Goal: Task Accomplishment & Management: Complete application form

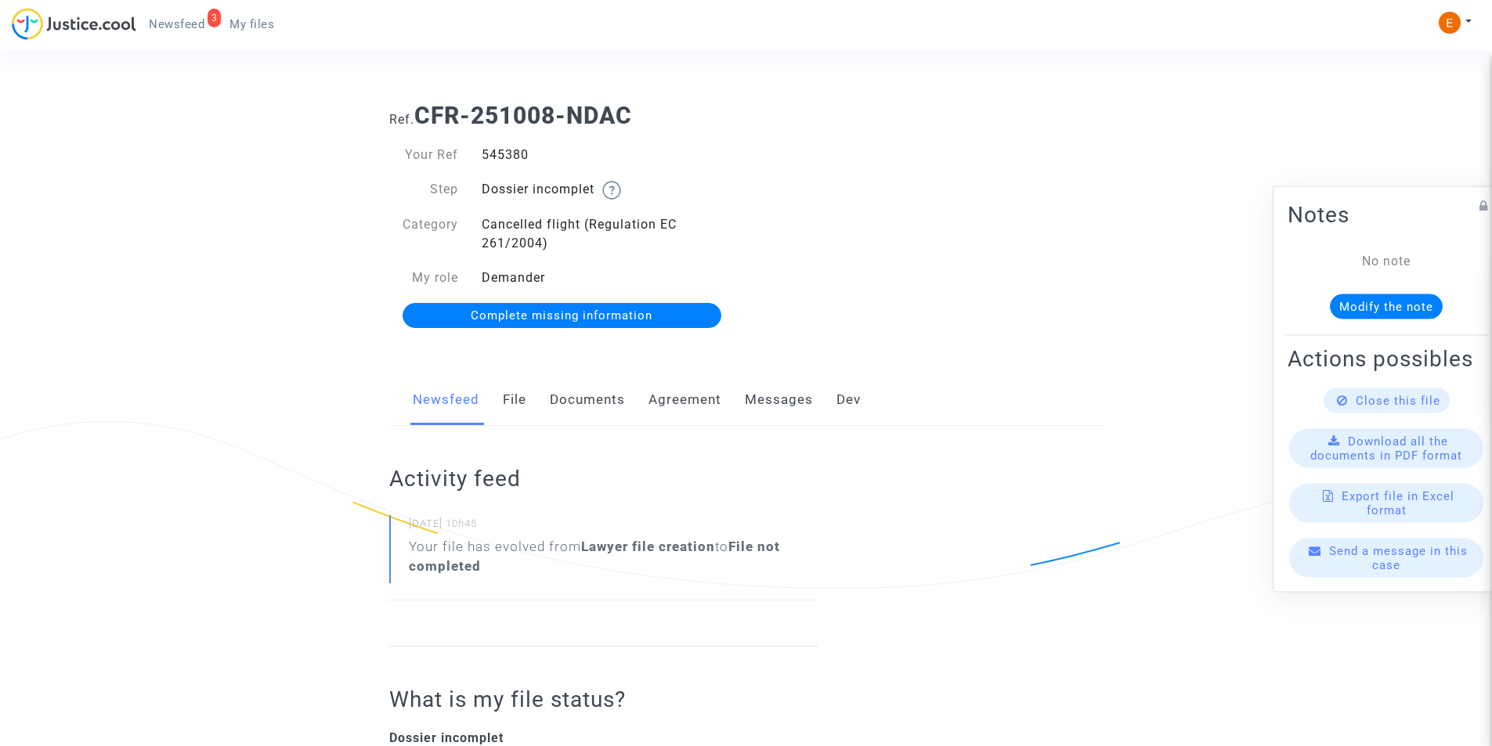
click at [605, 398] on link "Documents" at bounding box center [587, 400] width 75 height 52
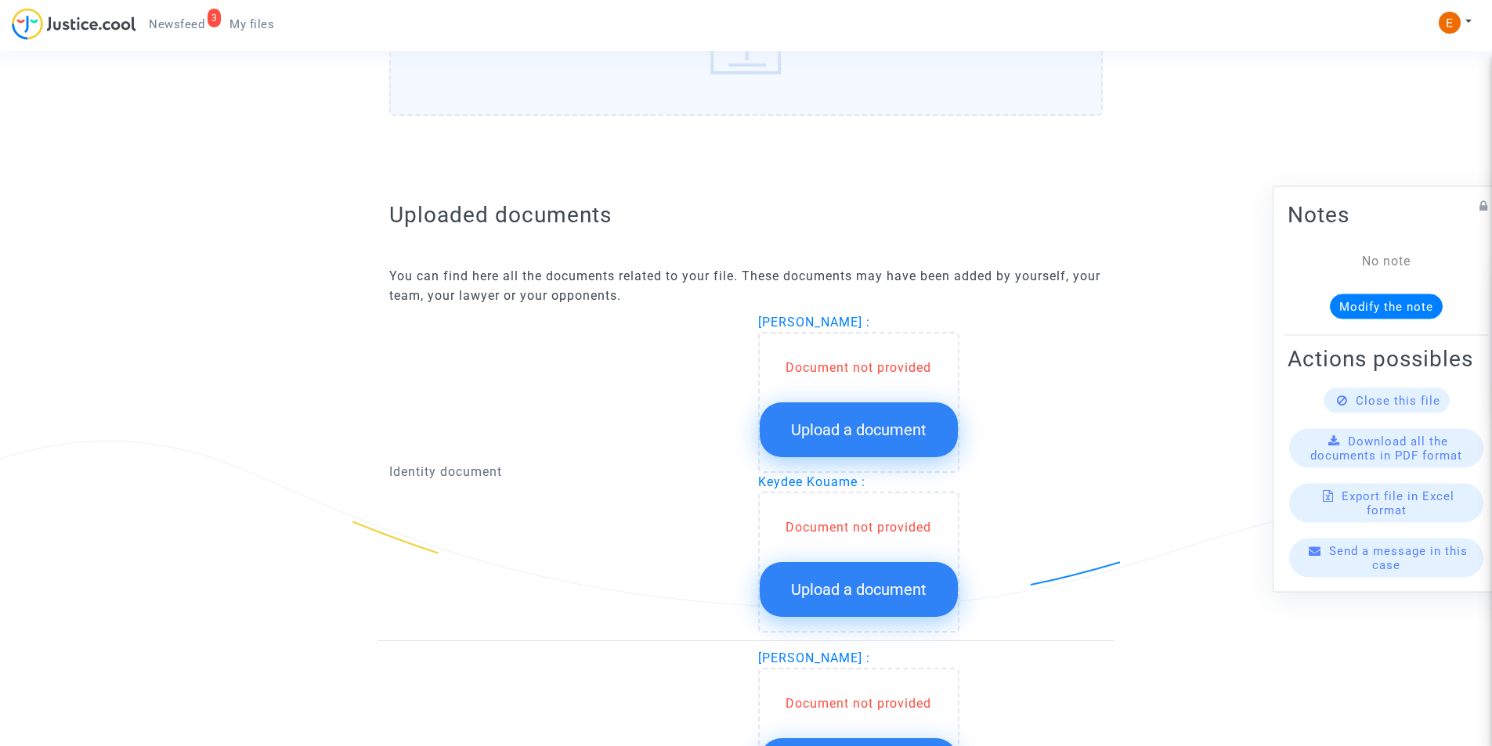
scroll to position [861, 0]
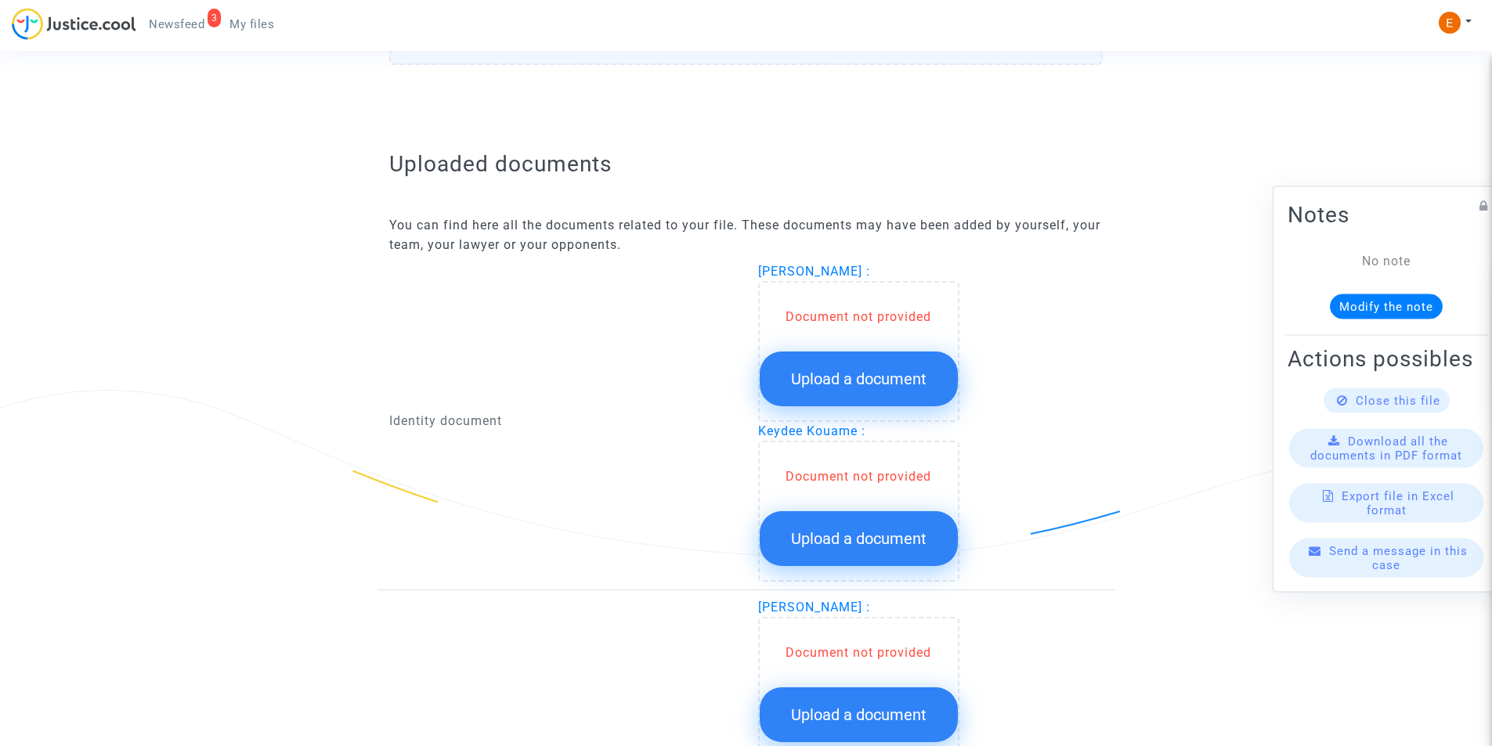
click at [797, 385] on span "Upload a document" at bounding box center [858, 379] width 135 height 19
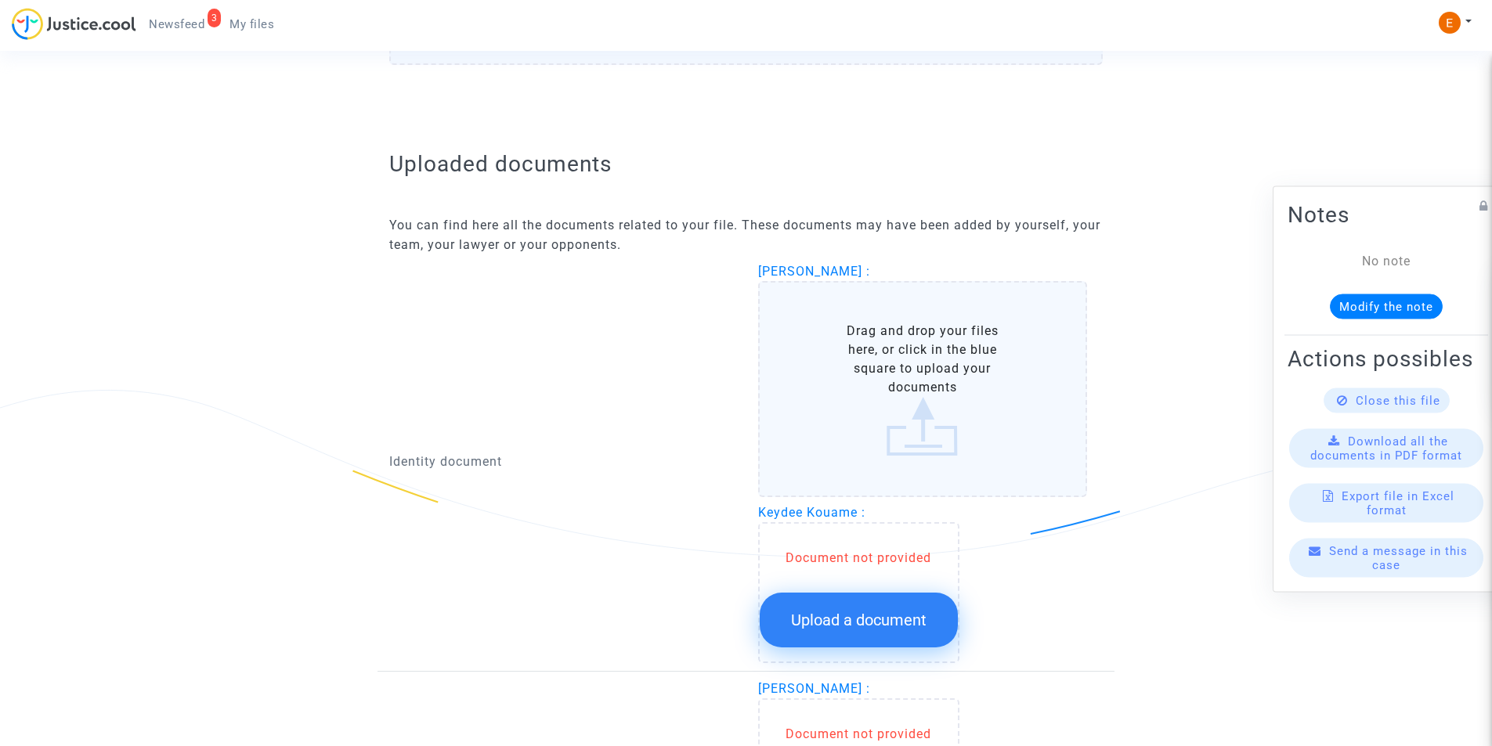
click at [808, 372] on label "Drag and drop your files here, or click in the blue square to upload your docum…" at bounding box center [923, 389] width 330 height 216
click at [0, 0] on input "Drag and drop your files here, or click in the blue square to upload your docum…" at bounding box center [0, 0] width 0 height 0
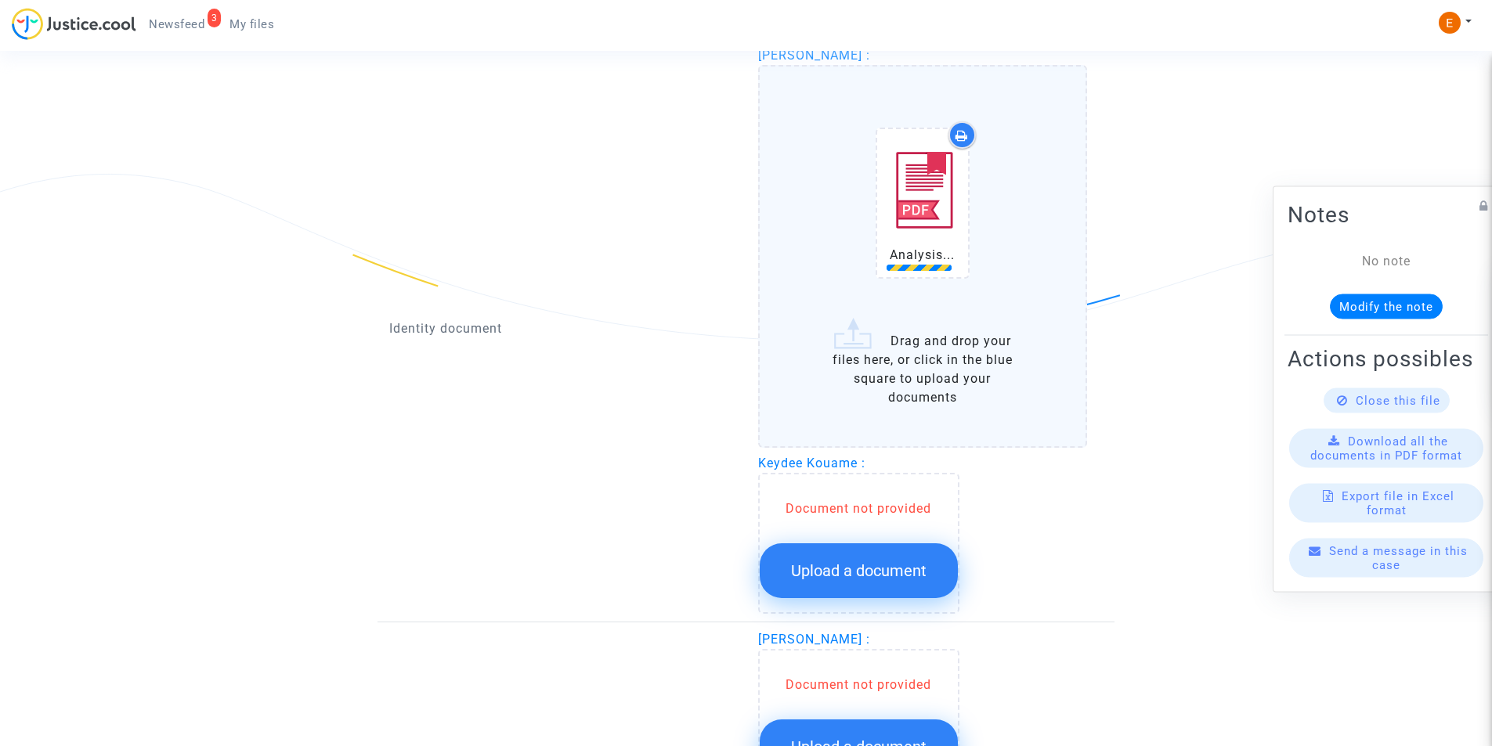
scroll to position [1096, 0]
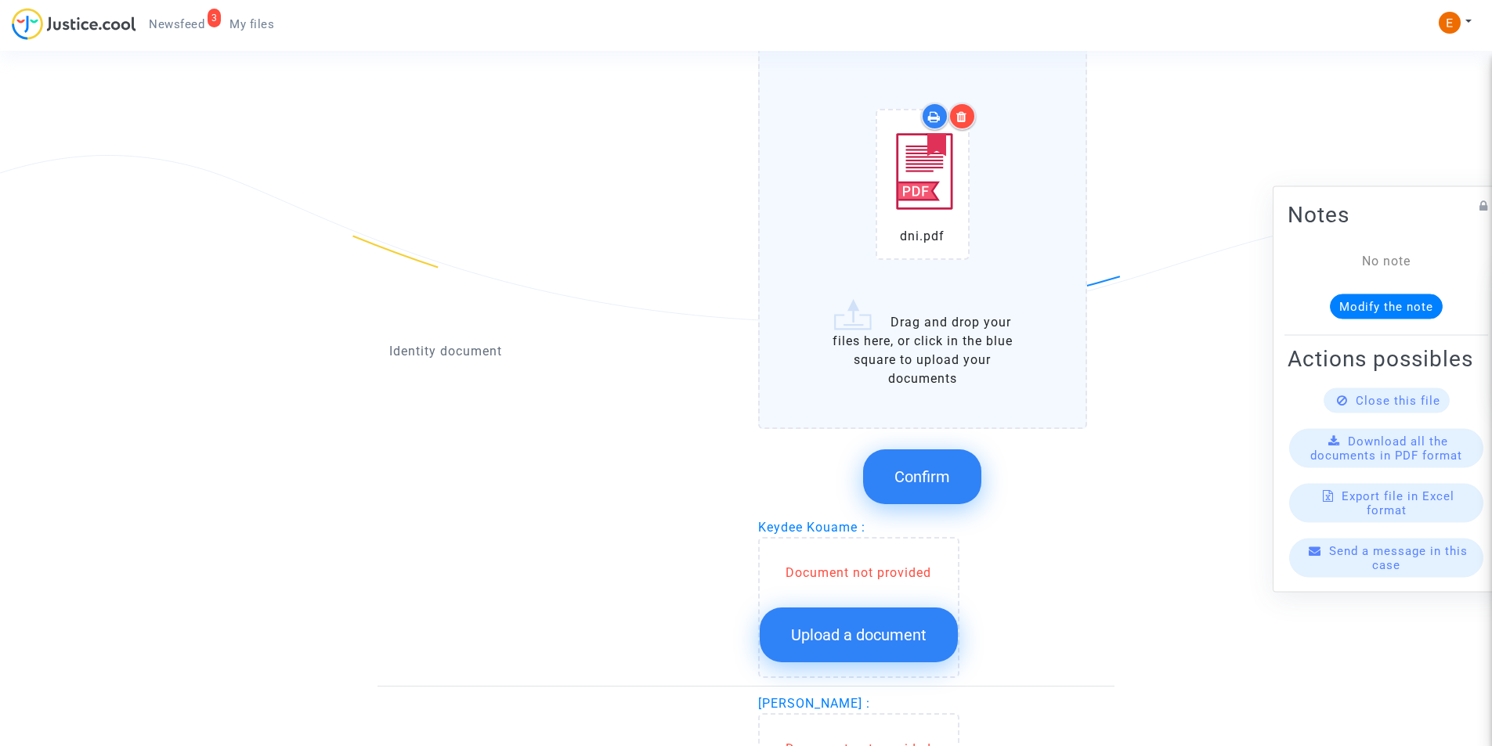
click at [941, 472] on span "Confirm" at bounding box center [922, 477] width 56 height 19
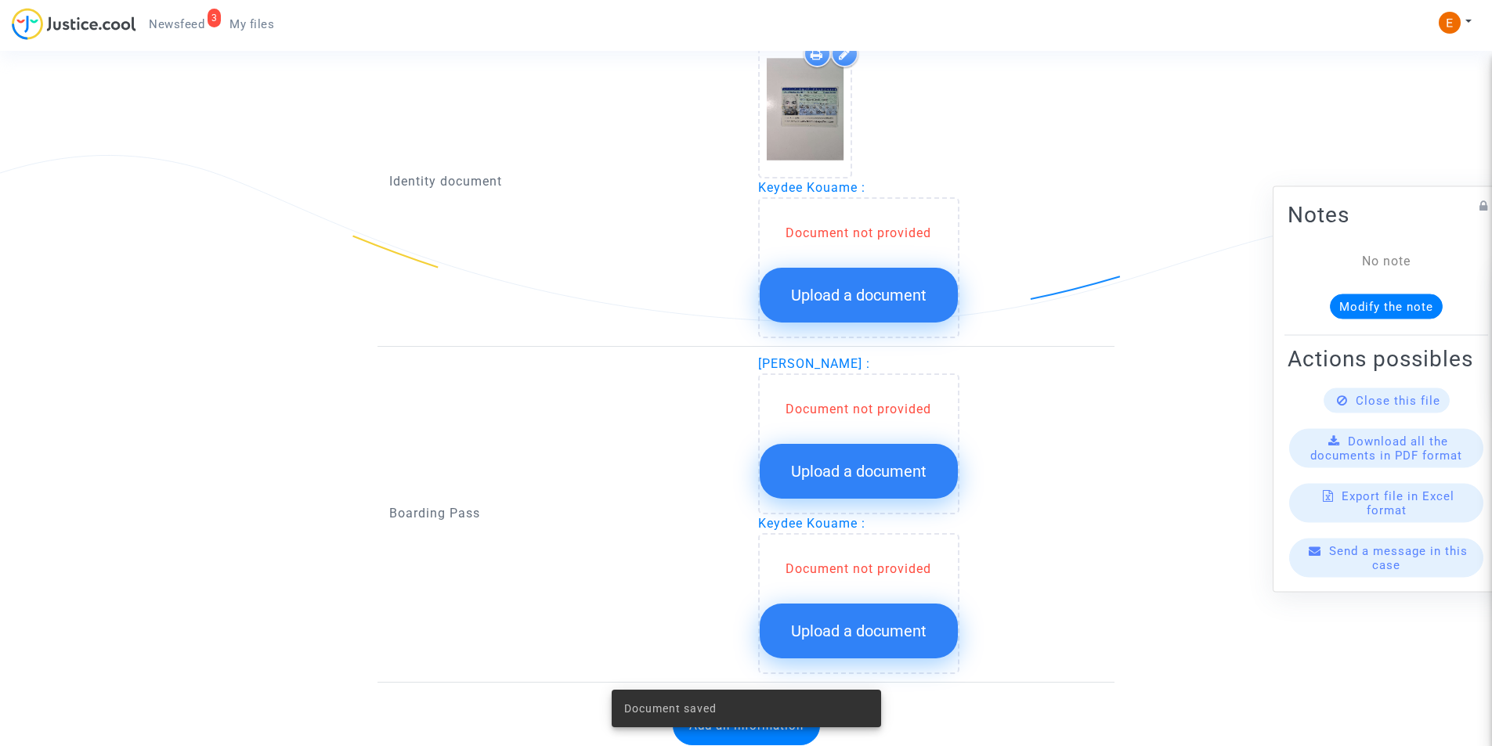
click at [861, 301] on span "Upload a document" at bounding box center [858, 295] width 135 height 19
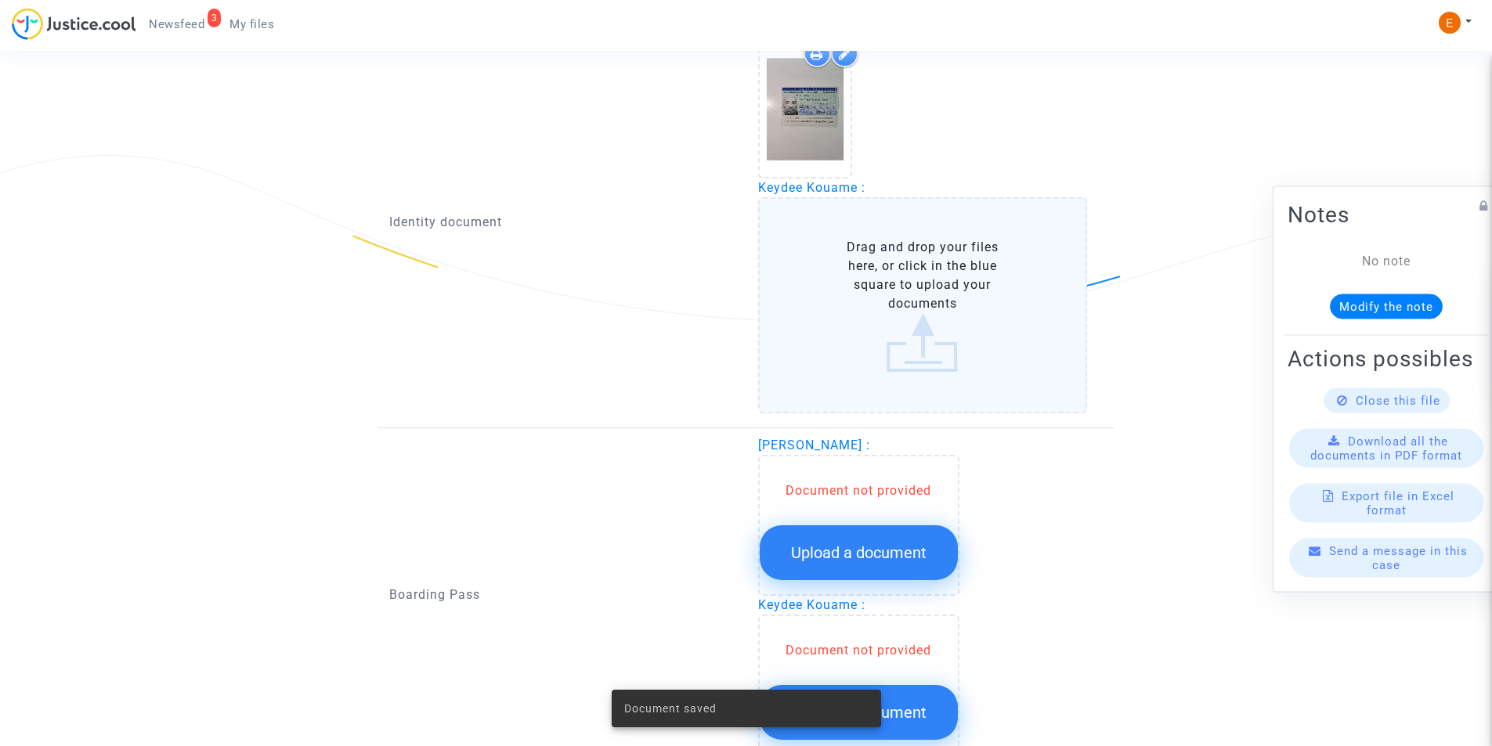
click at [864, 298] on label "Drag and drop your files here, or click in the blue square to upload your docum…" at bounding box center [923, 305] width 330 height 216
click at [0, 0] on input "Drag and drop your files here, or click in the blue square to upload your docum…" at bounding box center [0, 0] width 0 height 0
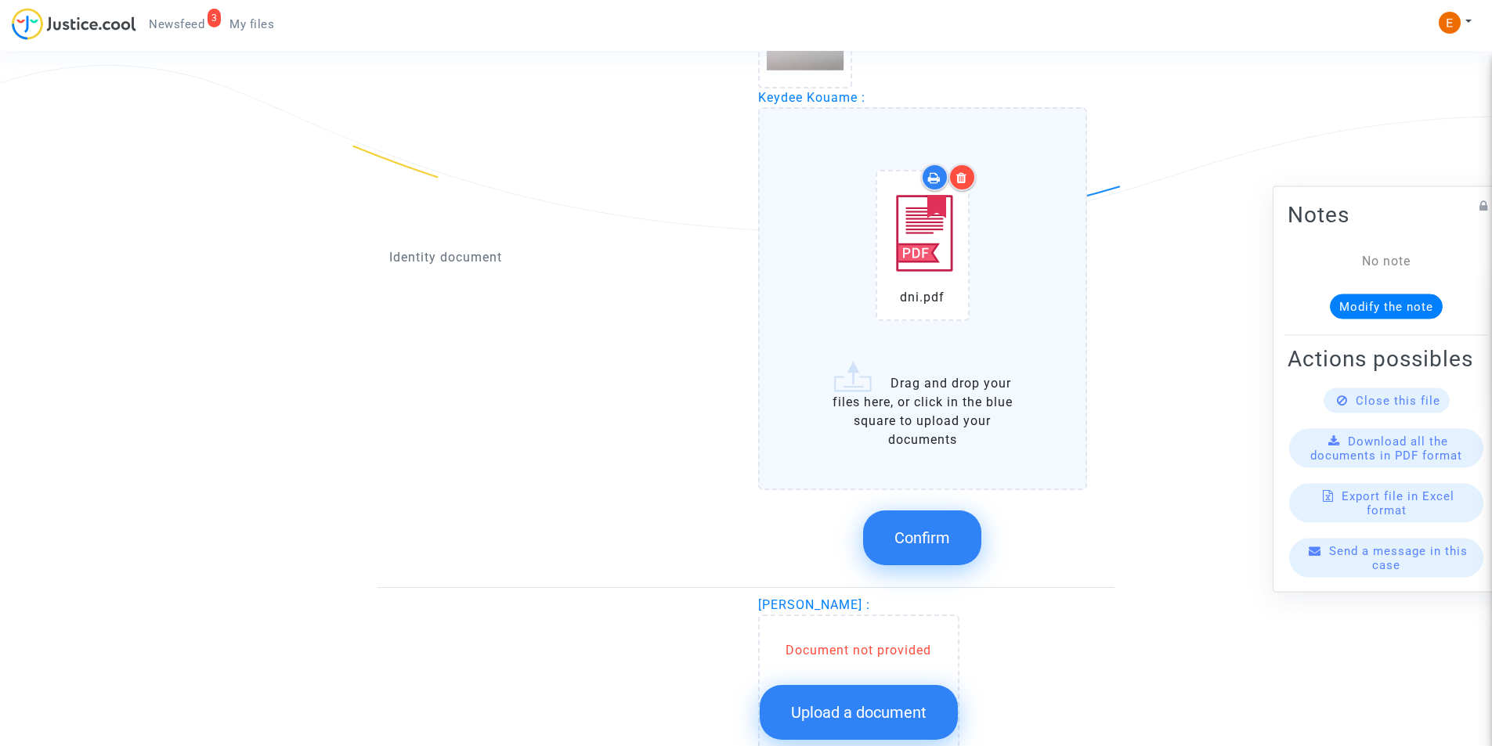
scroll to position [1175, 0]
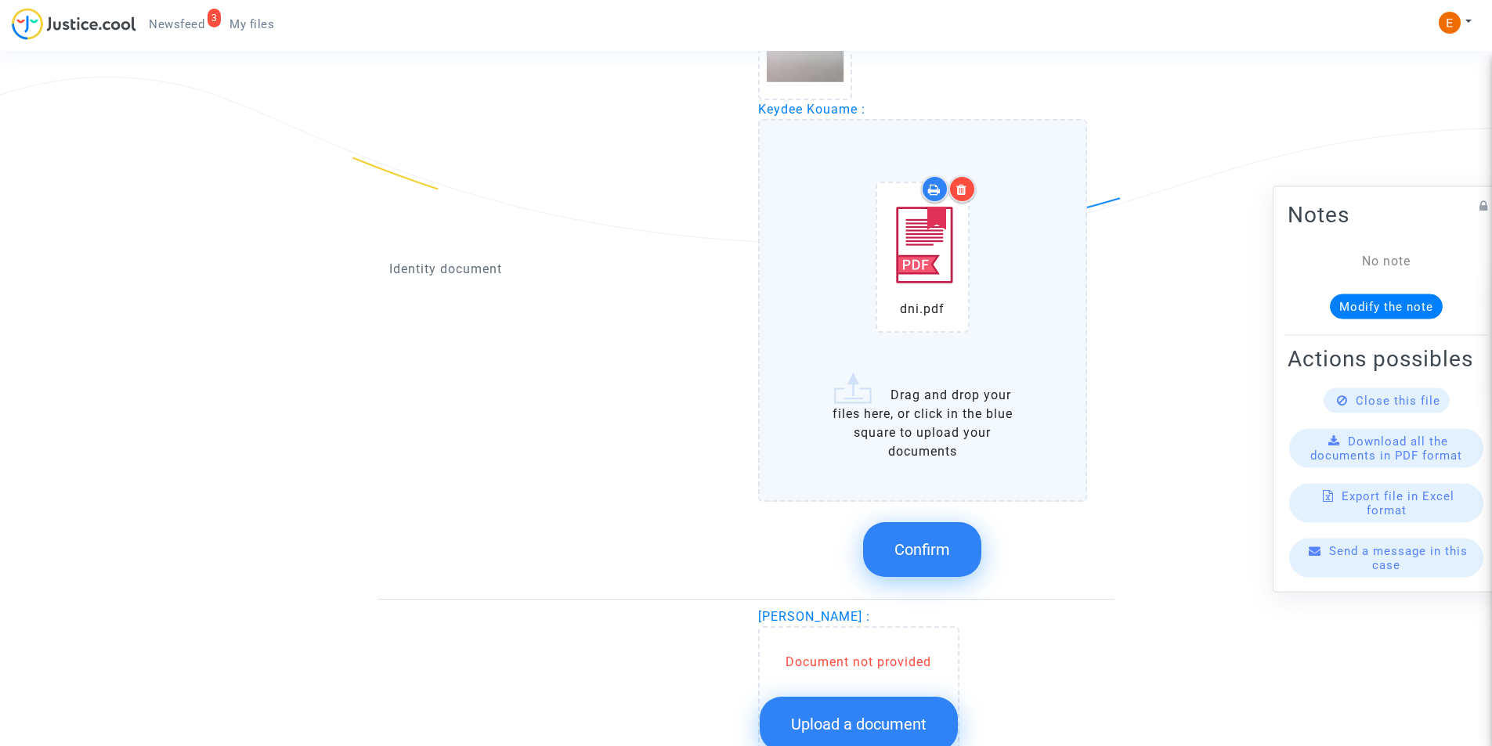
click at [881, 542] on button "Confirm" at bounding box center [922, 549] width 118 height 55
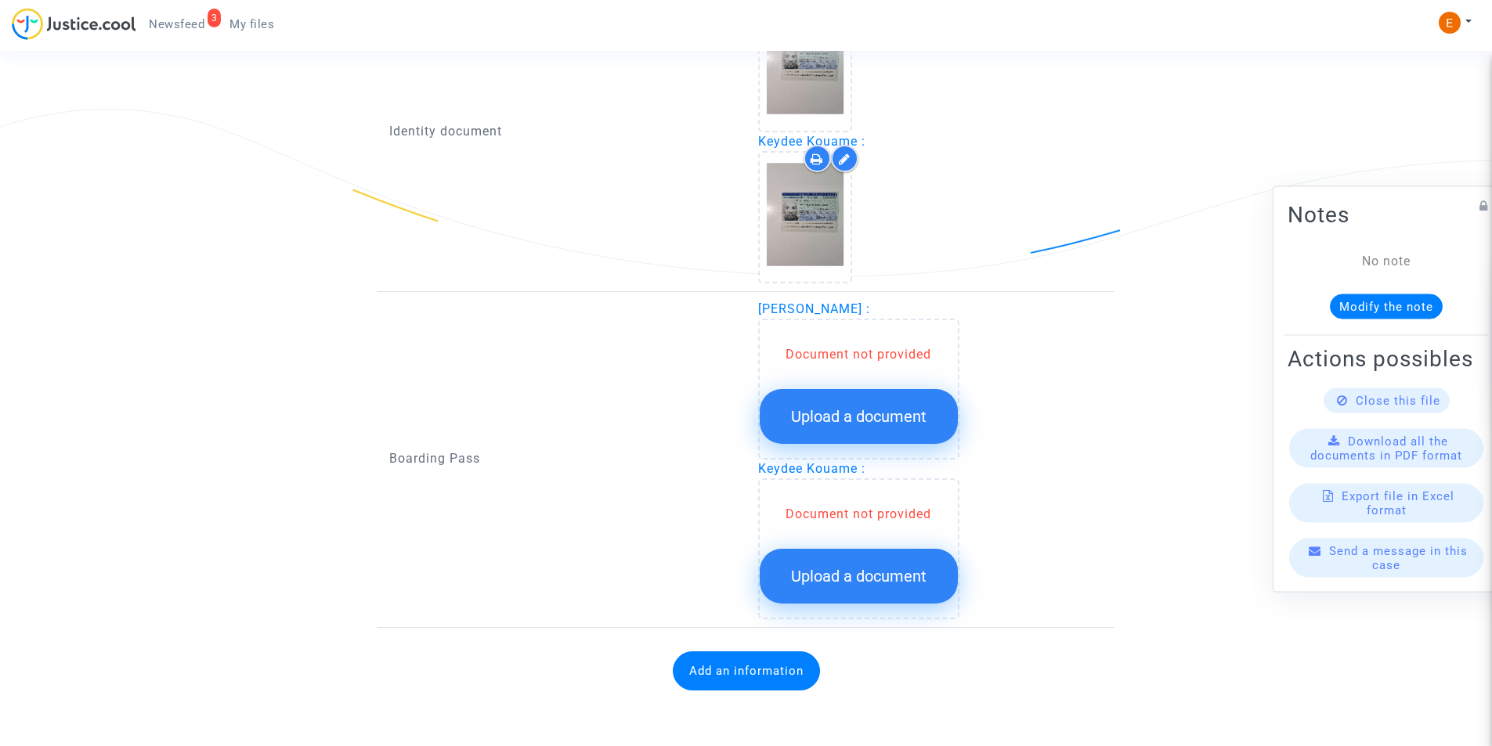
scroll to position [1143, 0]
click at [817, 408] on span "Upload a document" at bounding box center [858, 416] width 135 height 19
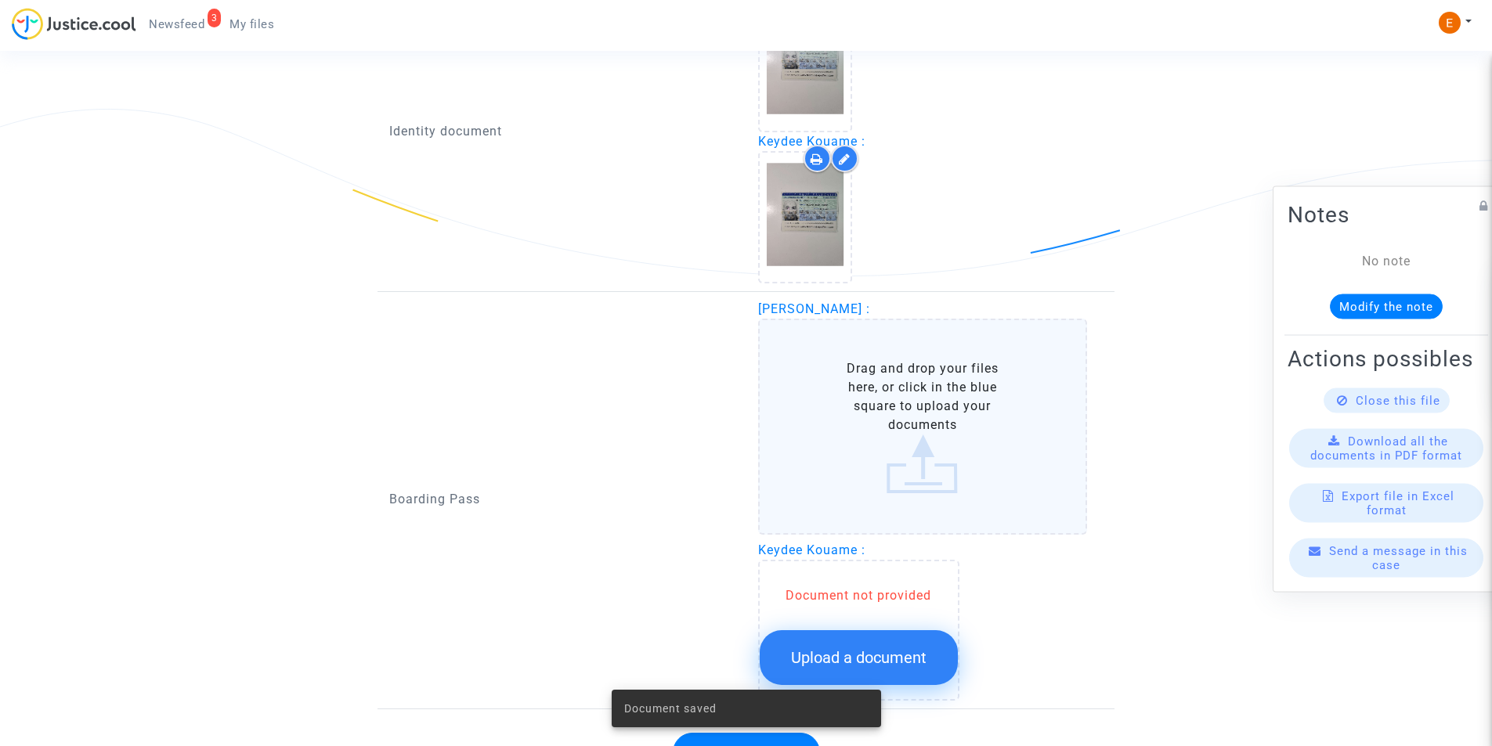
click at [820, 402] on label "Drag and drop your files here, or click in the blue square to upload your docum…" at bounding box center [923, 427] width 330 height 216
click at [0, 0] on input "Drag and drop your files here, or click in the blue square to upload your docum…" at bounding box center [0, 0] width 0 height 0
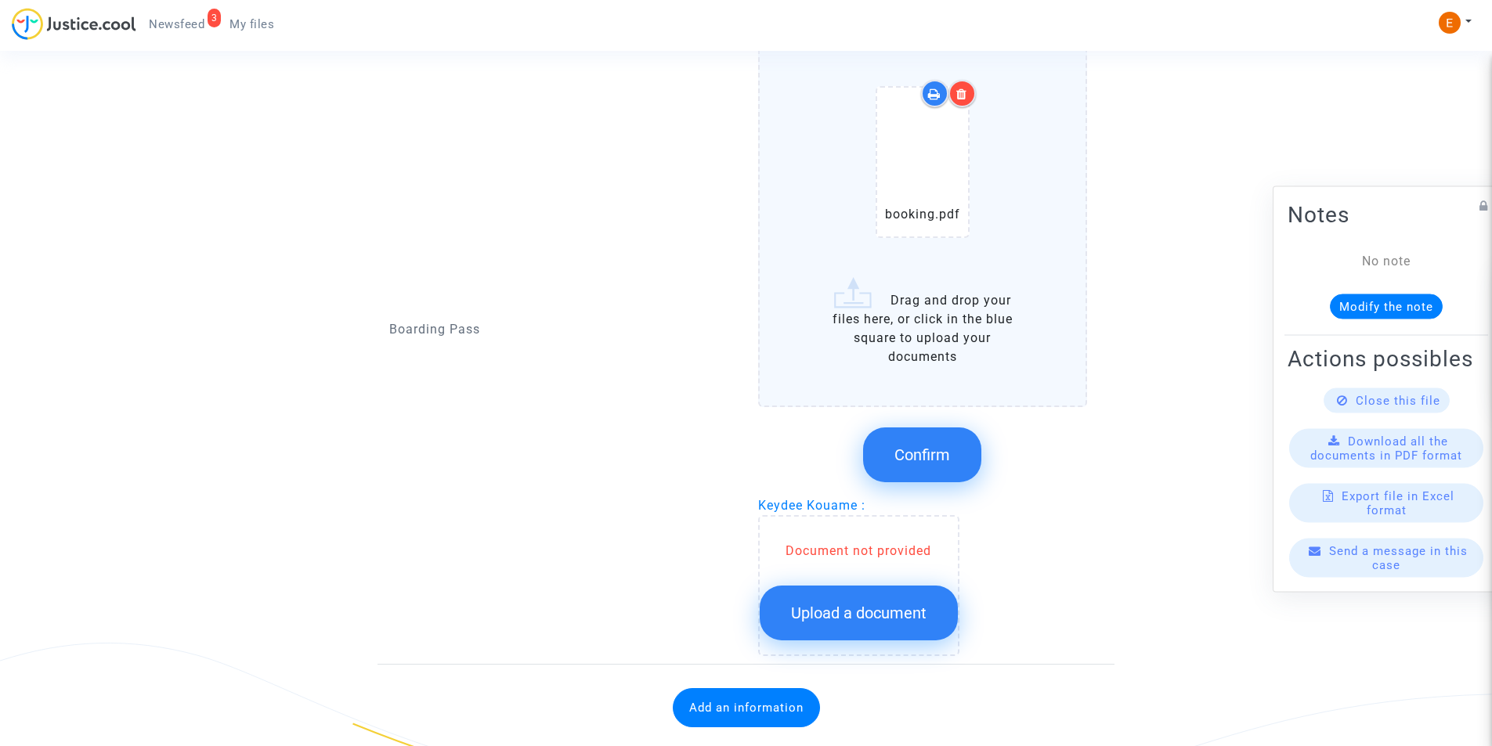
scroll to position [1456, 0]
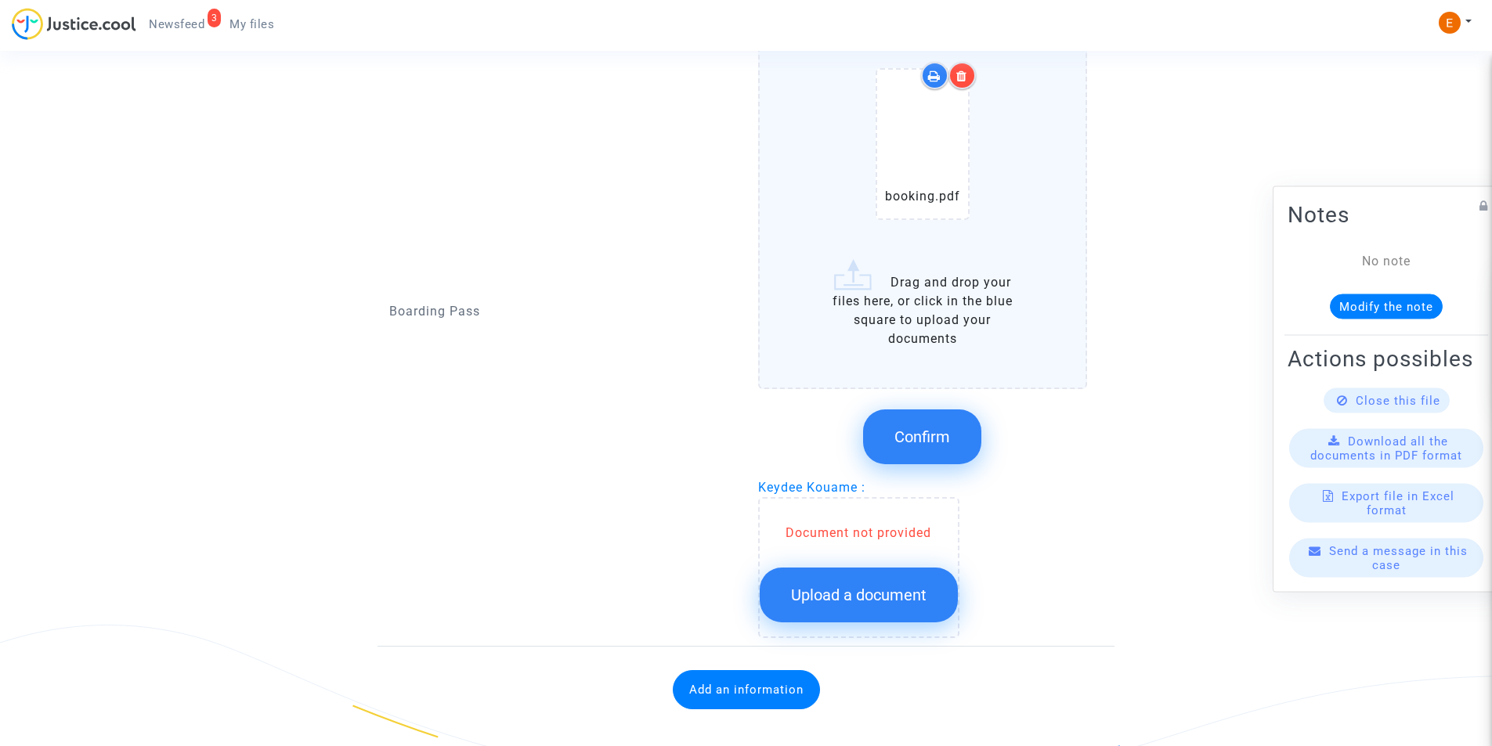
click at [913, 440] on span "Confirm" at bounding box center [922, 437] width 56 height 19
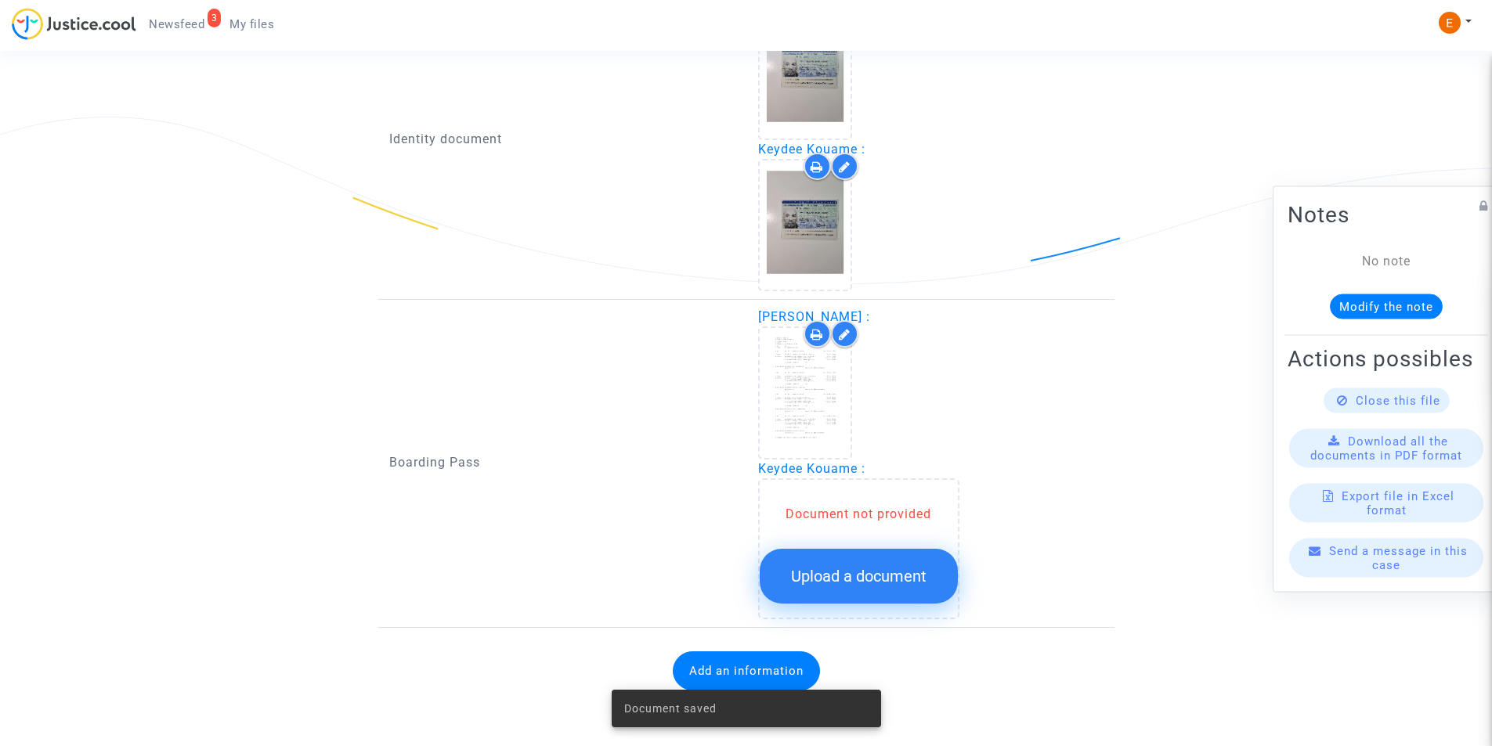
click at [864, 567] on span "Upload a document" at bounding box center [858, 576] width 135 height 19
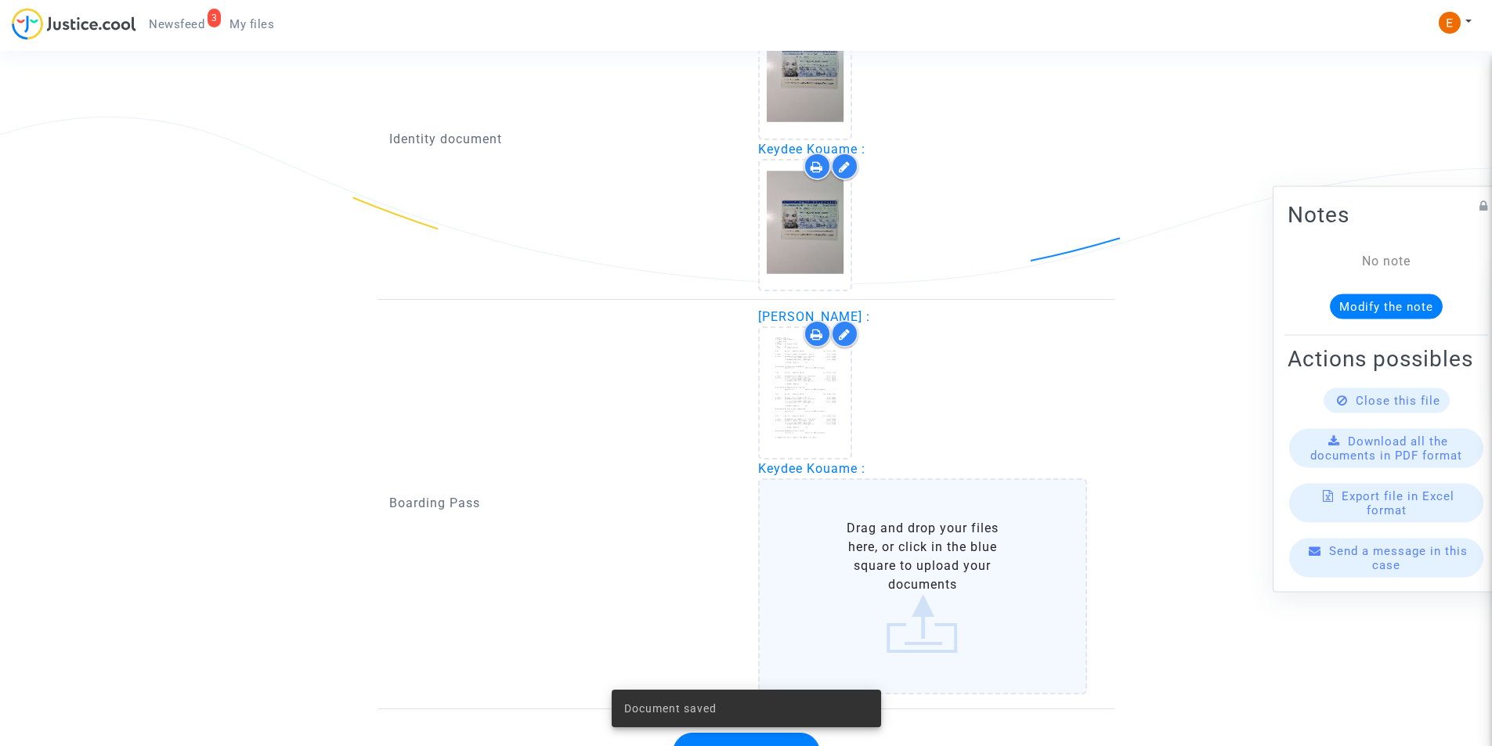
click at [861, 531] on label "Drag and drop your files here, or click in the blue square to upload your docum…" at bounding box center [923, 586] width 330 height 216
click at [0, 0] on input "Drag and drop your files here, or click in the blue square to upload your docum…" at bounding box center [0, 0] width 0 height 0
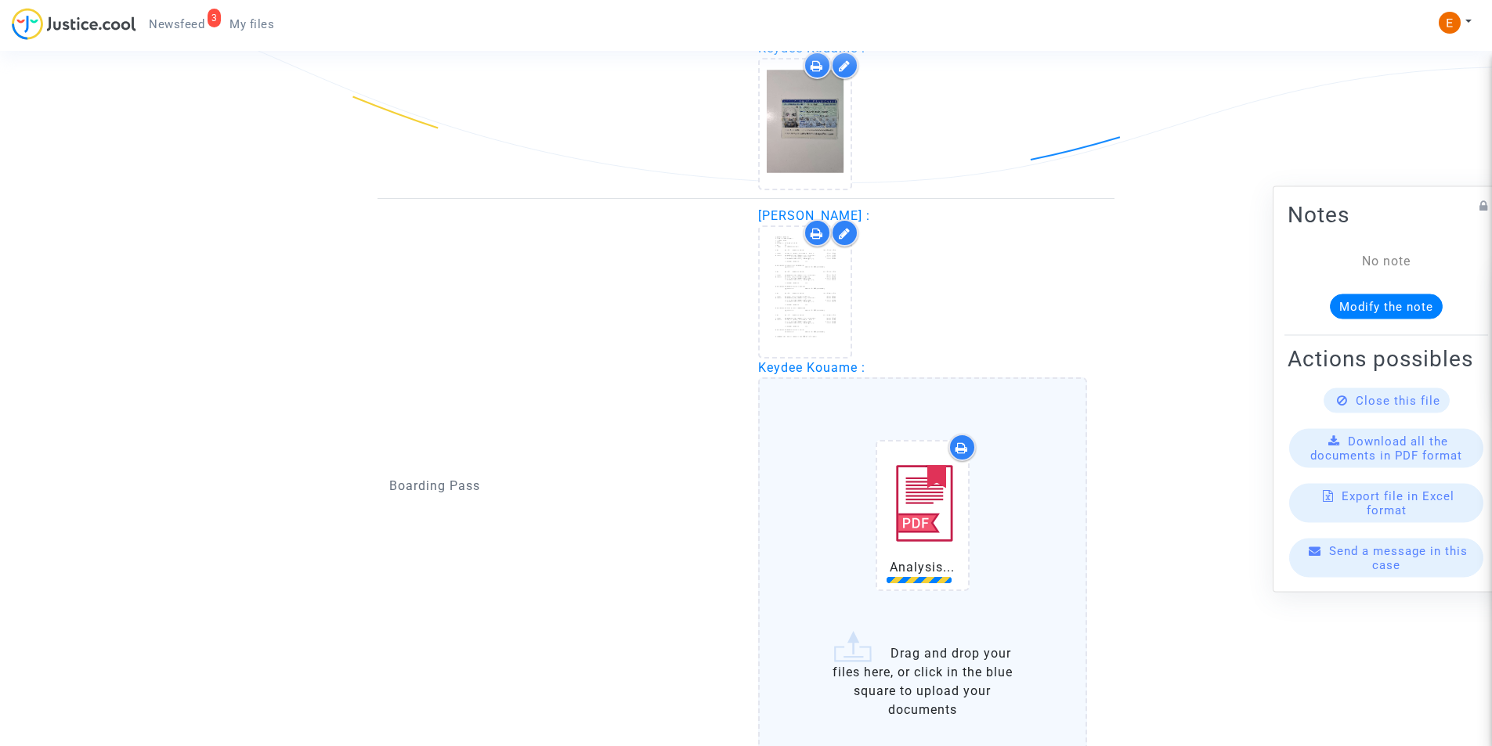
scroll to position [1383, 0]
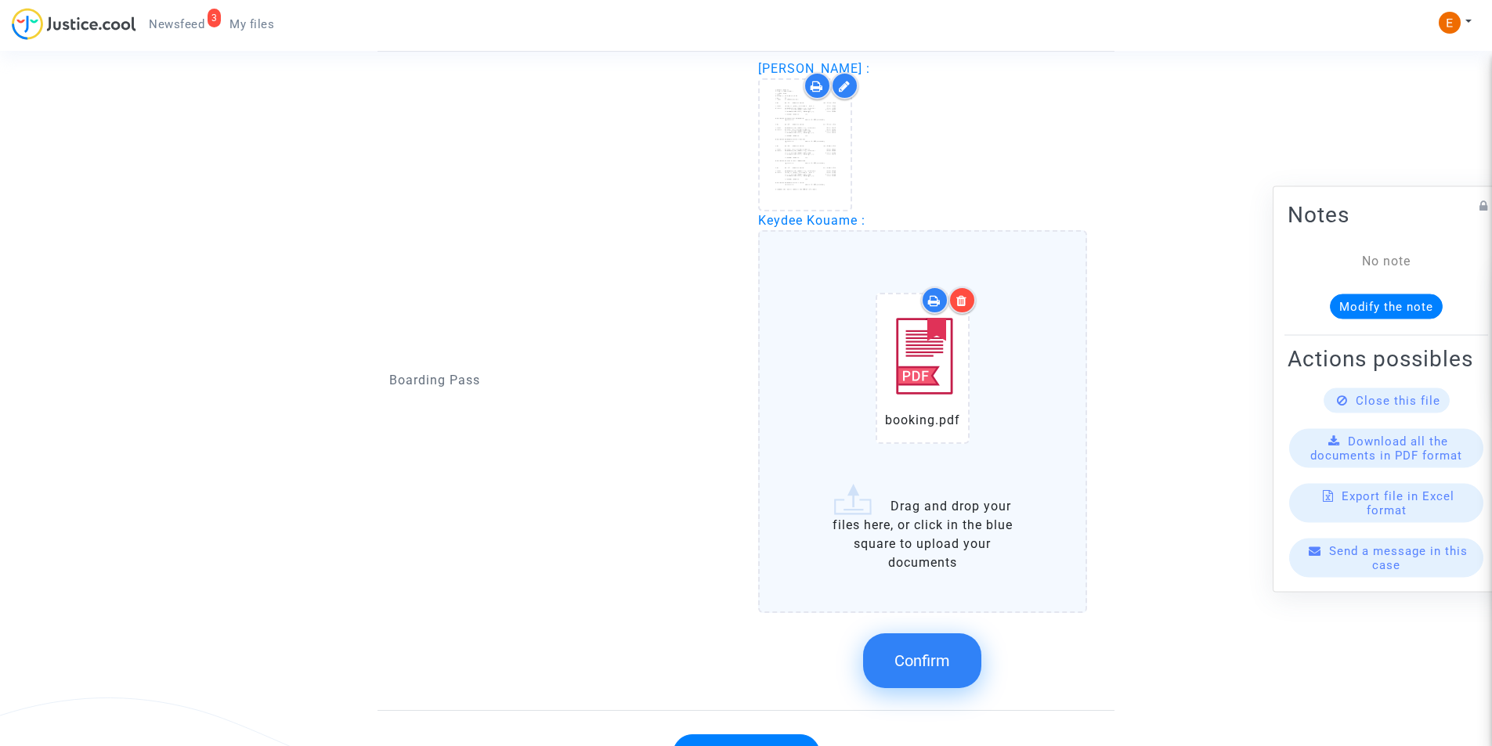
click at [923, 661] on span "Confirm" at bounding box center [922, 661] width 56 height 19
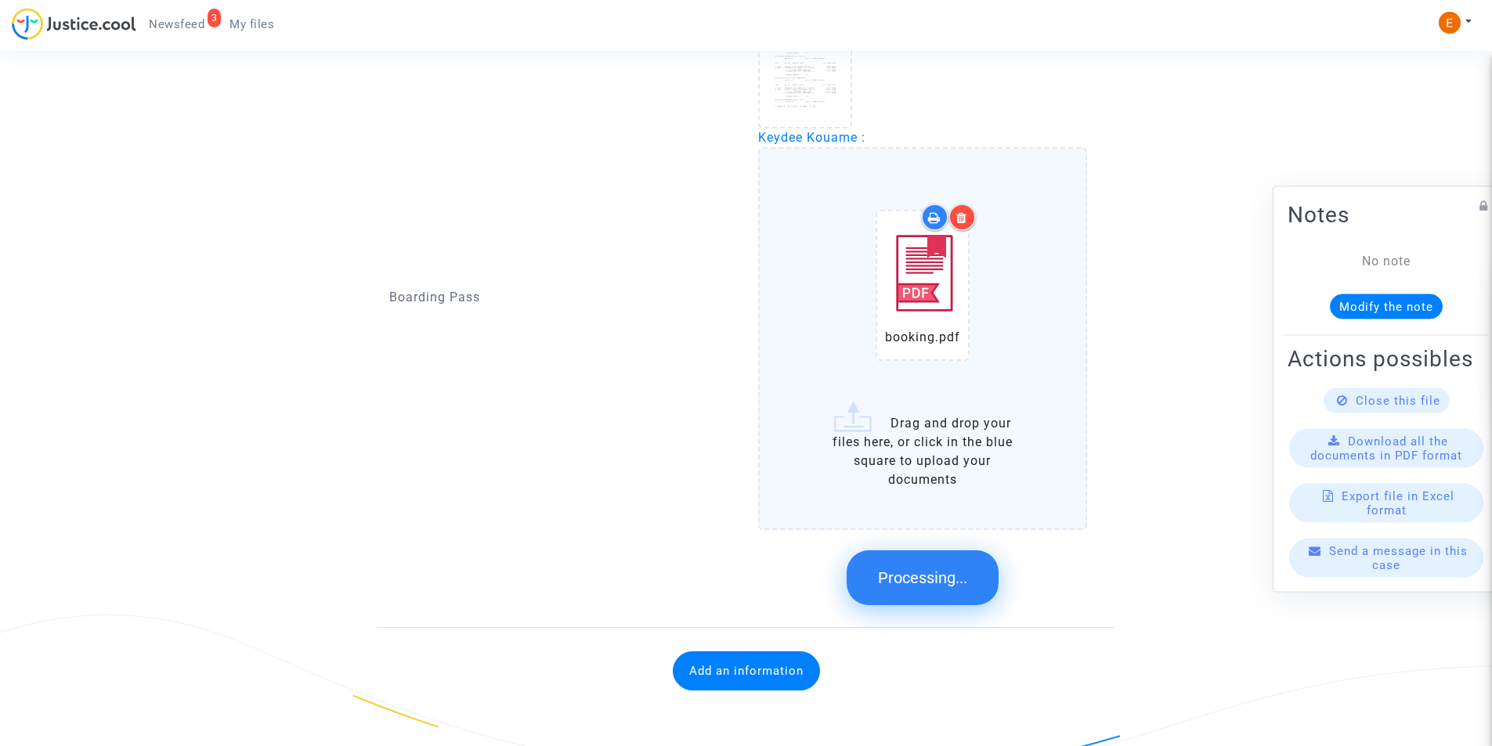
scroll to position [1126, 0]
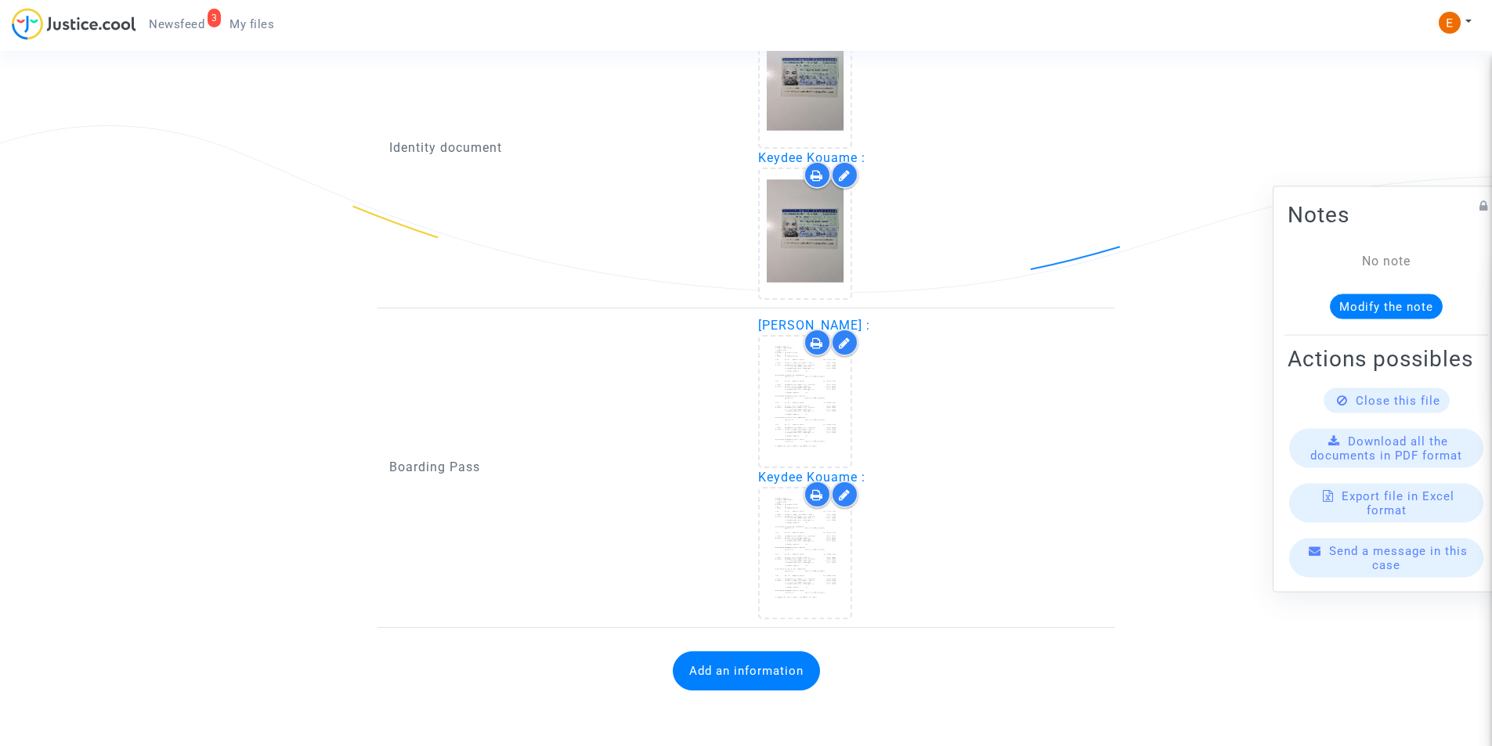
click at [759, 669] on button "Add an information" at bounding box center [746, 671] width 147 height 39
click at [627, 666] on div "Information to add" at bounding box center [561, 653] width 345 height 35
click at [755, 676] on button "Add an information" at bounding box center [746, 671] width 147 height 39
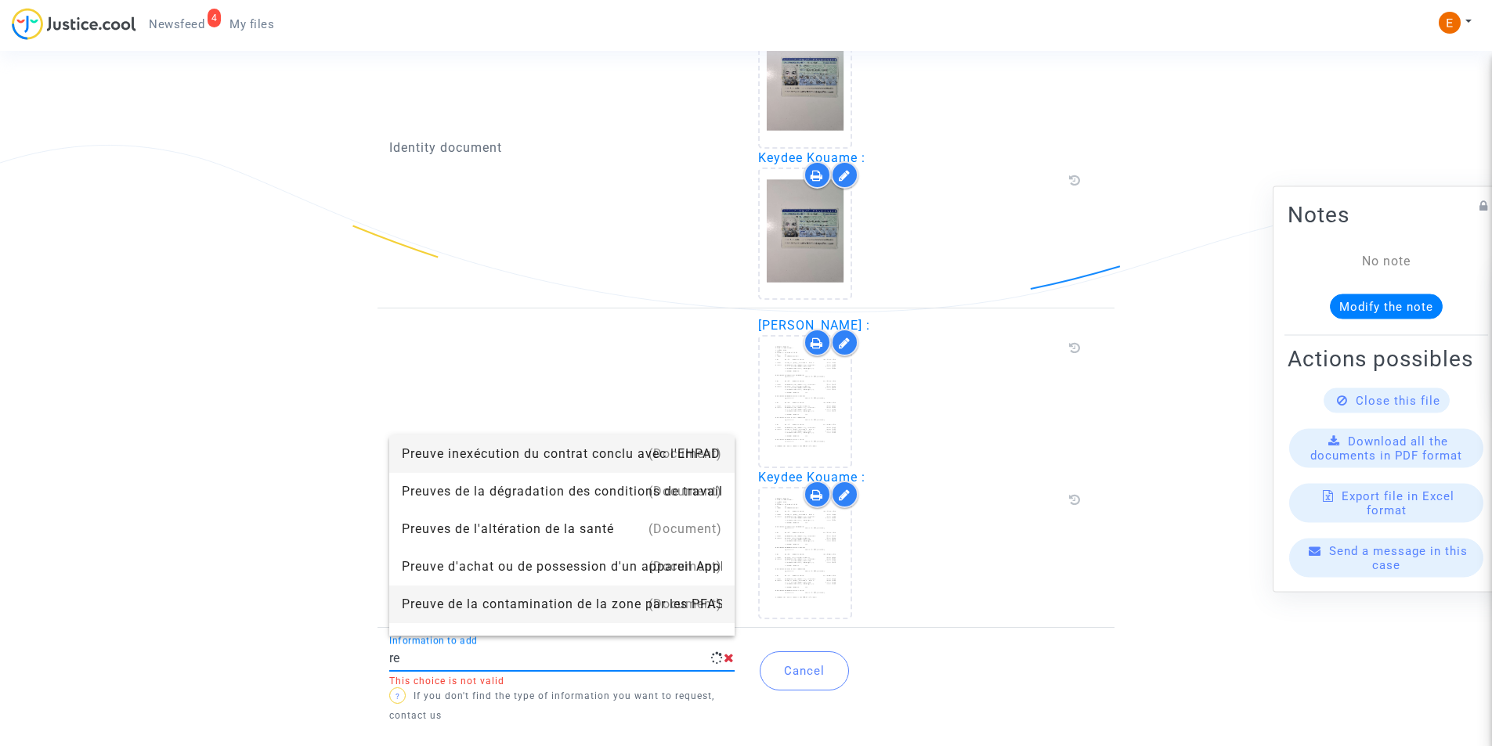
type input "r"
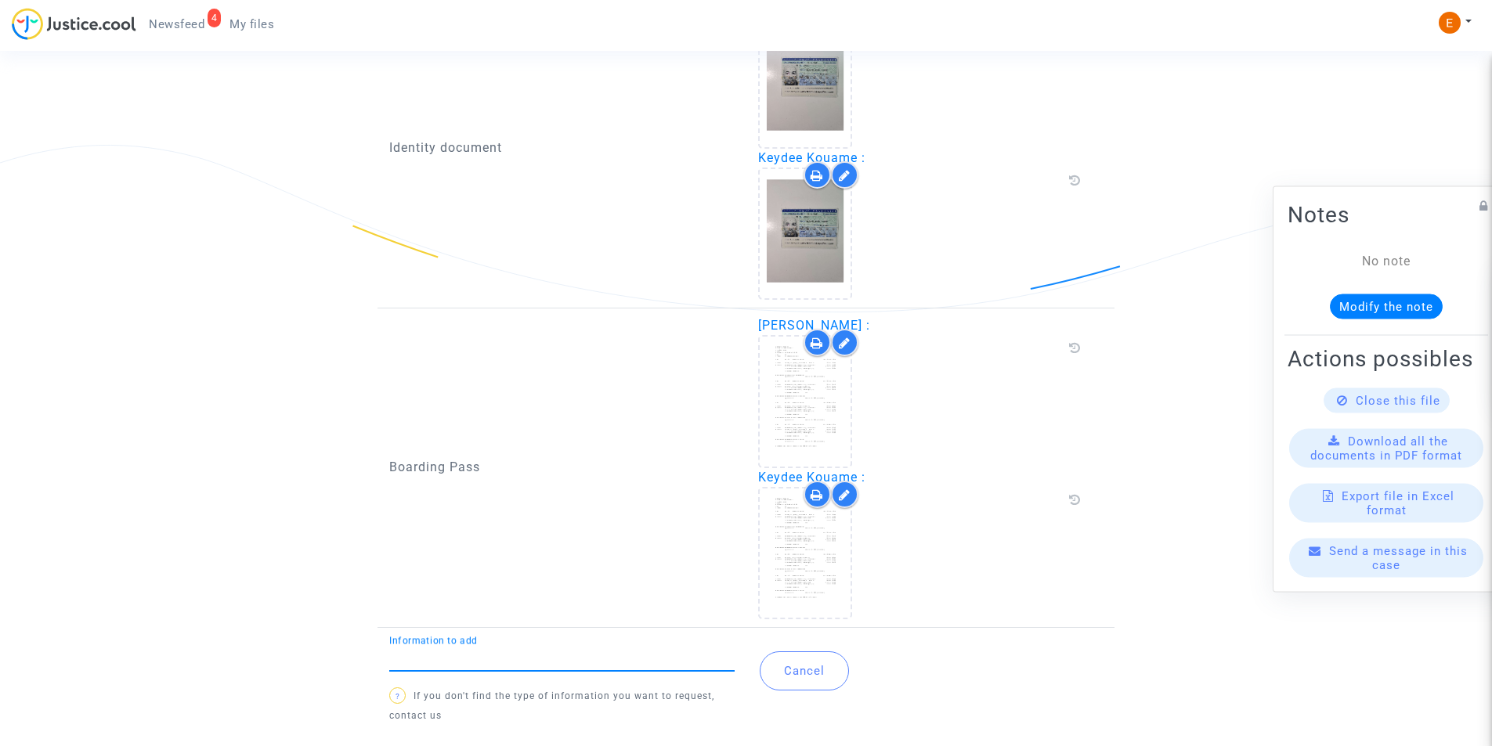
type input "n"
type input "m"
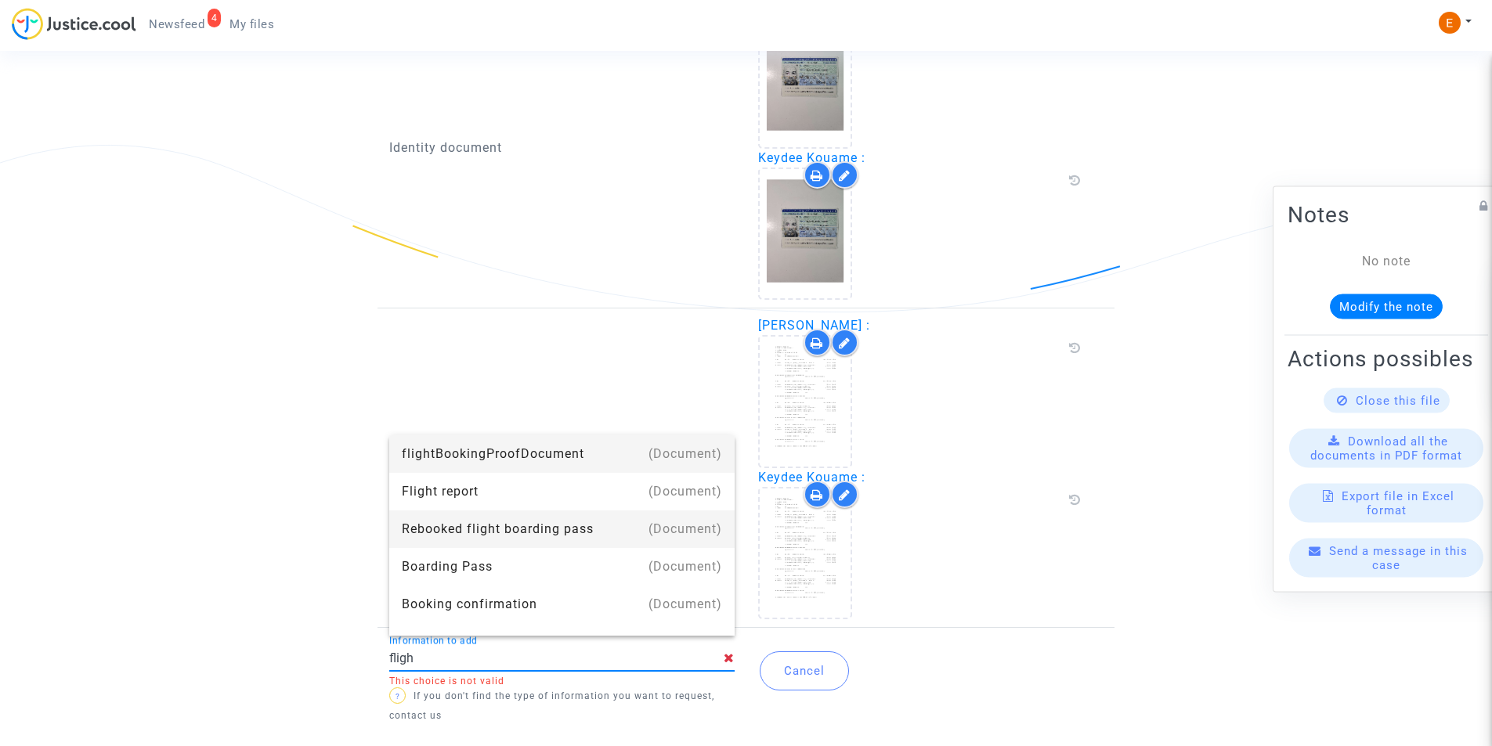
type input "Flight report"
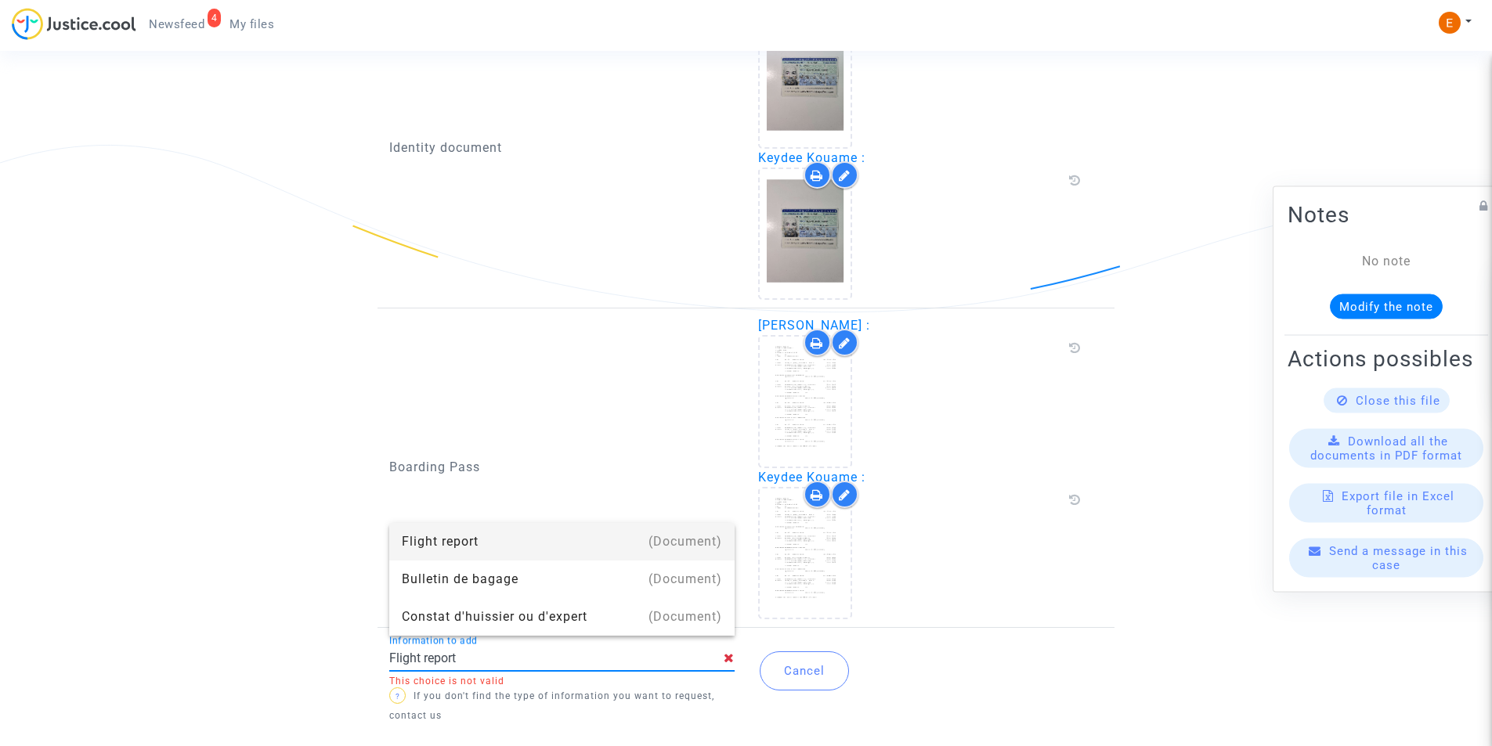
click at [462, 547] on div "Flight report" at bounding box center [562, 542] width 320 height 38
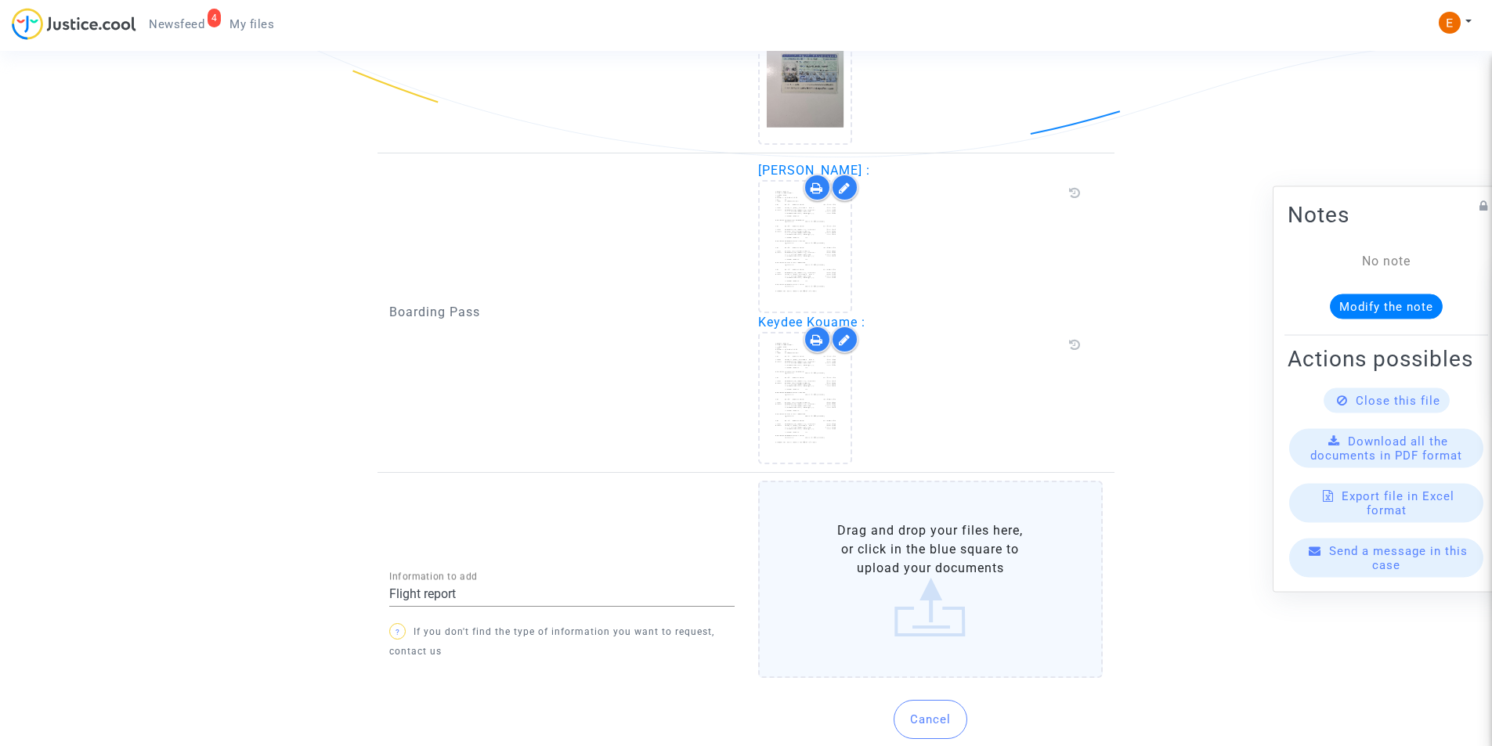
scroll to position [1263, 0]
click at [876, 538] on label "Drag and drop your files here, or click in the blue square to upload your docum…" at bounding box center [930, 577] width 345 height 197
click at [0, 0] on input "Drag and drop your files here, or click in the blue square to upload your docum…" at bounding box center [0, 0] width 0 height 0
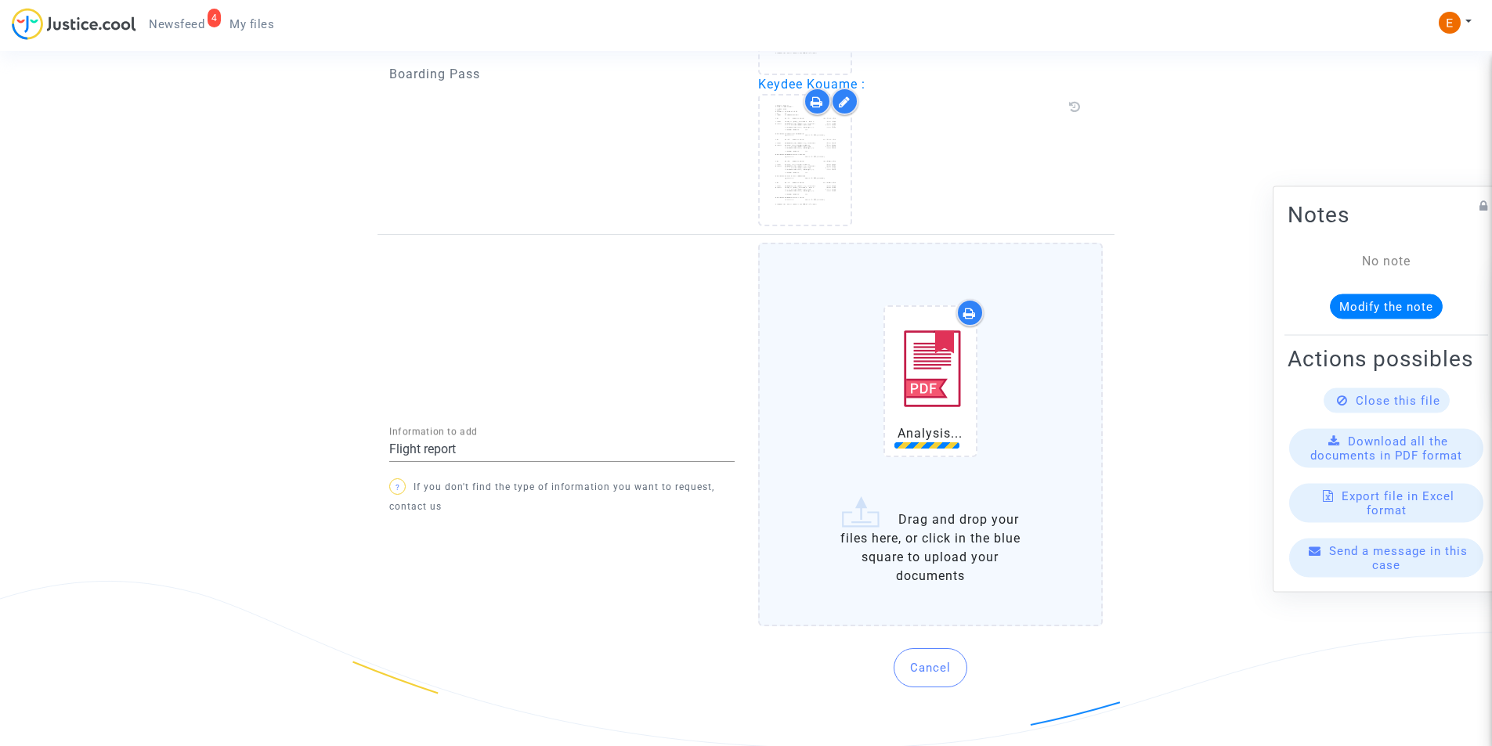
scroll to position [1504, 0]
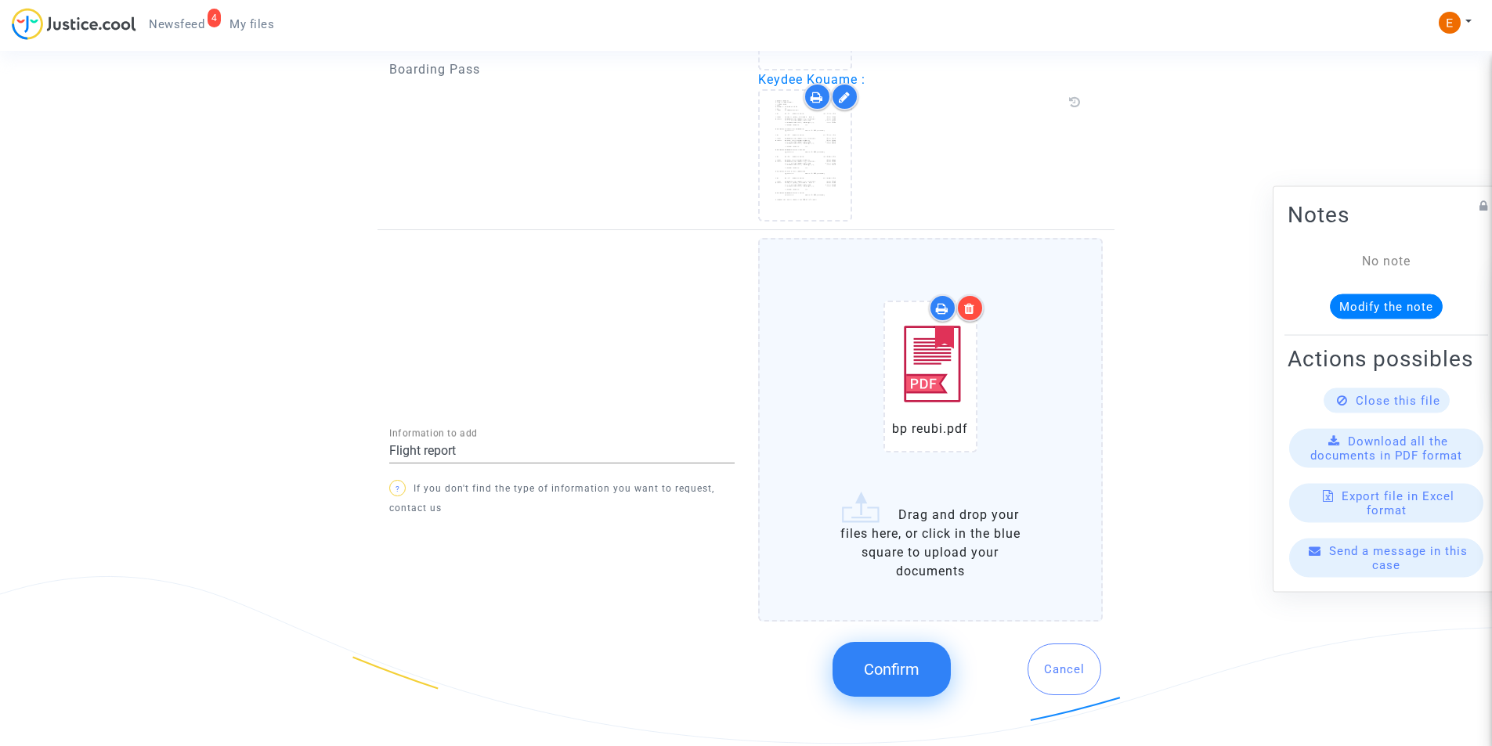
click at [974, 305] on icon at bounding box center [969, 308] width 11 height 13
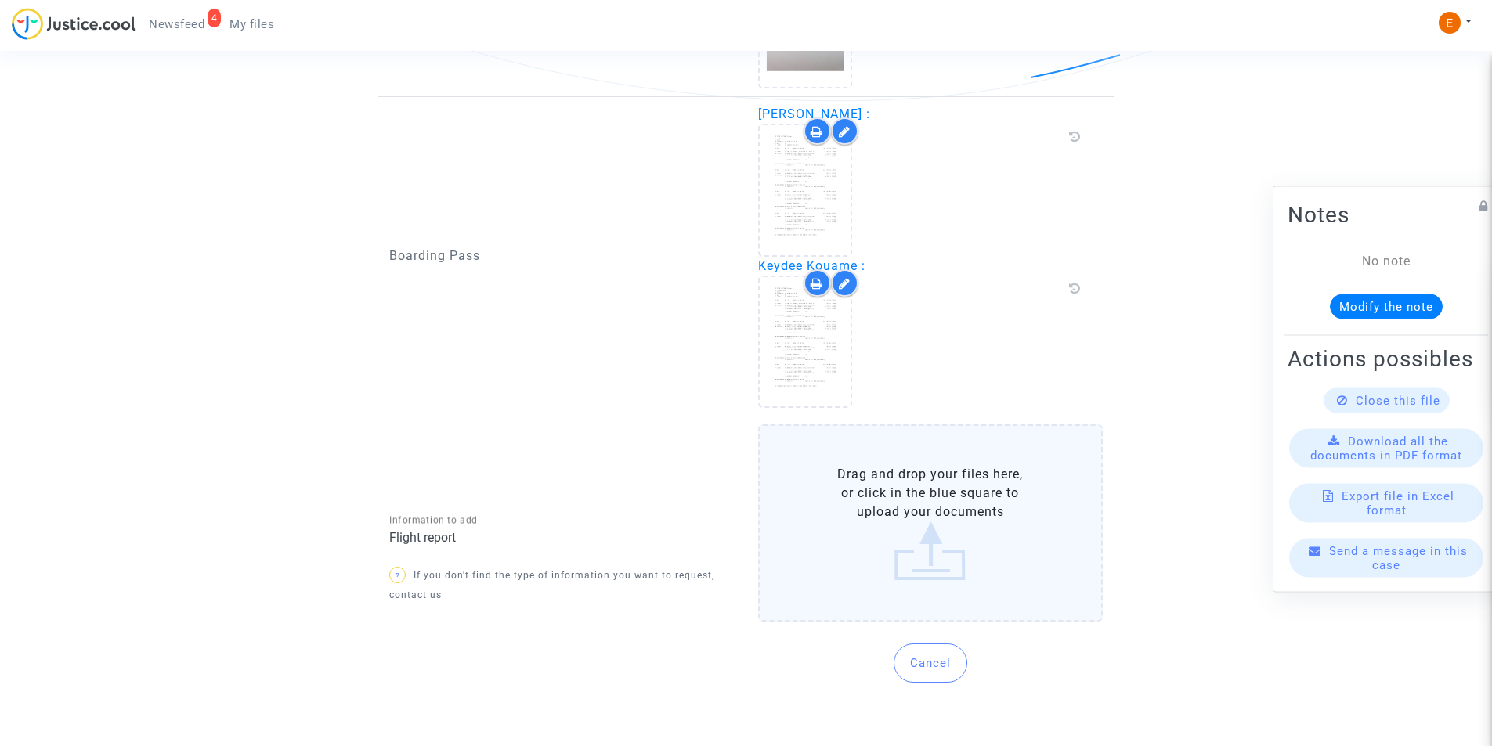
scroll to position [1318, 0]
click at [929, 411] on div "Boarding Pass [PERSON_NAME] : [PERSON_NAME] :" at bounding box center [745, 261] width 737 height 312
click at [918, 519] on label "Drag and drop your files here, or click in the blue square to upload your docum…" at bounding box center [930, 522] width 345 height 197
click at [0, 0] on input "Drag and drop your files here, or click in the blue square to upload your docum…" at bounding box center [0, 0] width 0 height 0
click at [919, 533] on label "Drag and drop your files here, or click in the blue square to upload your docum…" at bounding box center [930, 522] width 345 height 197
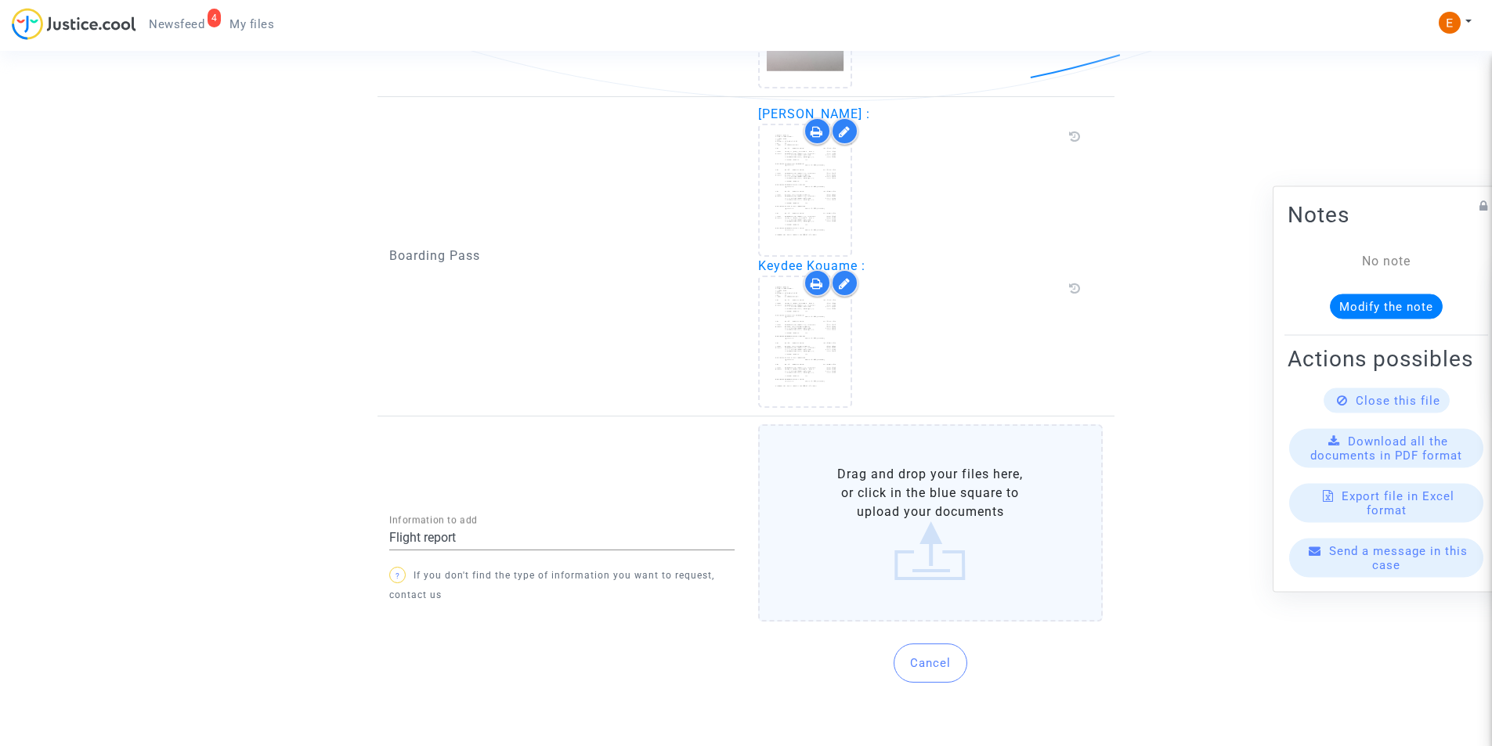
click at [0, 0] on input "Drag and drop your files here, or click in the blue square to upload your docum…" at bounding box center [0, 0] width 0 height 0
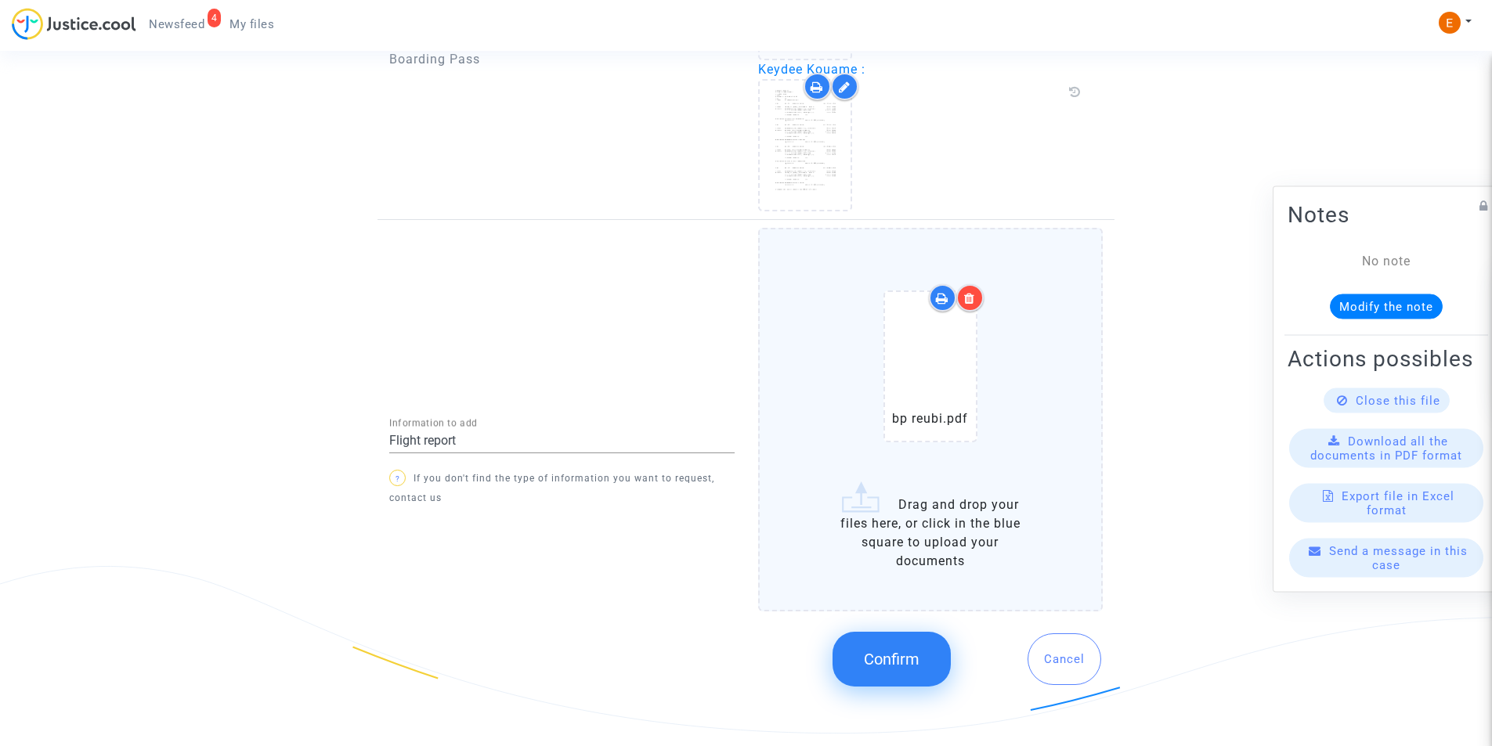
scroll to position [1517, 0]
click at [868, 633] on button "Confirm" at bounding box center [891, 657] width 118 height 55
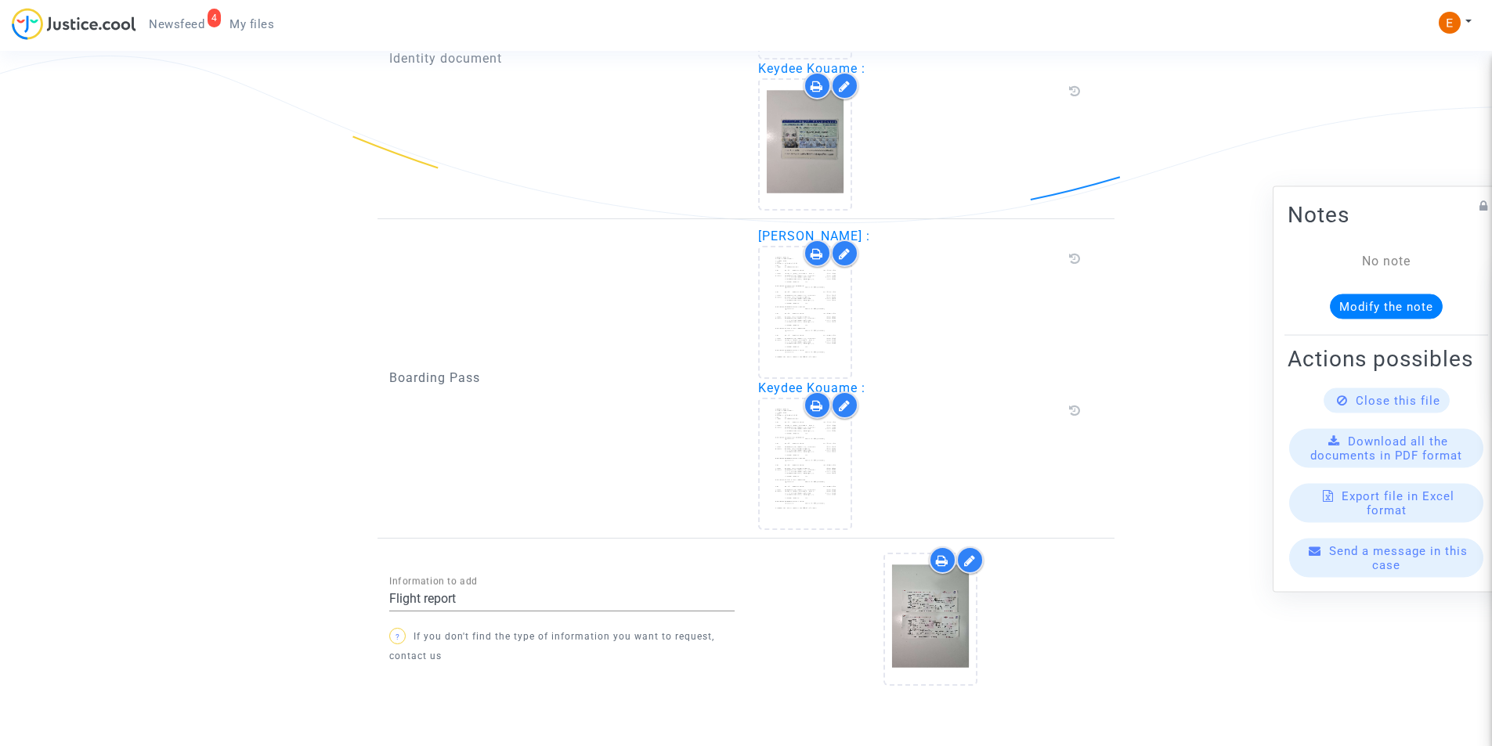
click at [847, 651] on div at bounding box center [930, 622] width 345 height 151
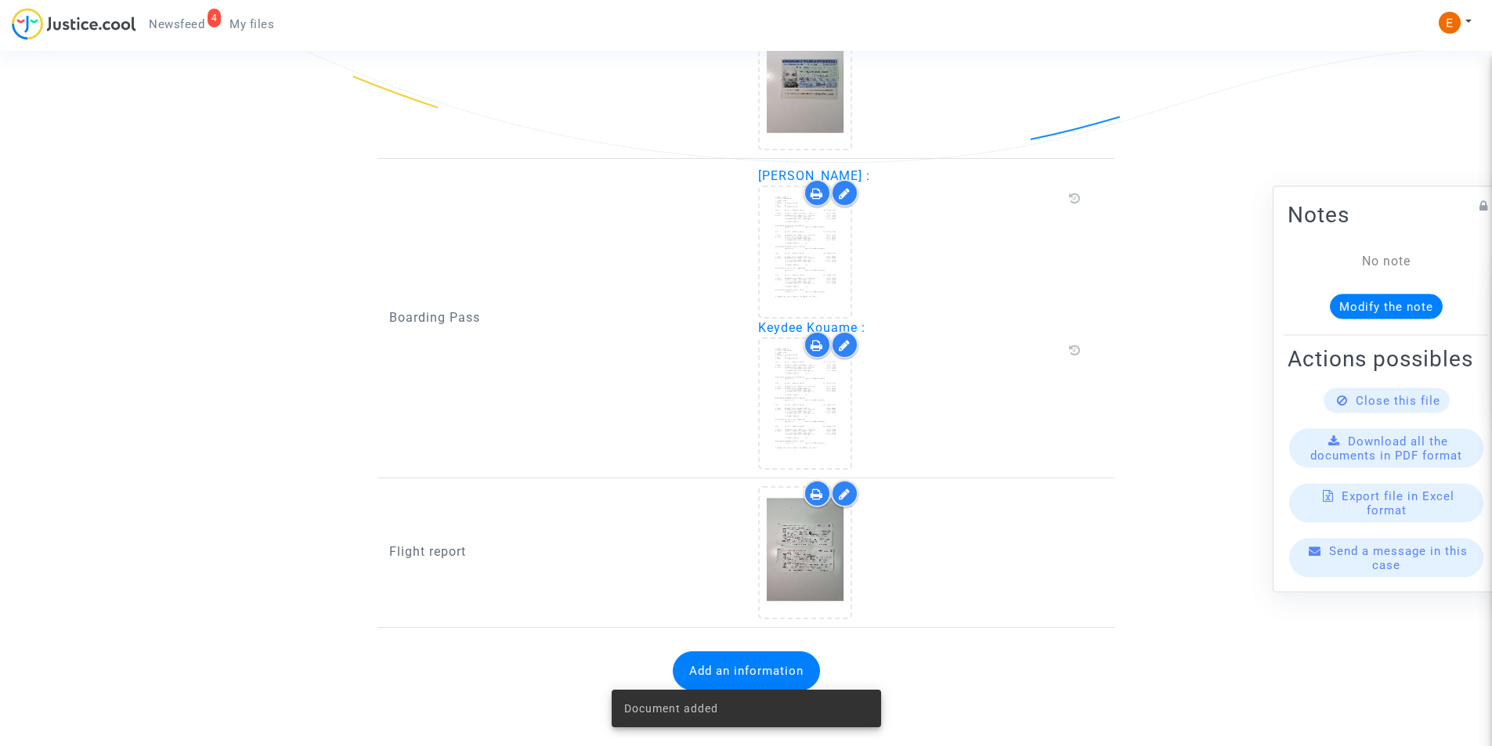
click at [722, 646] on div "Add an information" at bounding box center [745, 671] width 713 height 70
click at [723, 662] on button "Add an information" at bounding box center [746, 671] width 147 height 39
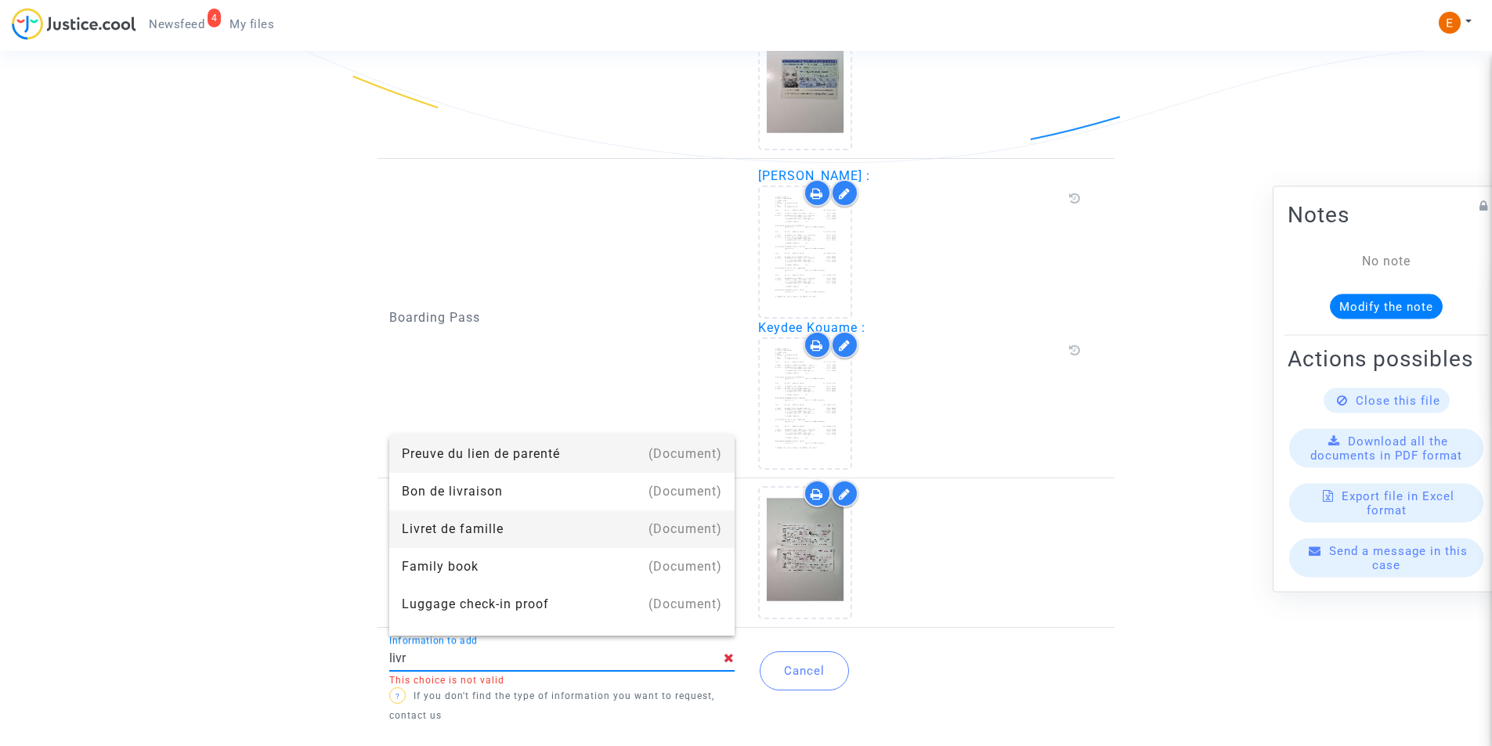
click at [513, 536] on div "Livret de famille" at bounding box center [562, 530] width 320 height 38
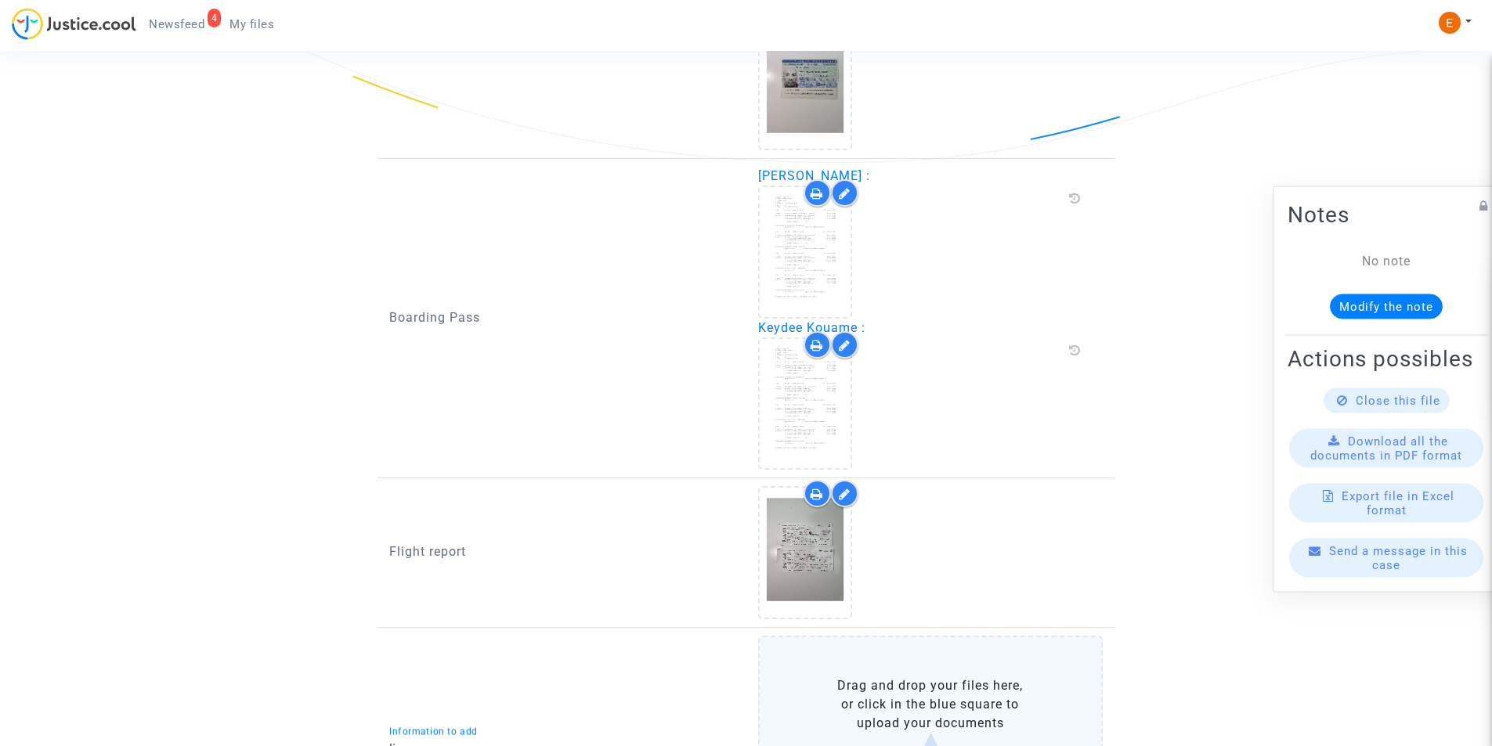
type input "Livret de famille"
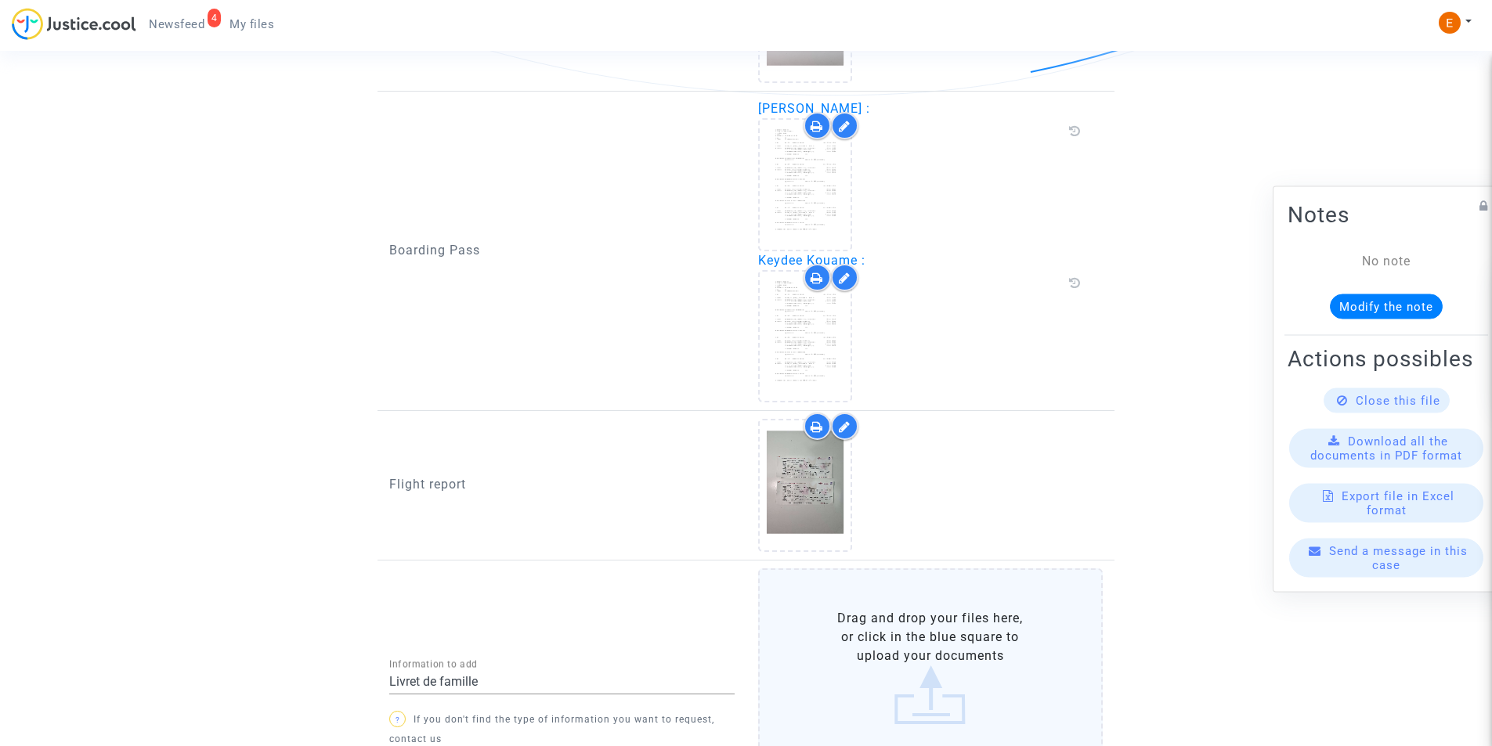
scroll to position [1468, 0]
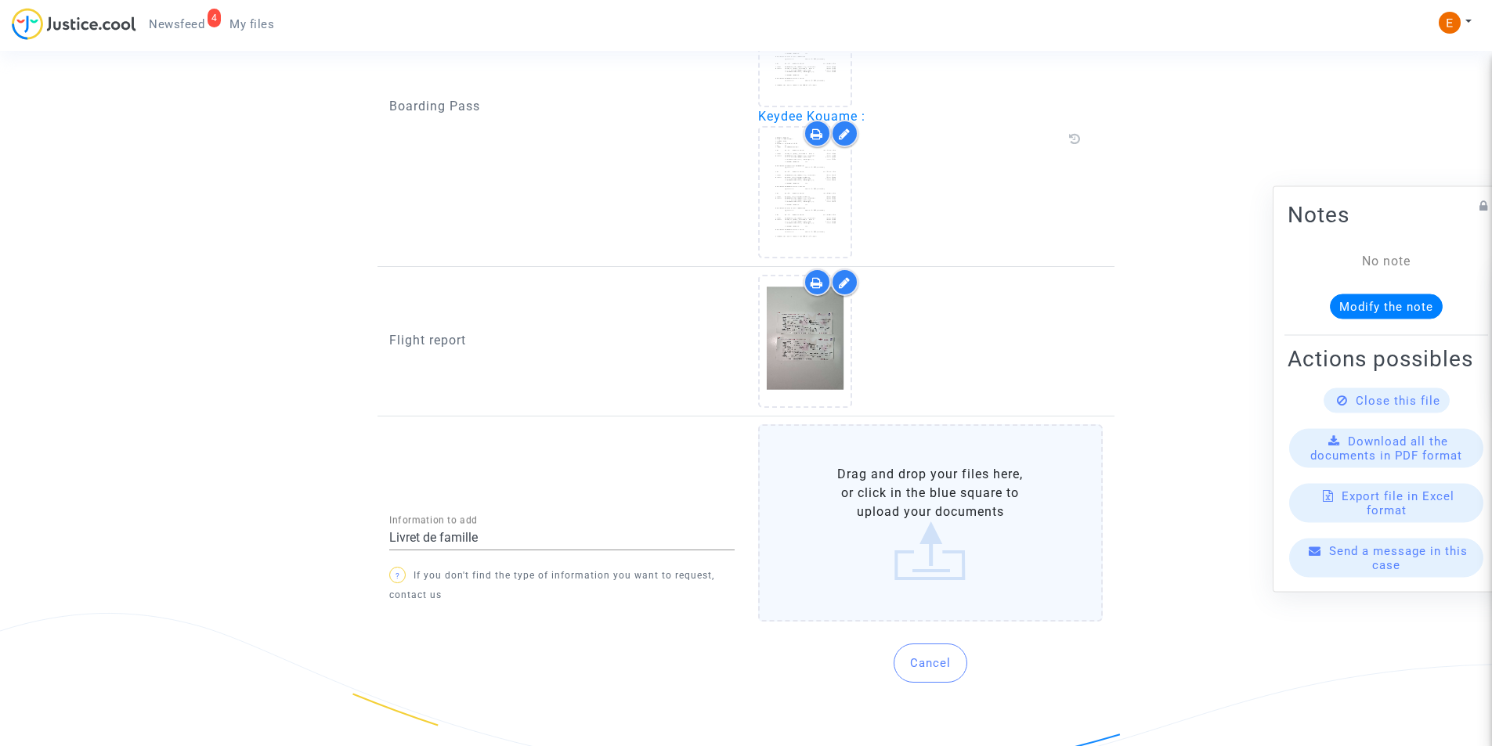
click at [926, 525] on label "Drag and drop your files here, or click in the blue square to upload your docum…" at bounding box center [930, 522] width 345 height 197
click at [0, 0] on input "Drag and drop your files here, or click in the blue square to upload your docum…" at bounding box center [0, 0] width 0 height 0
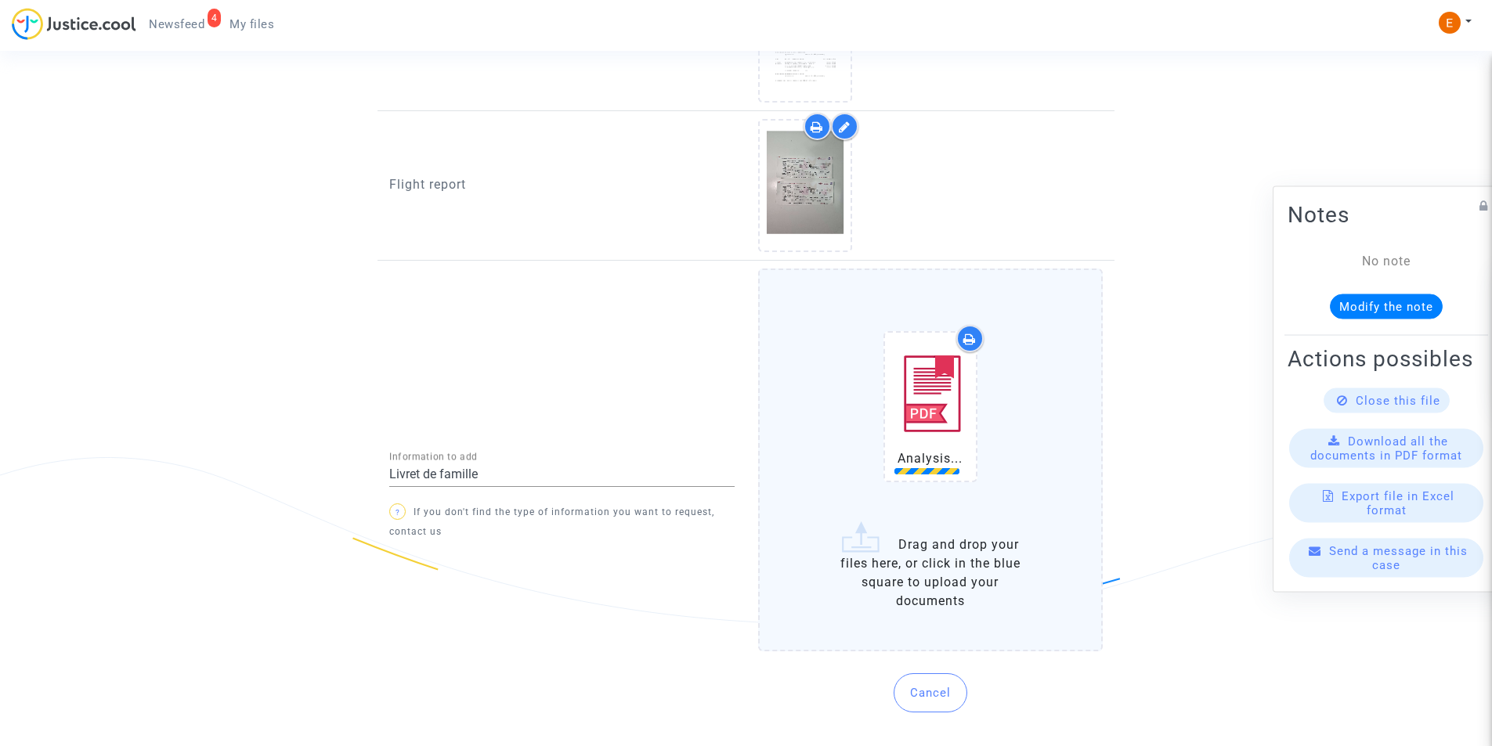
scroll to position [1624, 0]
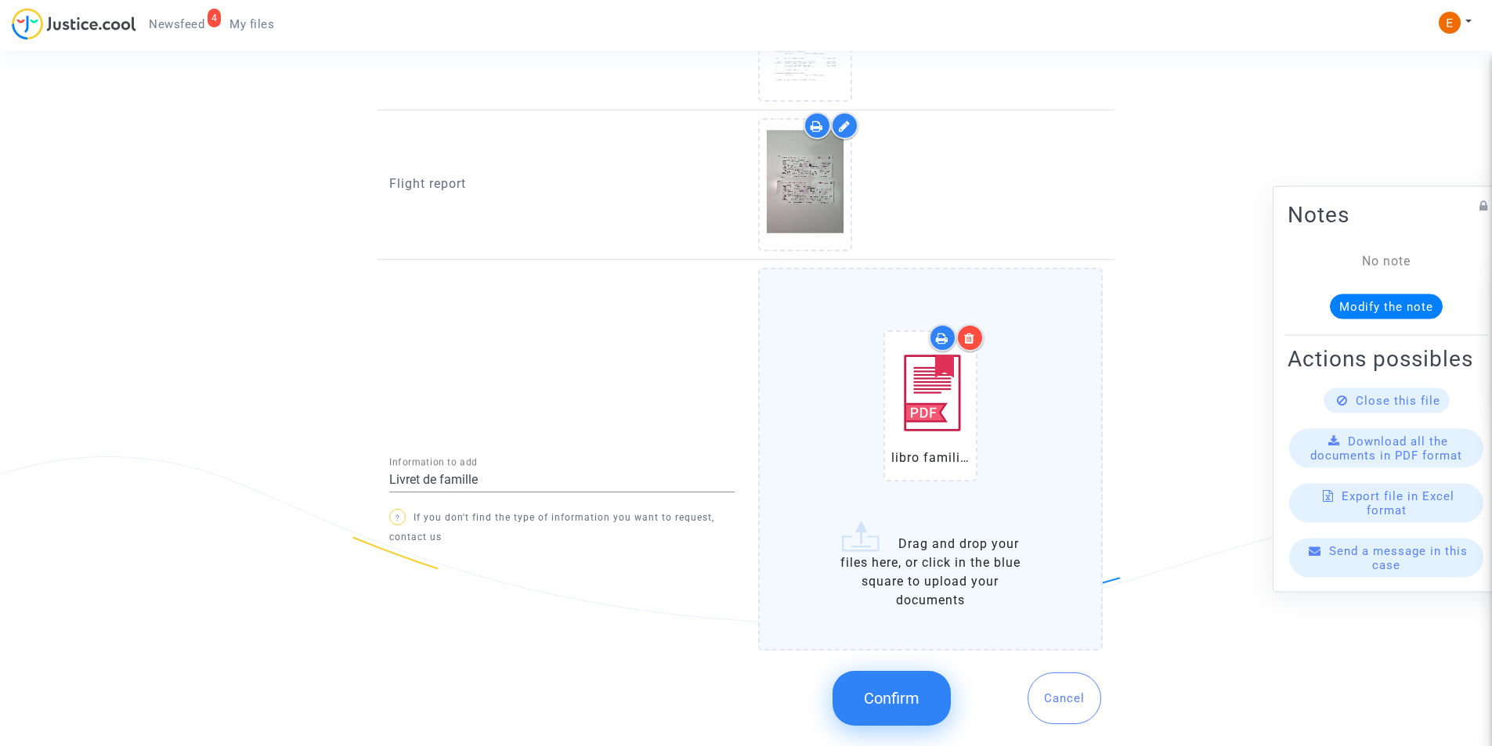
drag, startPoint x: 963, startPoint y: 336, endPoint x: 960, endPoint y: 374, distance: 37.7
click at [964, 336] on div at bounding box center [969, 337] width 27 height 27
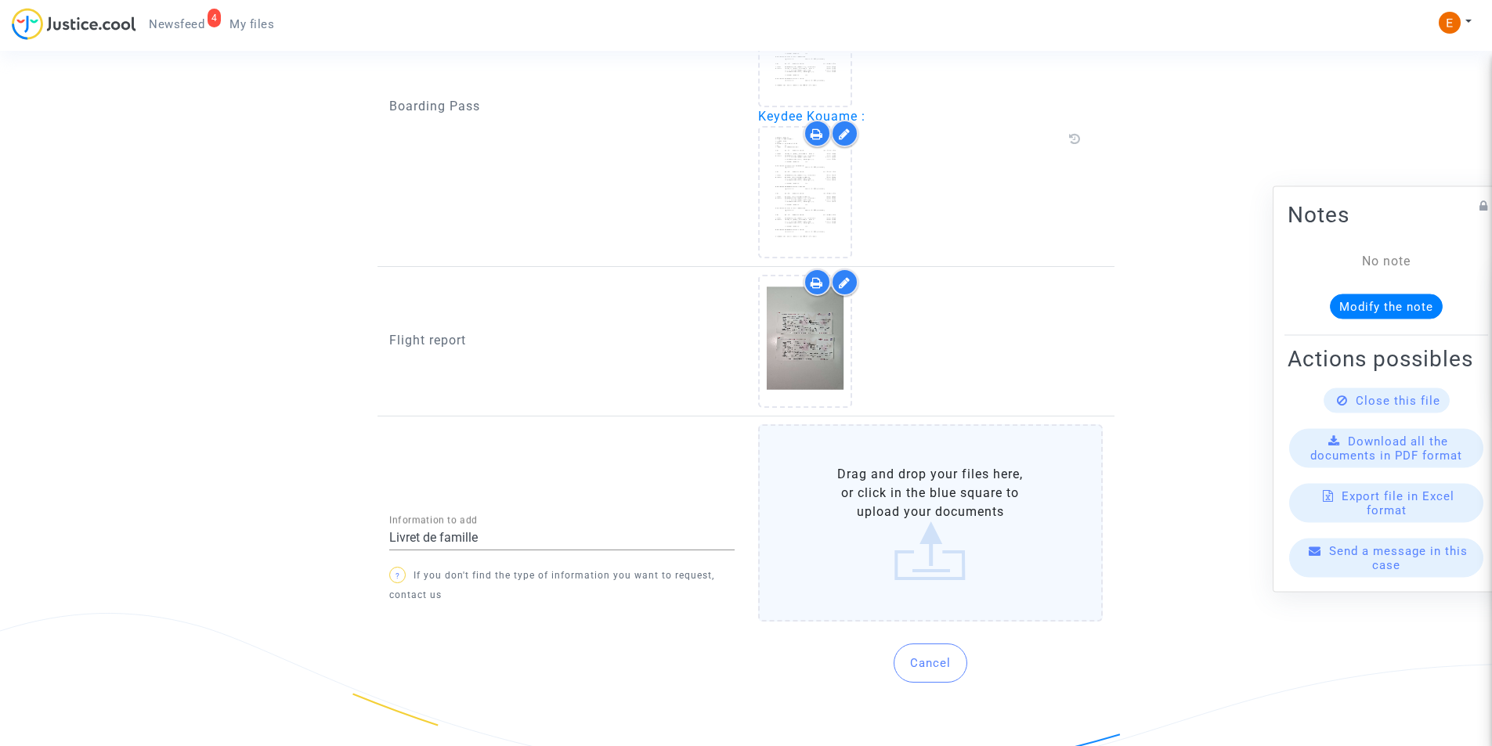
click at [953, 475] on label "Drag and drop your files here, or click in the blue square to upload your docum…" at bounding box center [930, 522] width 345 height 197
click at [0, 0] on input "Drag and drop your files here, or click in the blue square to upload your docum…" at bounding box center [0, 0] width 0 height 0
click at [878, 521] on label "Drag and drop your files here, or click in the blue square to upload your docum…" at bounding box center [930, 522] width 345 height 197
click at [0, 0] on input "Drag and drop your files here, or click in the blue square to upload your docum…" at bounding box center [0, 0] width 0 height 0
click at [879, 518] on label "Drag and drop your files here, or click in the blue square to upload your docum…" at bounding box center [930, 522] width 345 height 197
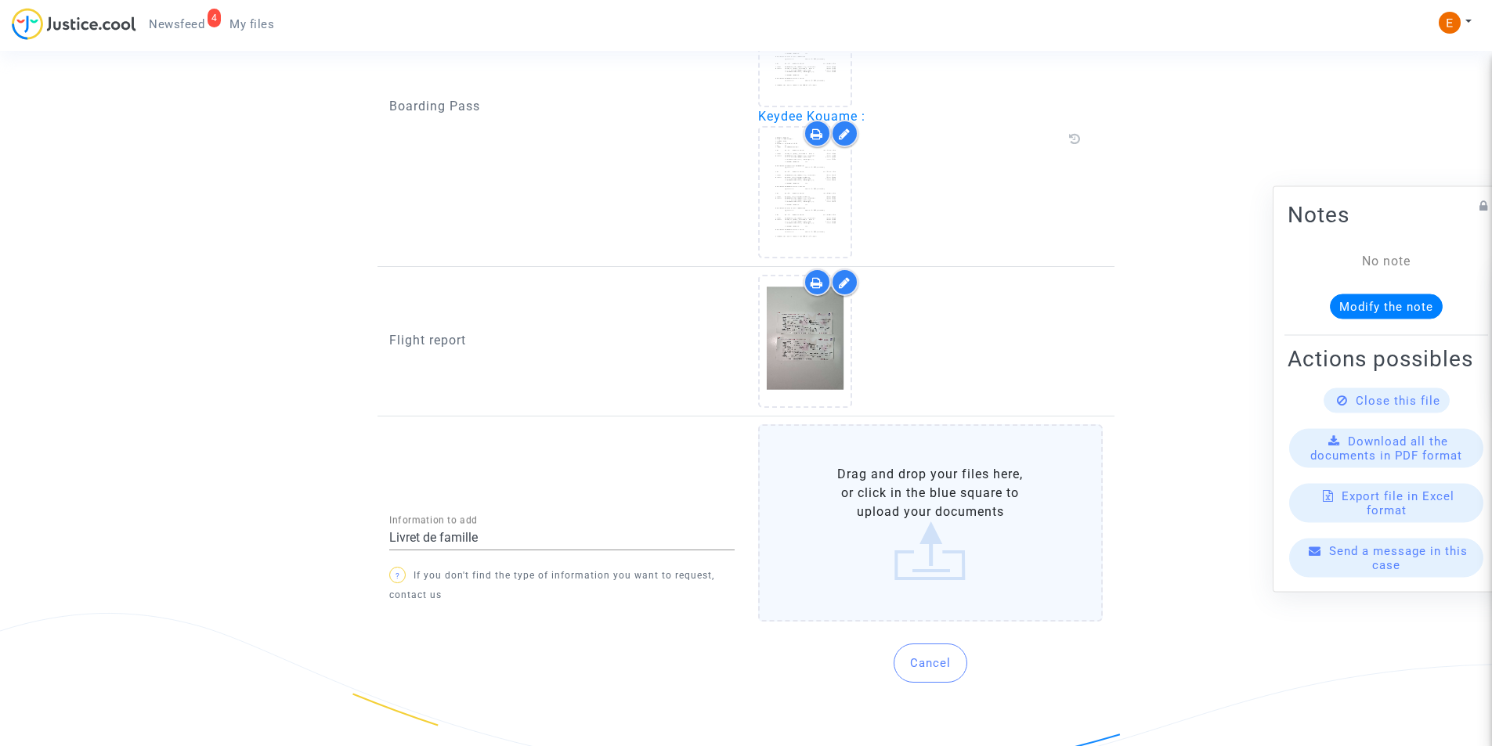
click at [0, 0] on input "Drag and drop your files here, or click in the blue square to upload your docum…" at bounding box center [0, 0] width 0 height 0
click at [905, 485] on label "Drag and drop your files here, or click in the blue square to upload your docum…" at bounding box center [930, 522] width 345 height 197
click at [0, 0] on input "Drag and drop your files here, or click in the blue square to upload your docum…" at bounding box center [0, 0] width 0 height 0
click at [946, 515] on label "Drag and drop your files here, or click in the blue square to upload your docum…" at bounding box center [930, 522] width 345 height 197
click at [945, 506] on label "Drag and drop your files here, or click in the blue square to upload your docum…" at bounding box center [930, 522] width 345 height 197
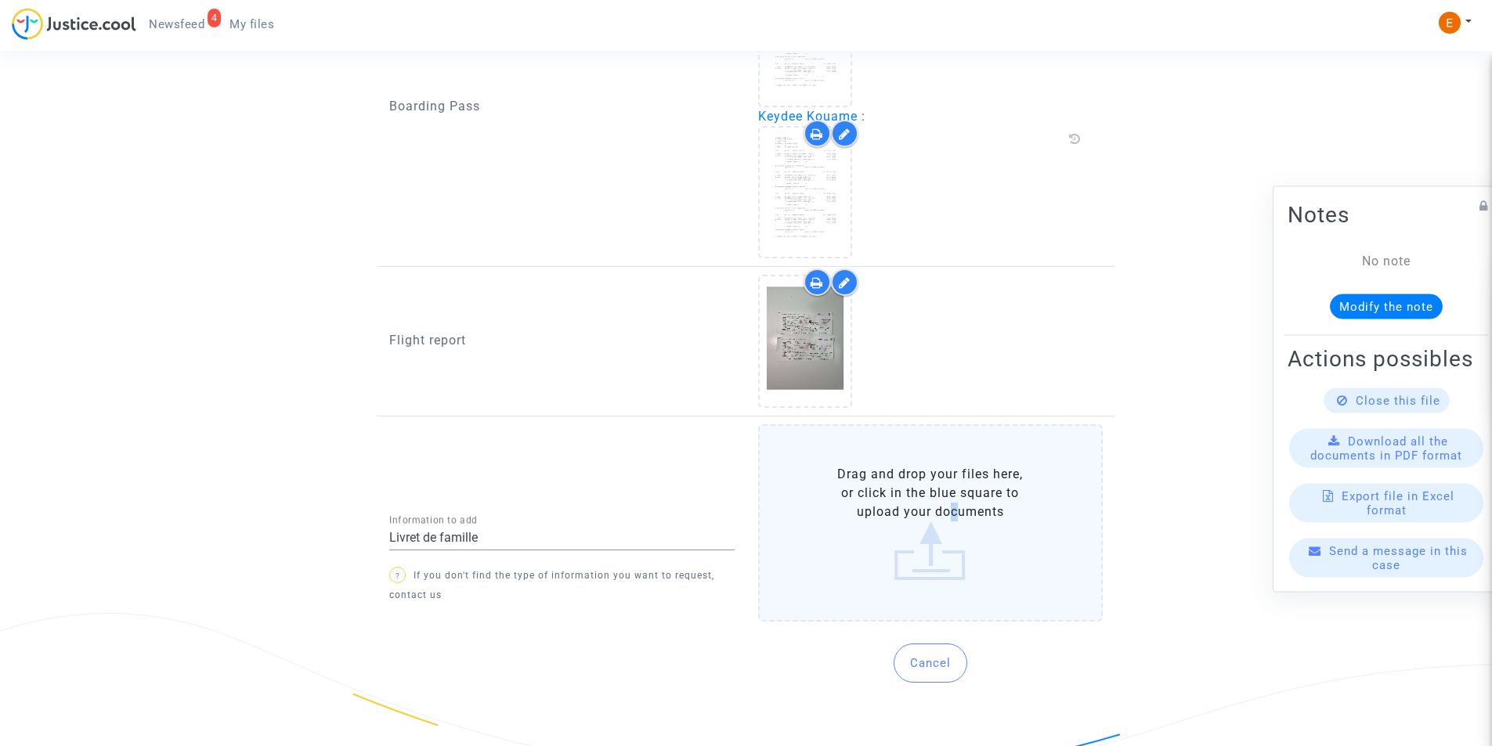
click at [0, 0] on input "Drag and drop your files here, or click in the blue square to upload your docum…" at bounding box center [0, 0] width 0 height 0
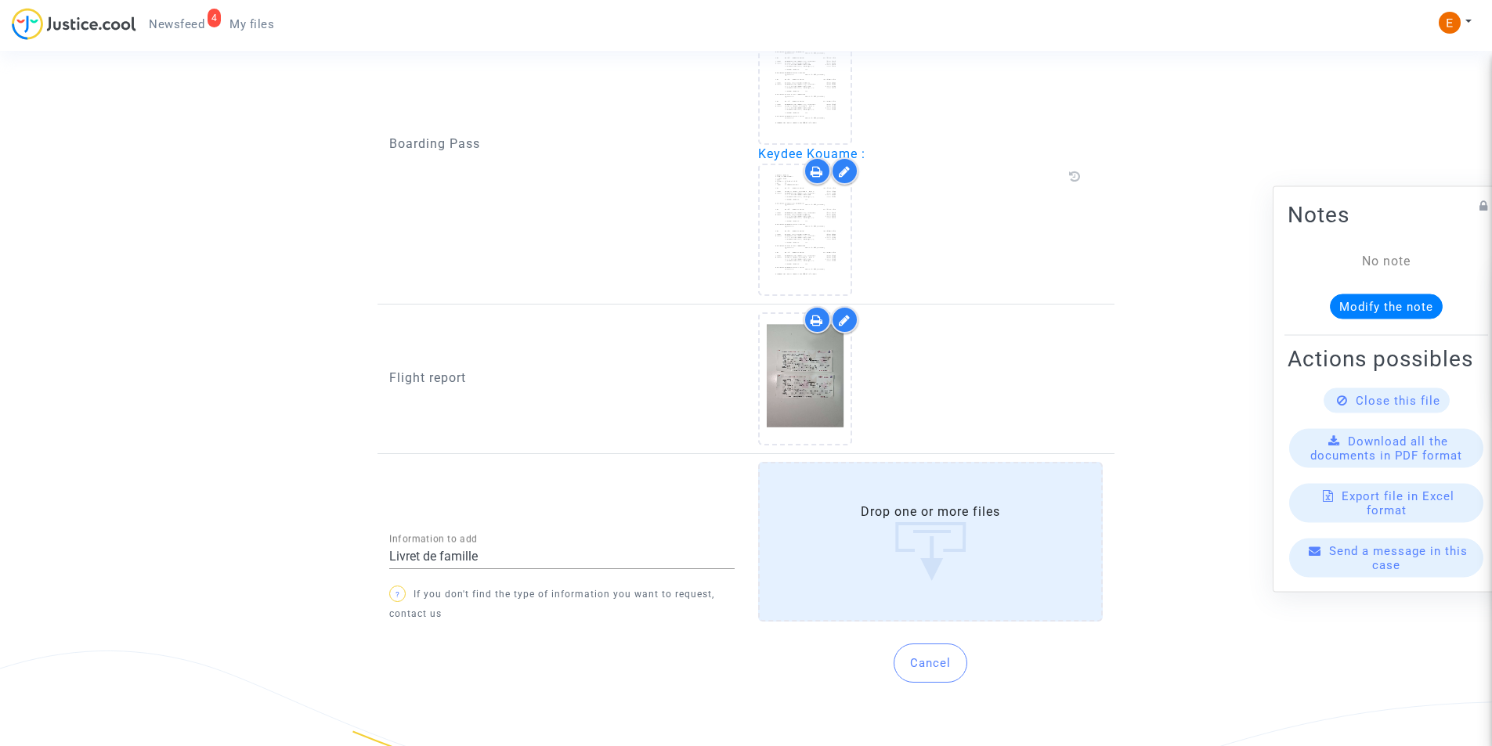
scroll to position [1624, 0]
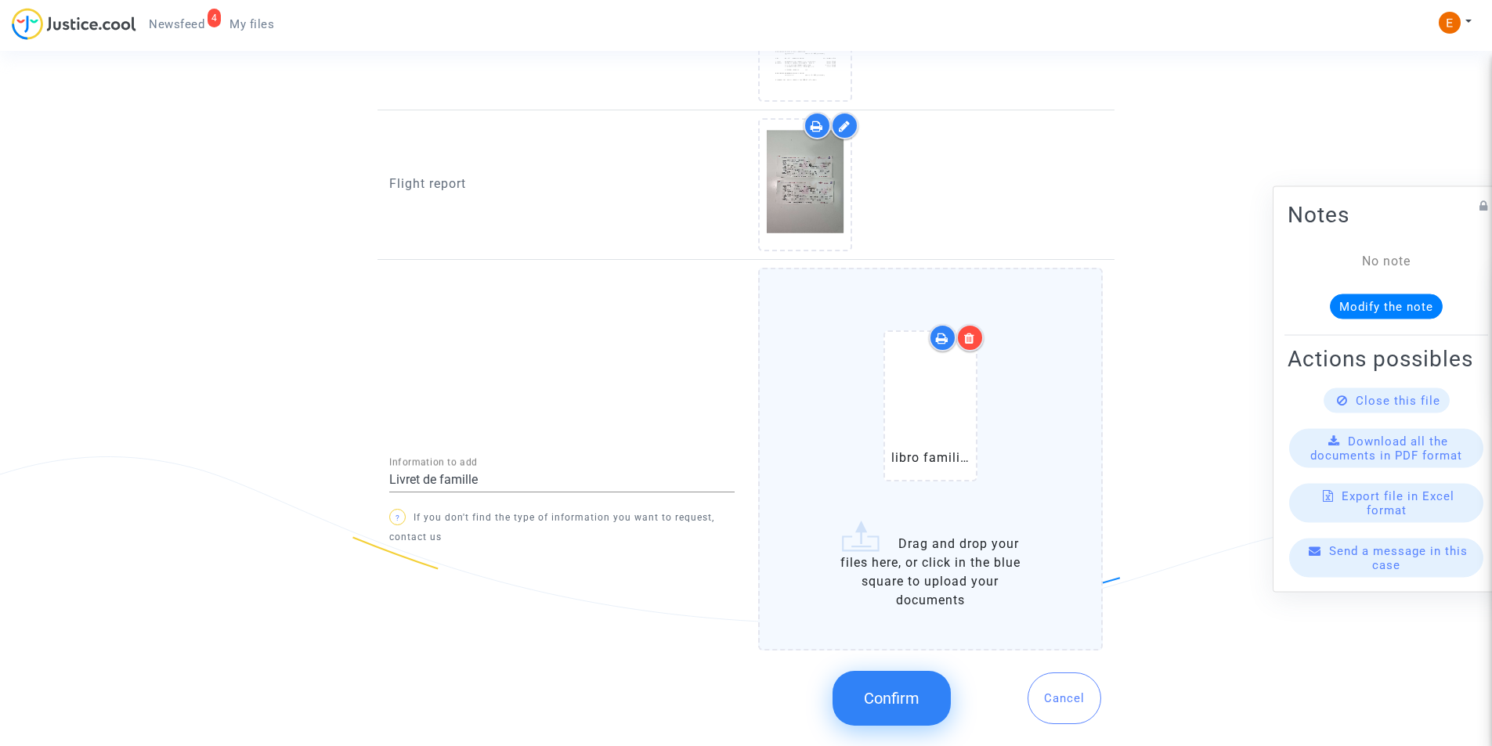
click at [913, 689] on span "Confirm" at bounding box center [892, 698] width 56 height 19
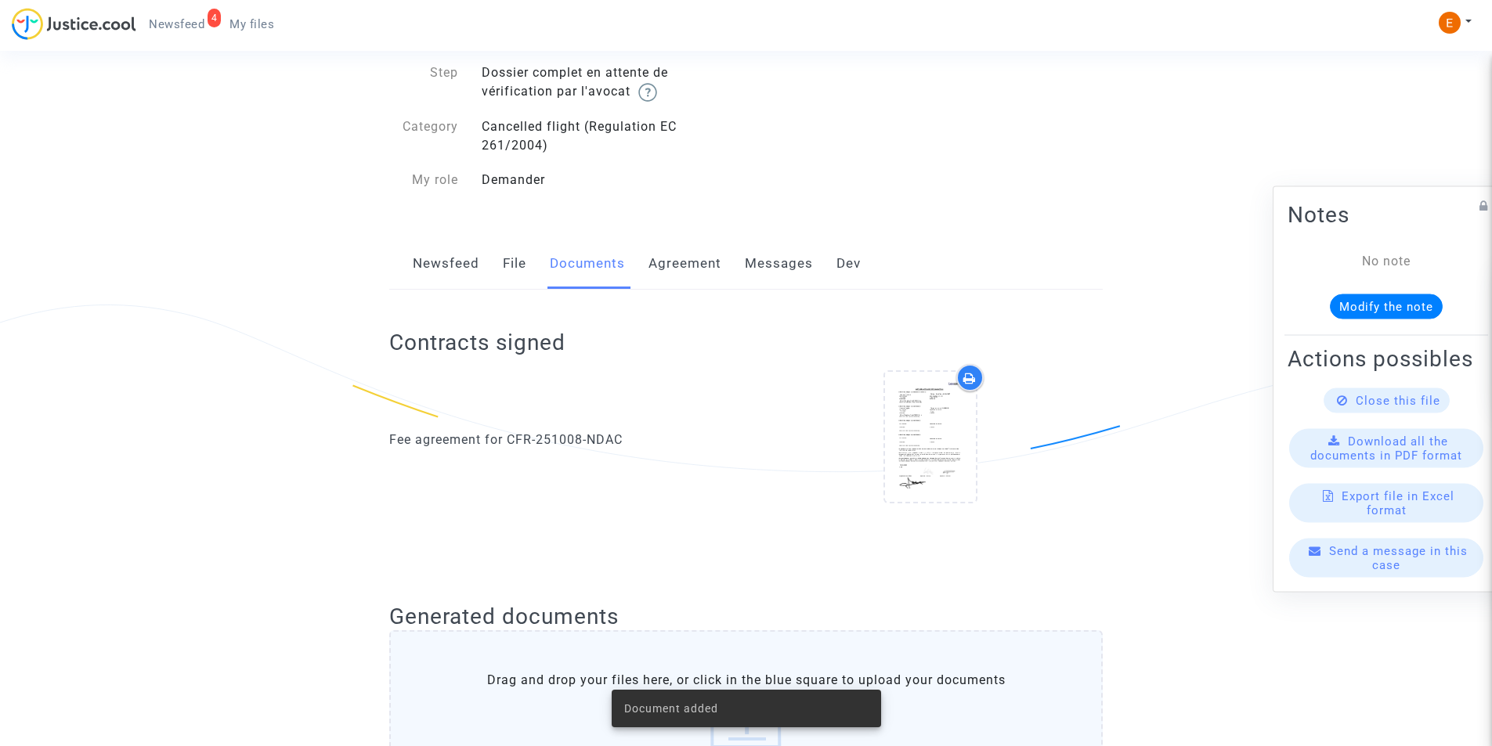
scroll to position [0, 0]
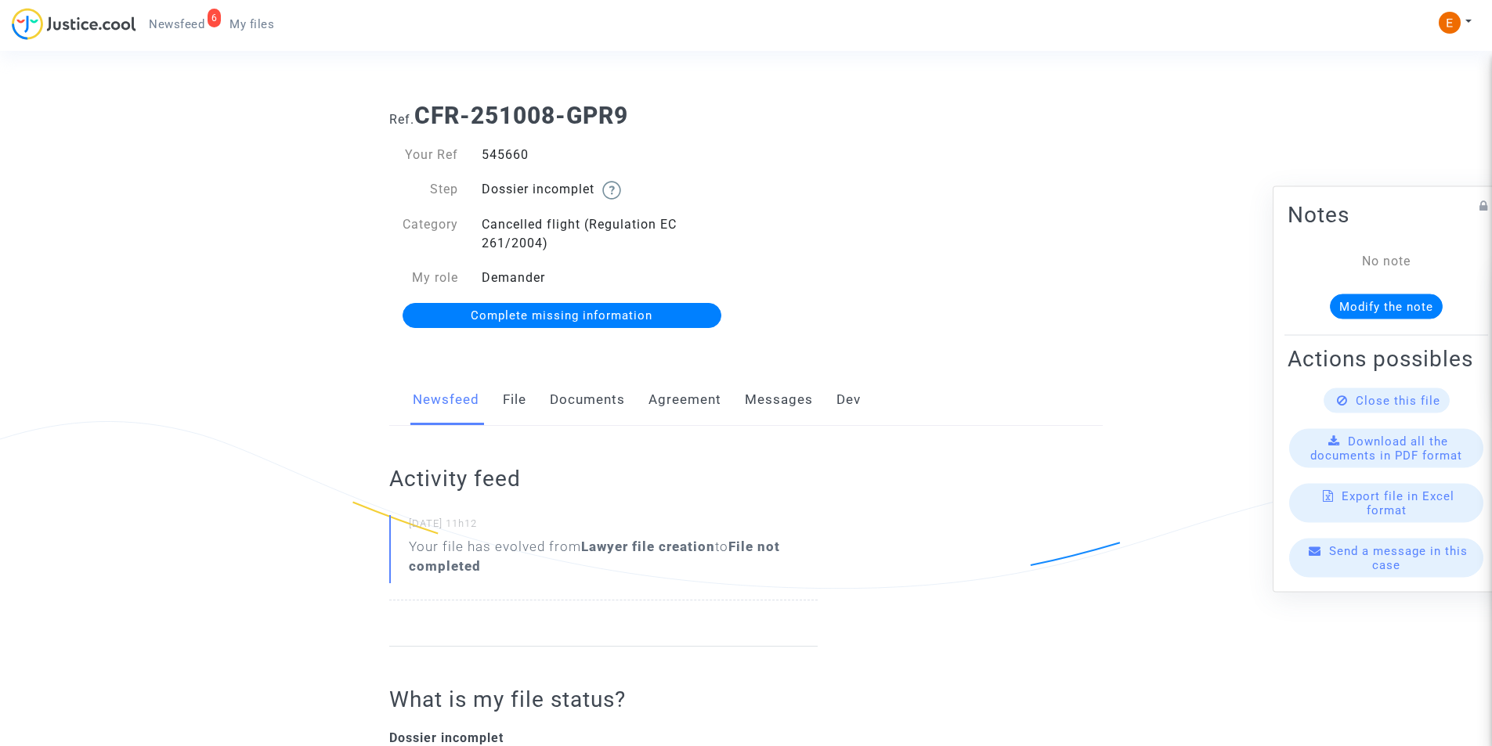
click at [596, 406] on link "Documents" at bounding box center [587, 400] width 75 height 52
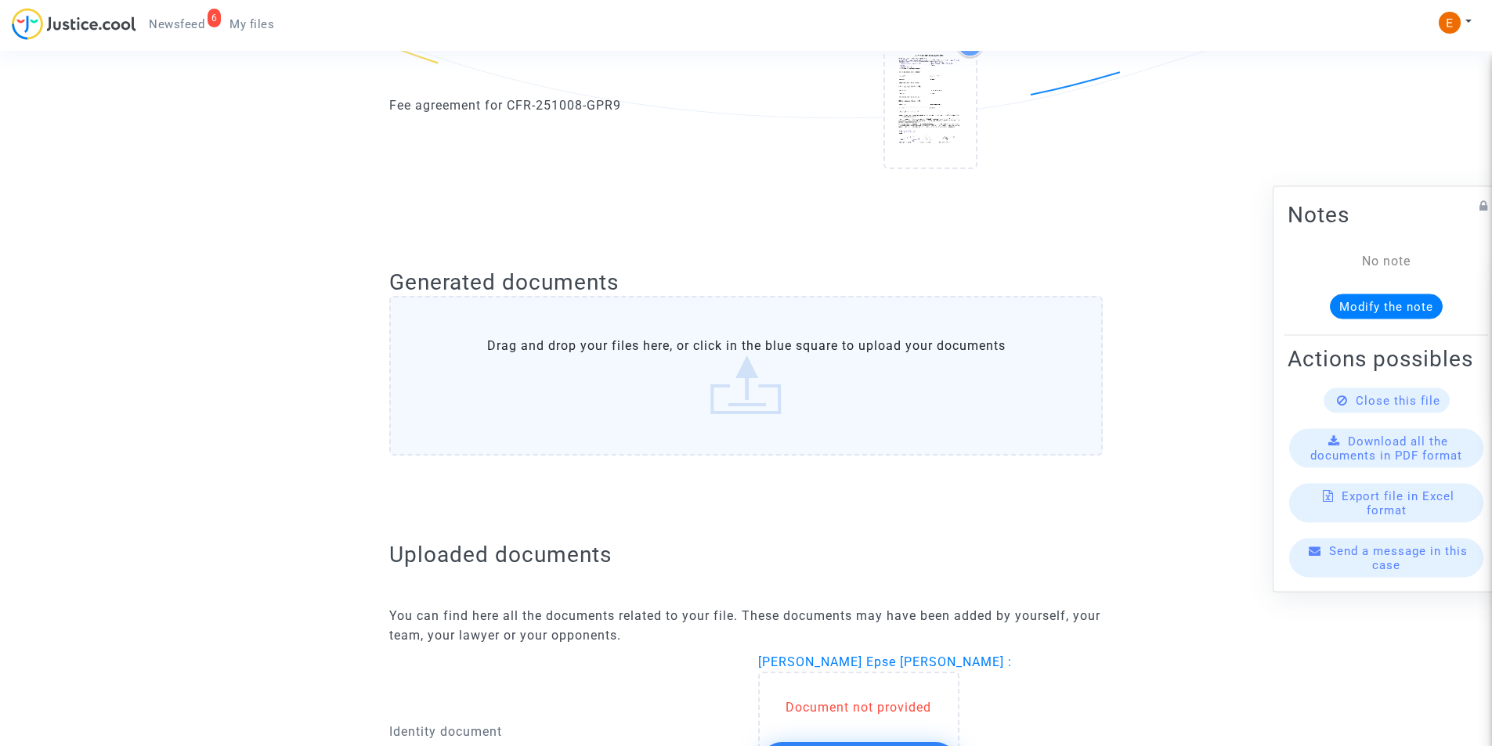
scroll to position [626, 0]
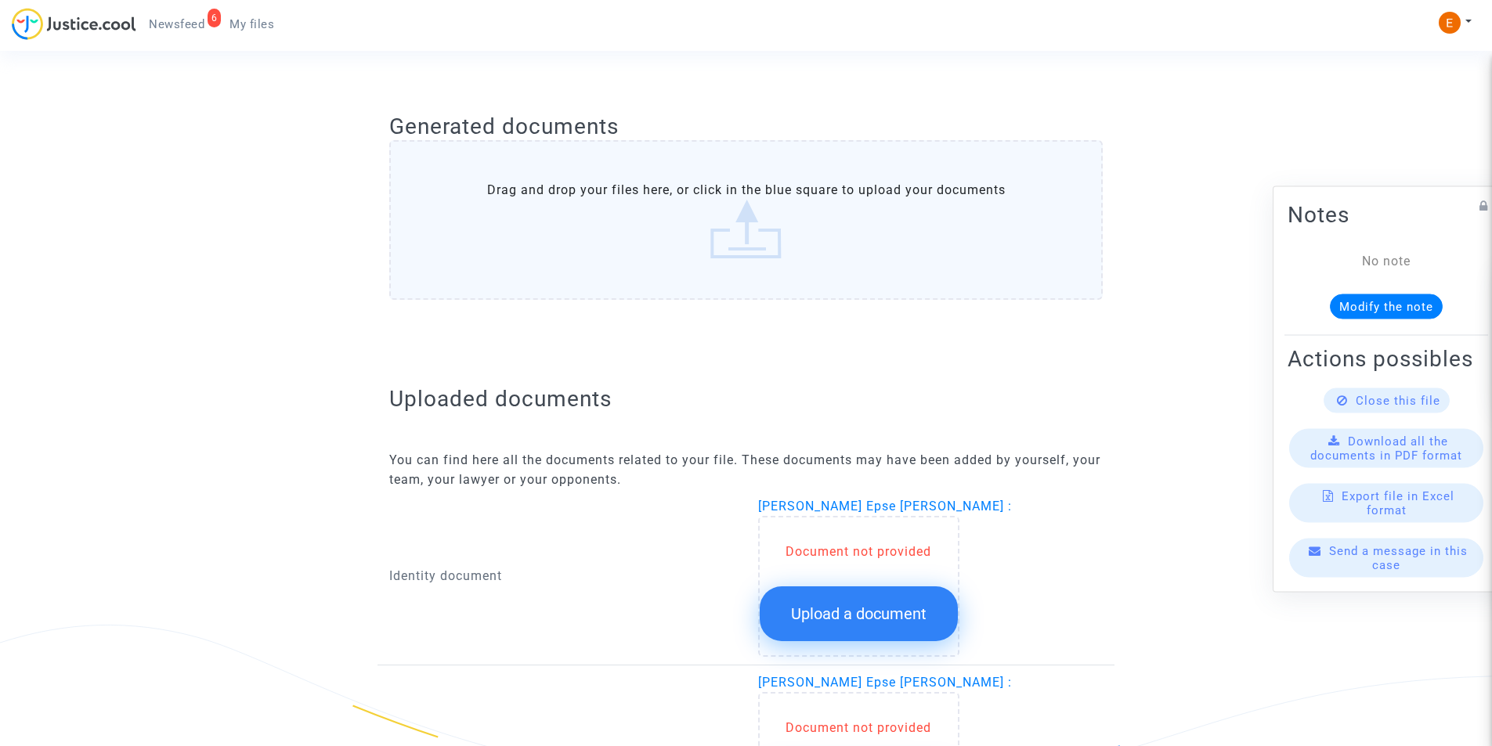
click at [844, 619] on span "Upload a document" at bounding box center [858, 614] width 135 height 19
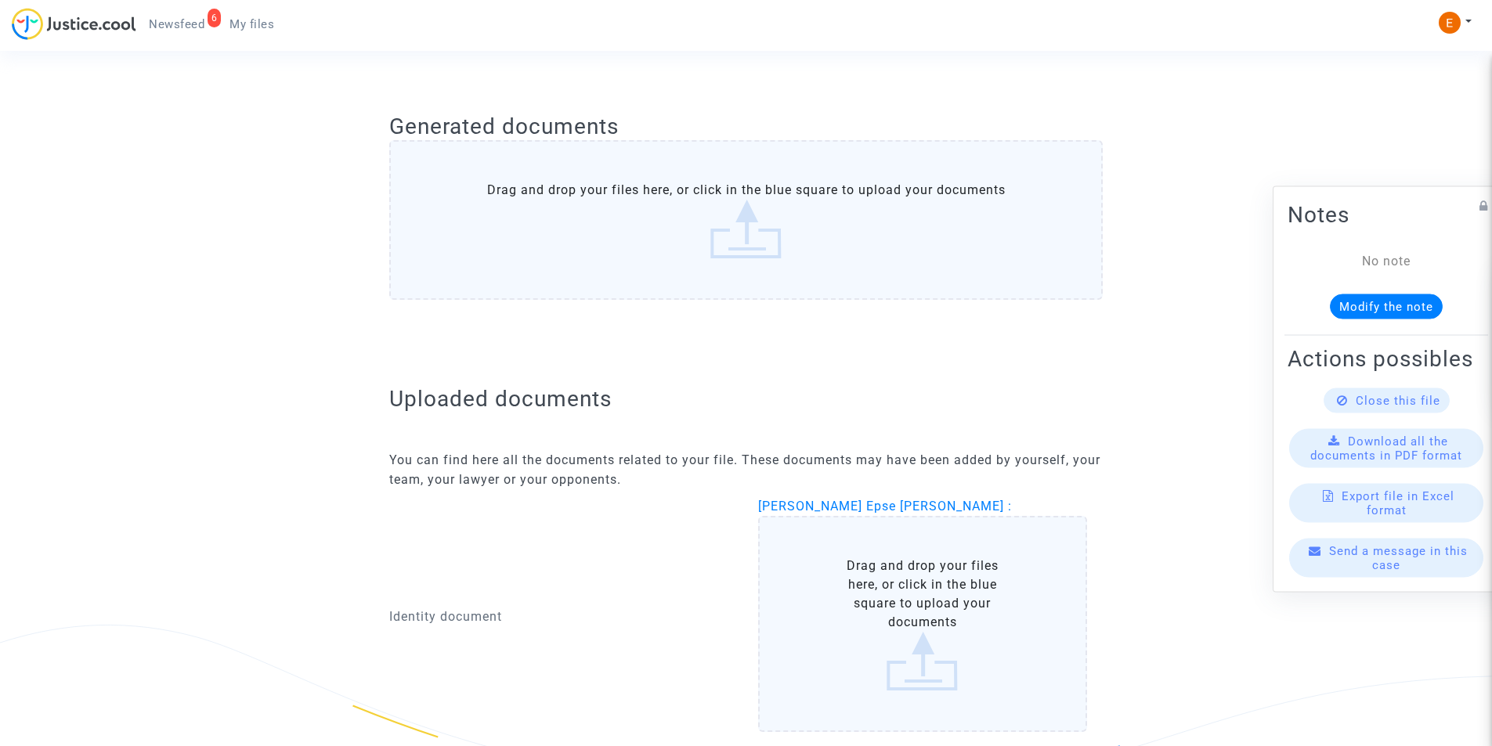
click at [848, 605] on label "Drag and drop your files here, or click in the blue square to upload your docum…" at bounding box center [923, 624] width 330 height 216
click at [0, 0] on input "Drag and drop your files here, or click in the blue square to upload your docum…" at bounding box center [0, 0] width 0 height 0
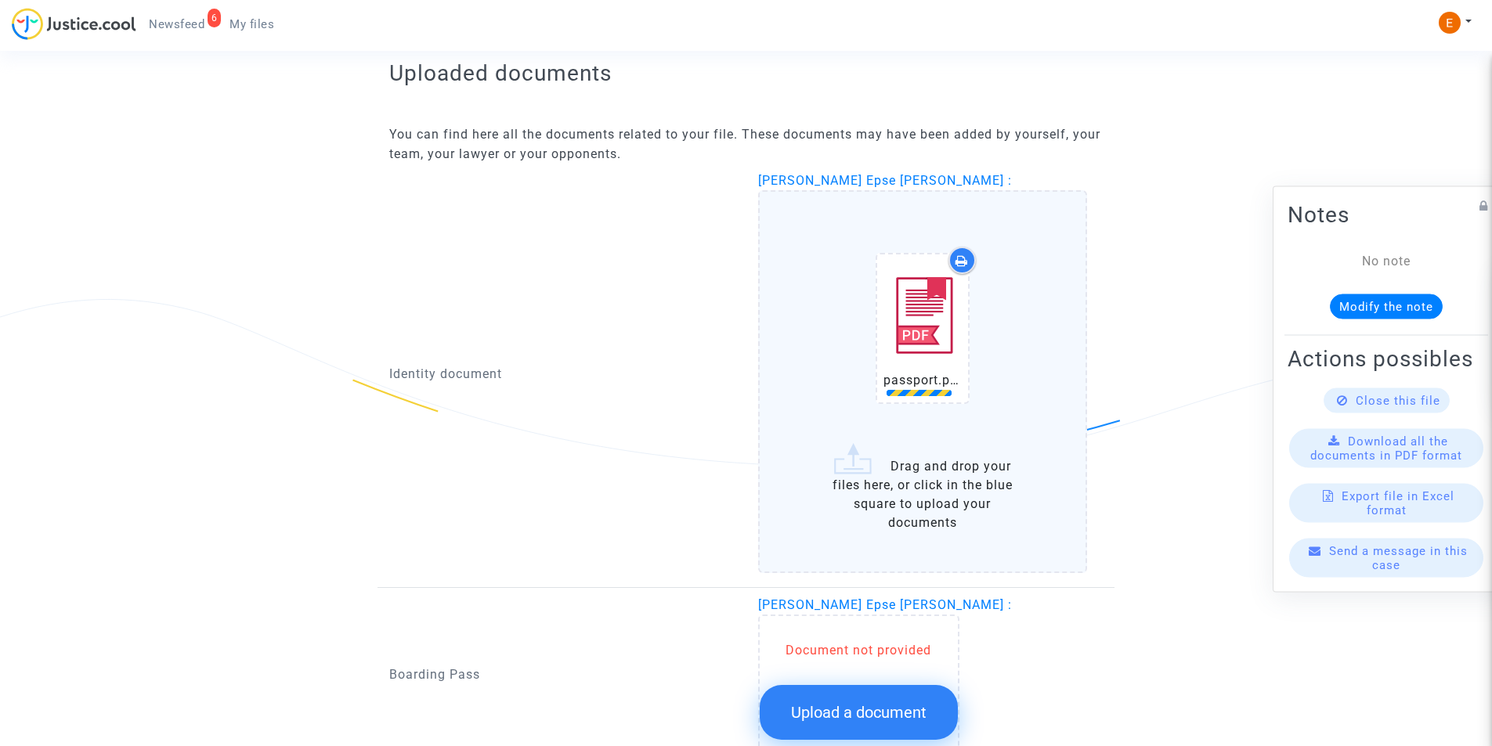
scroll to position [1089, 0]
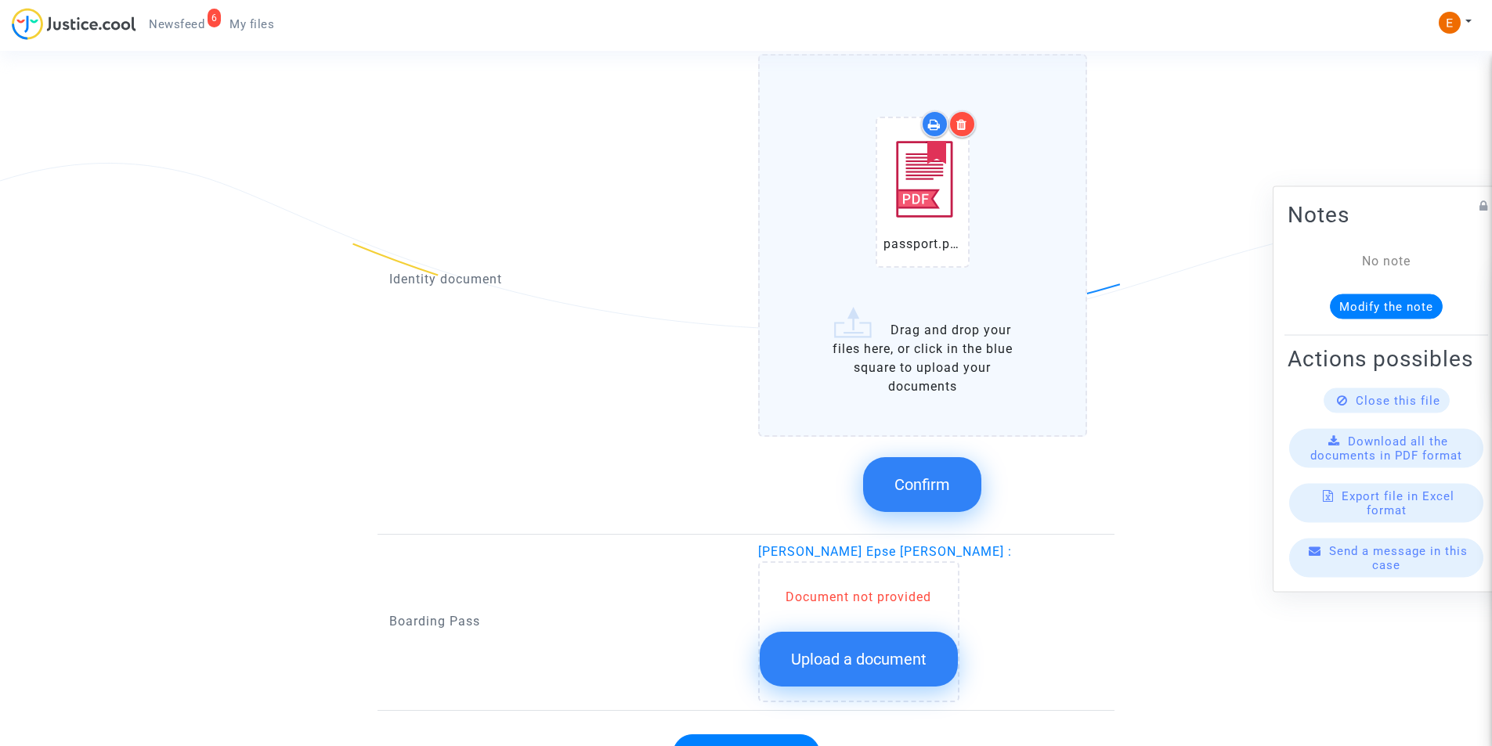
click at [931, 476] on span "Confirm" at bounding box center [922, 484] width 56 height 19
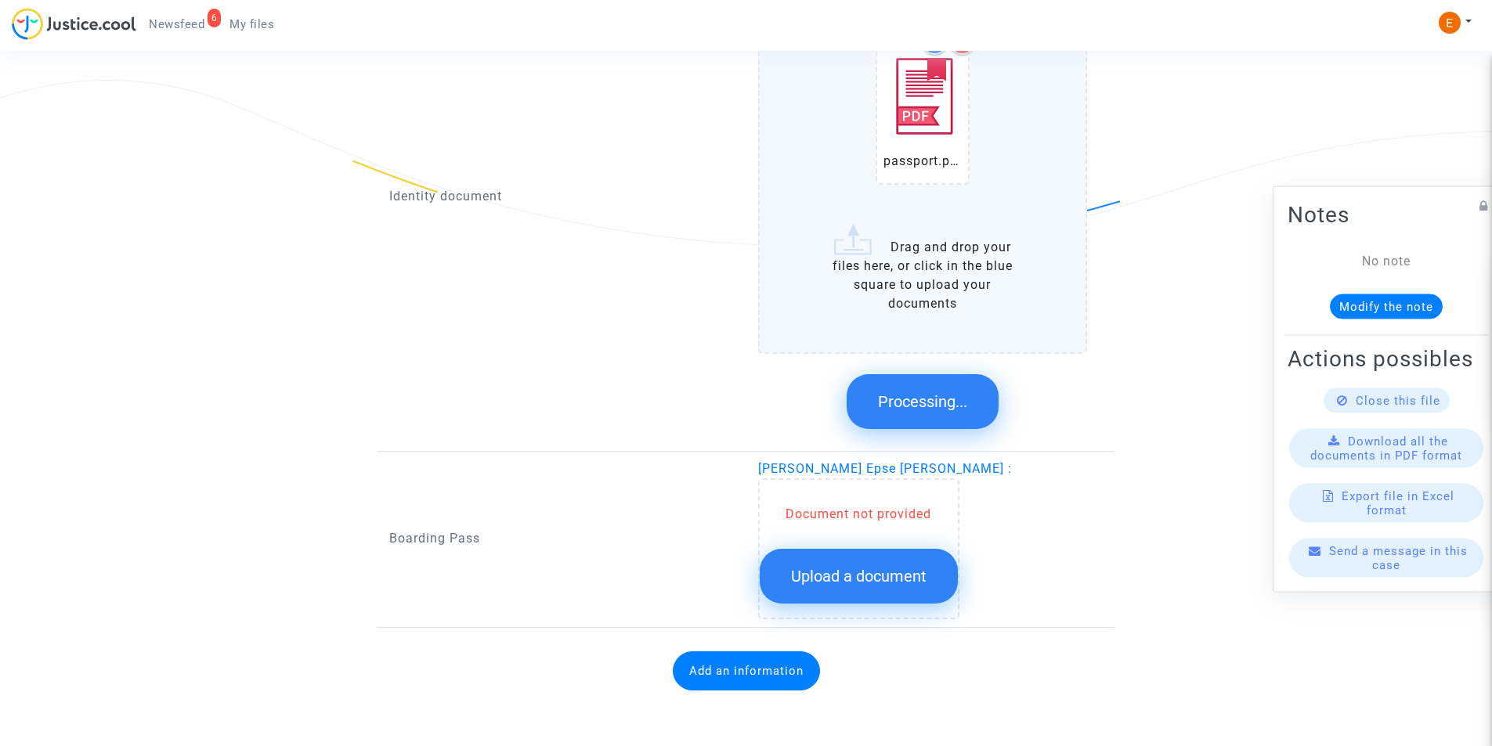
scroll to position [832, 0]
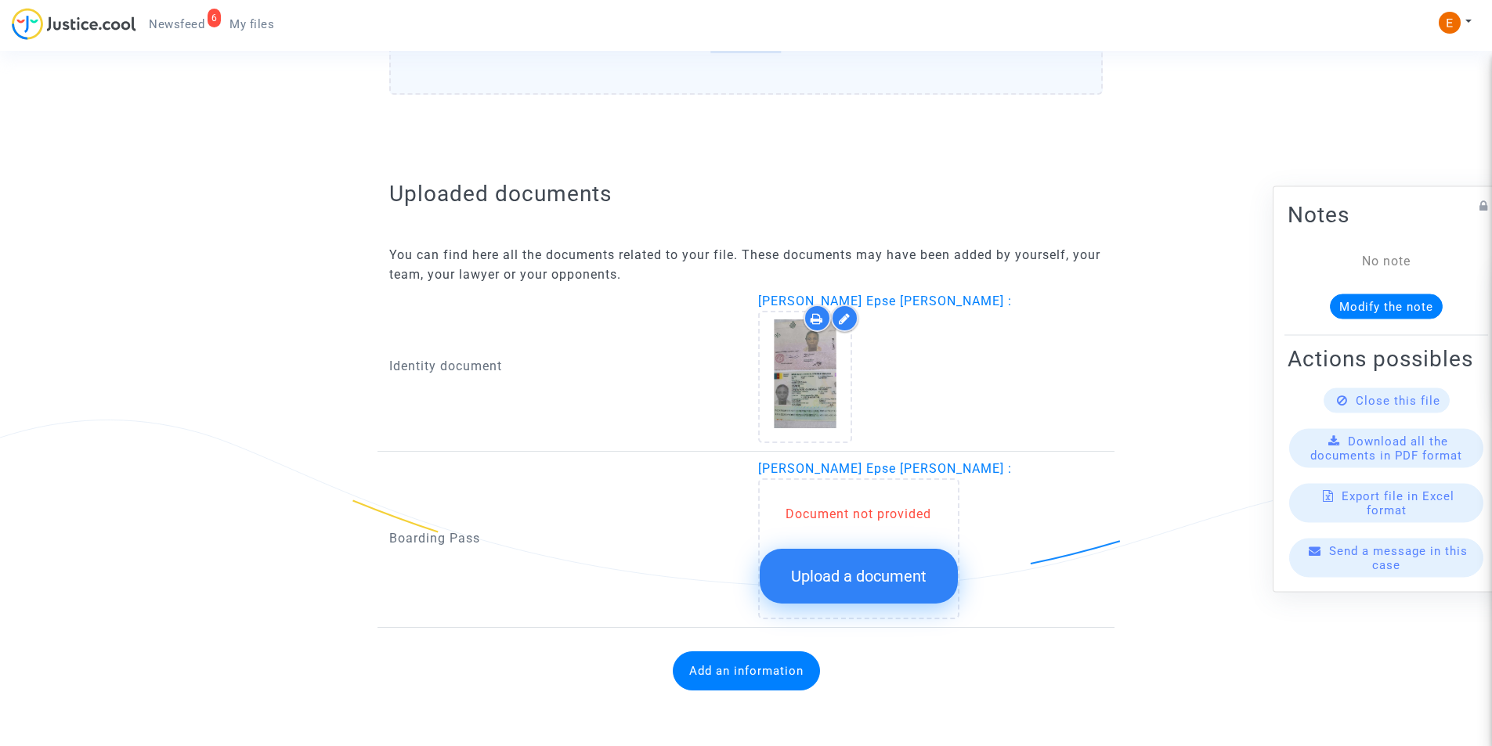
click at [908, 583] on span "Upload a document" at bounding box center [858, 576] width 135 height 19
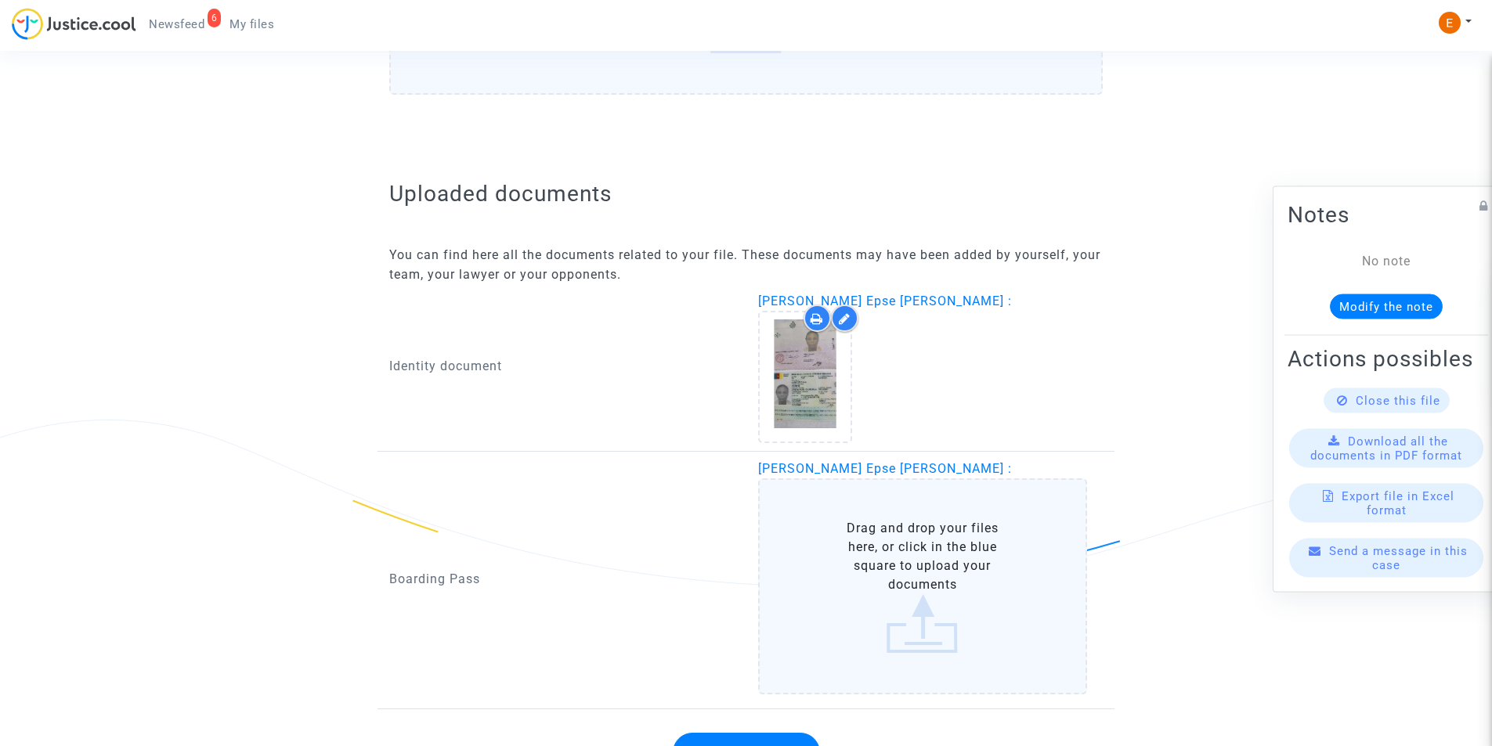
click at [894, 564] on label "Drag and drop your files here, or click in the blue square to upload your docum…" at bounding box center [923, 586] width 330 height 216
click at [0, 0] on input "Drag and drop your files here, or click in the blue square to upload your docum…" at bounding box center [0, 0] width 0 height 0
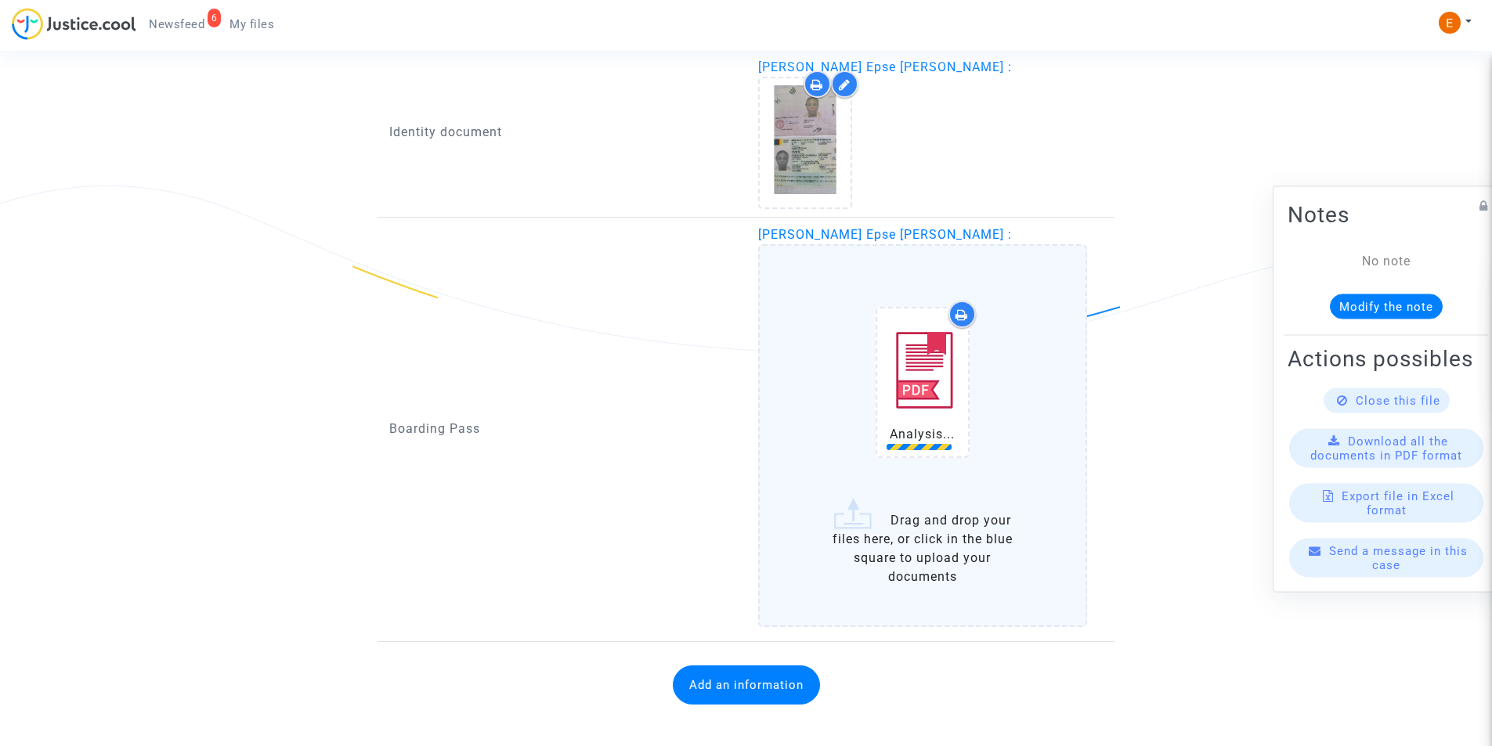
scroll to position [1067, 0]
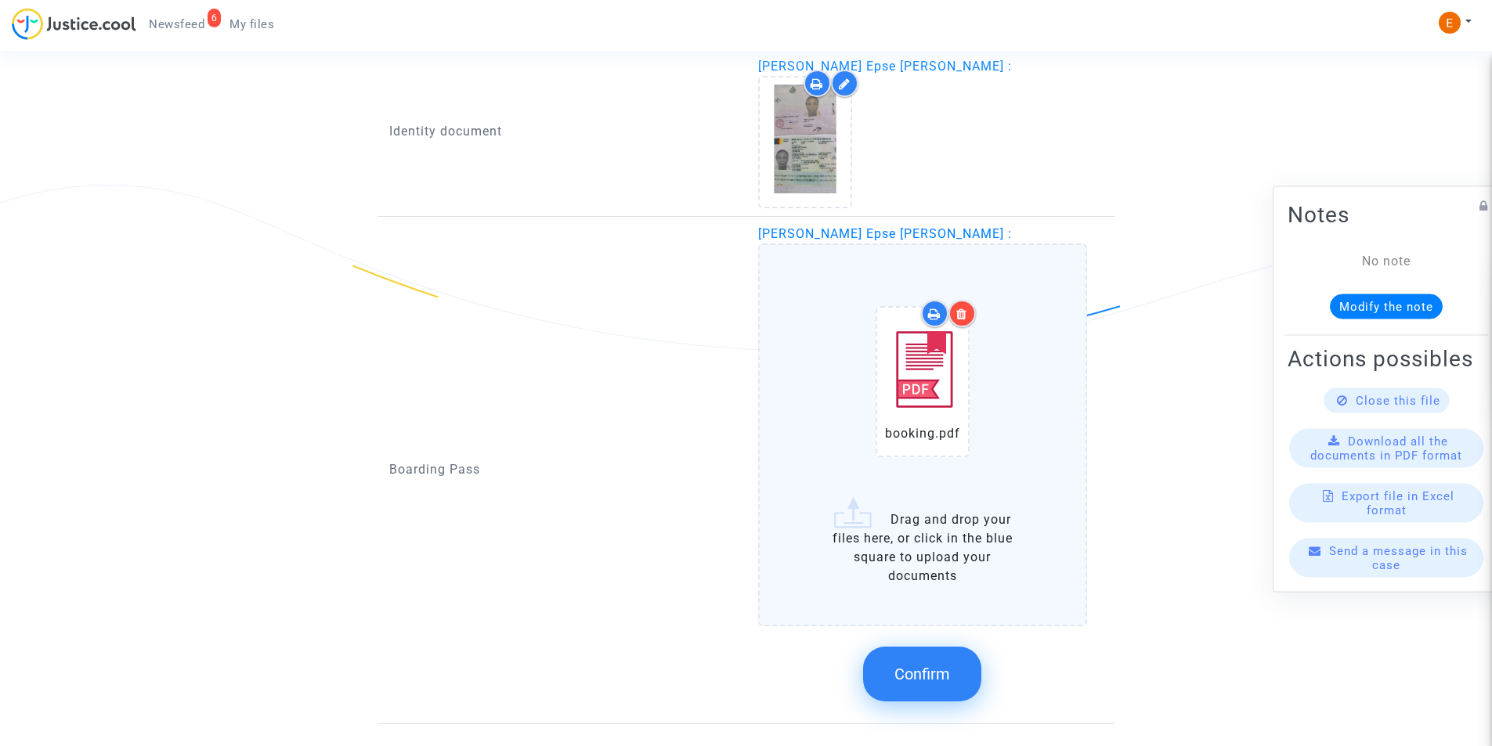
click at [937, 659] on button "Confirm" at bounding box center [922, 674] width 118 height 55
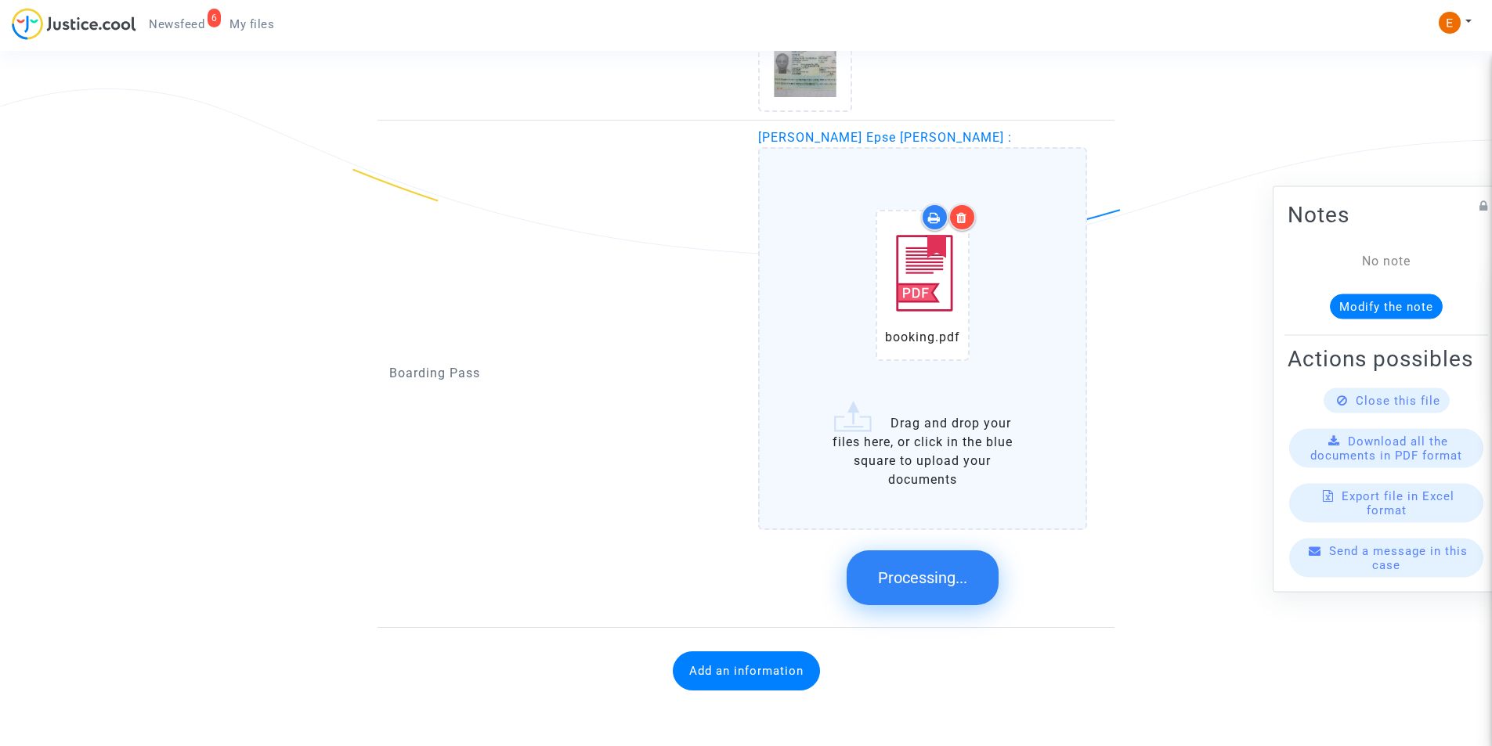
scroll to position [823, 0]
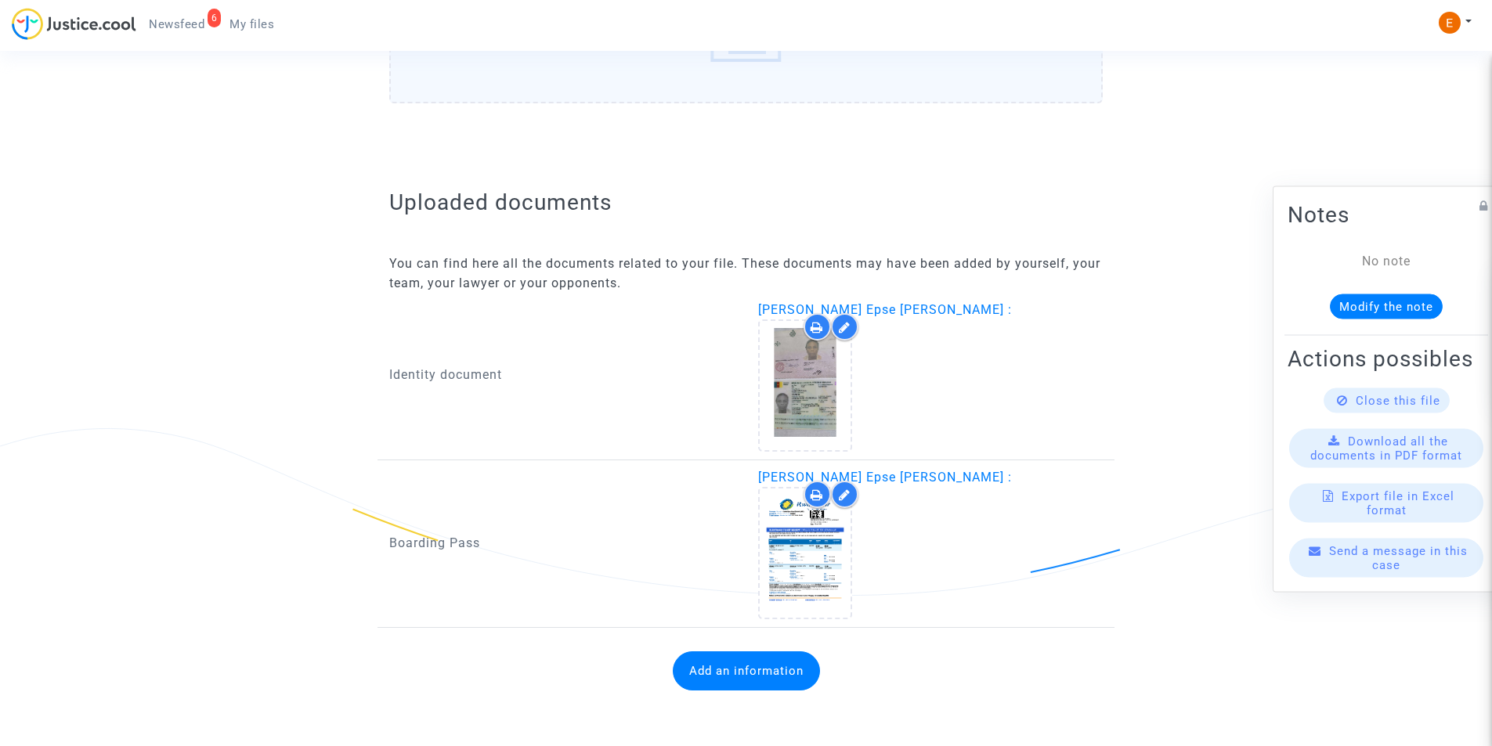
click at [697, 673] on button "Add an information" at bounding box center [746, 671] width 147 height 39
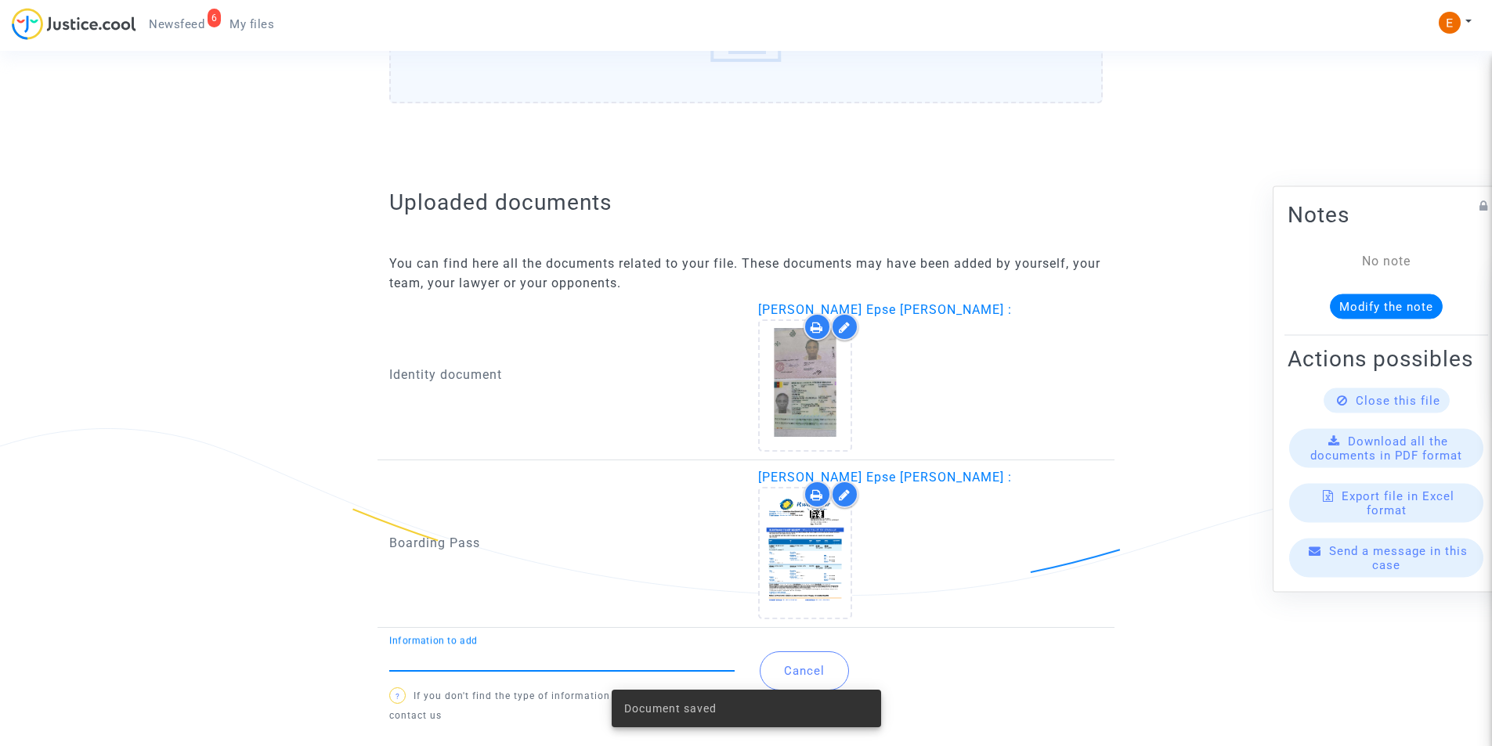
type input "f"
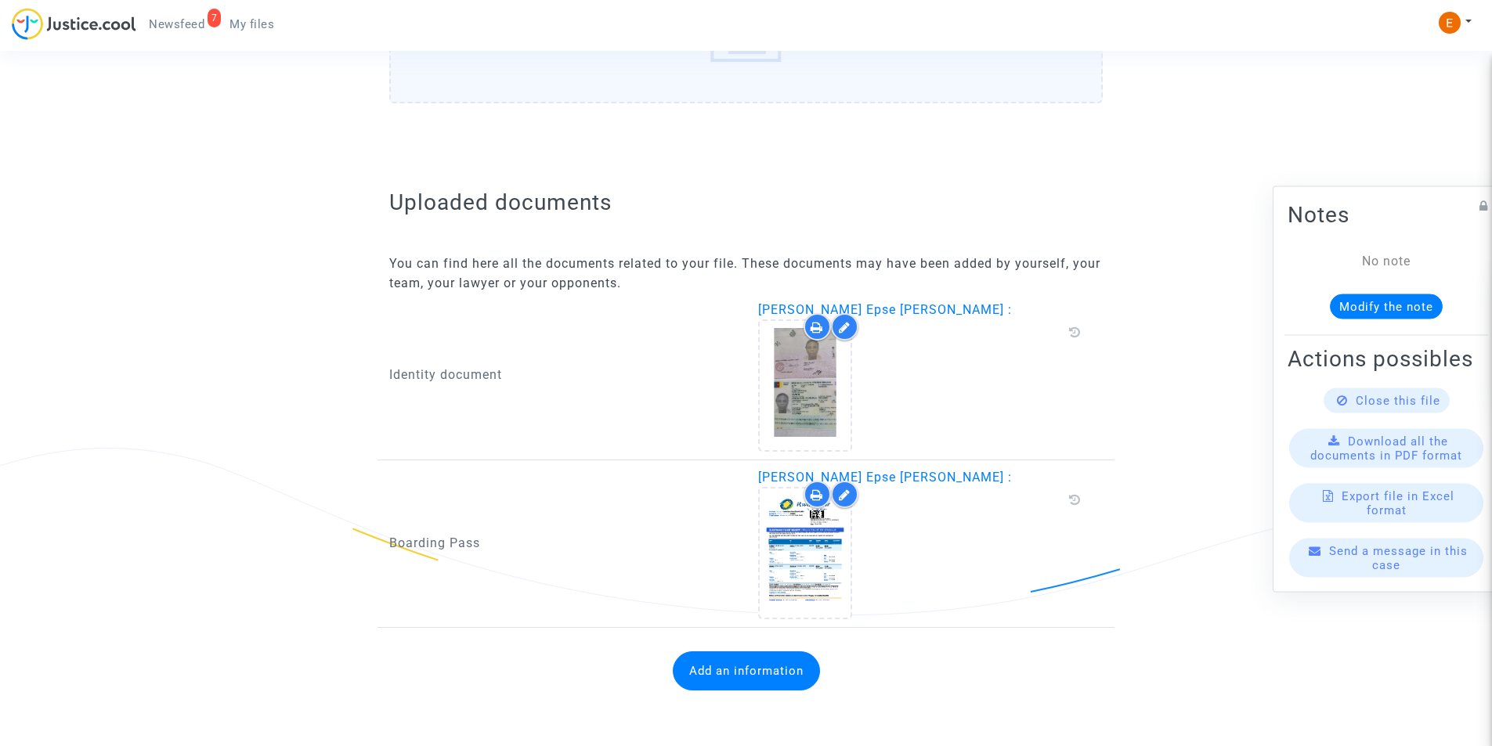
click at [705, 682] on button "Add an information" at bounding box center [746, 671] width 147 height 39
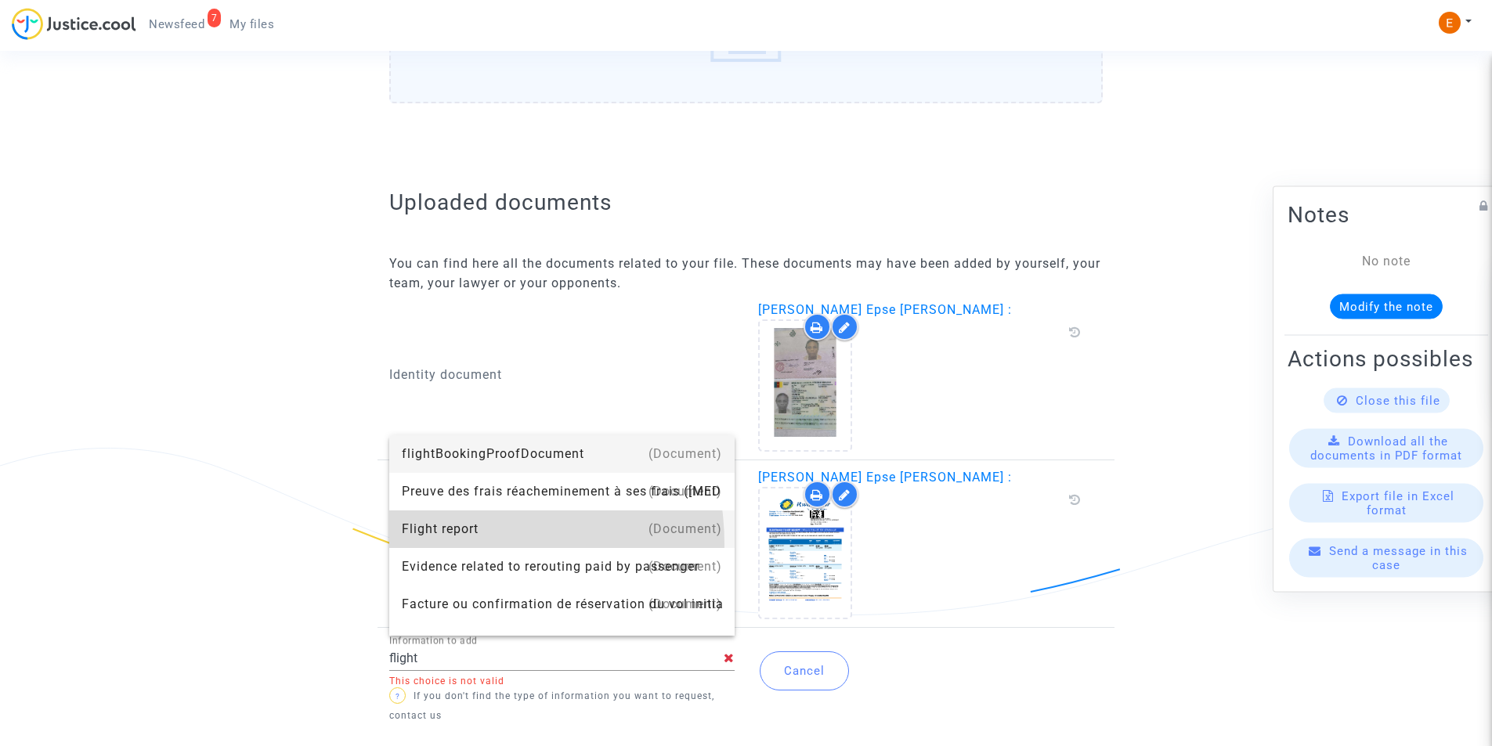
click at [452, 544] on div "Flight report" at bounding box center [562, 530] width 320 height 38
type input "Flight report"
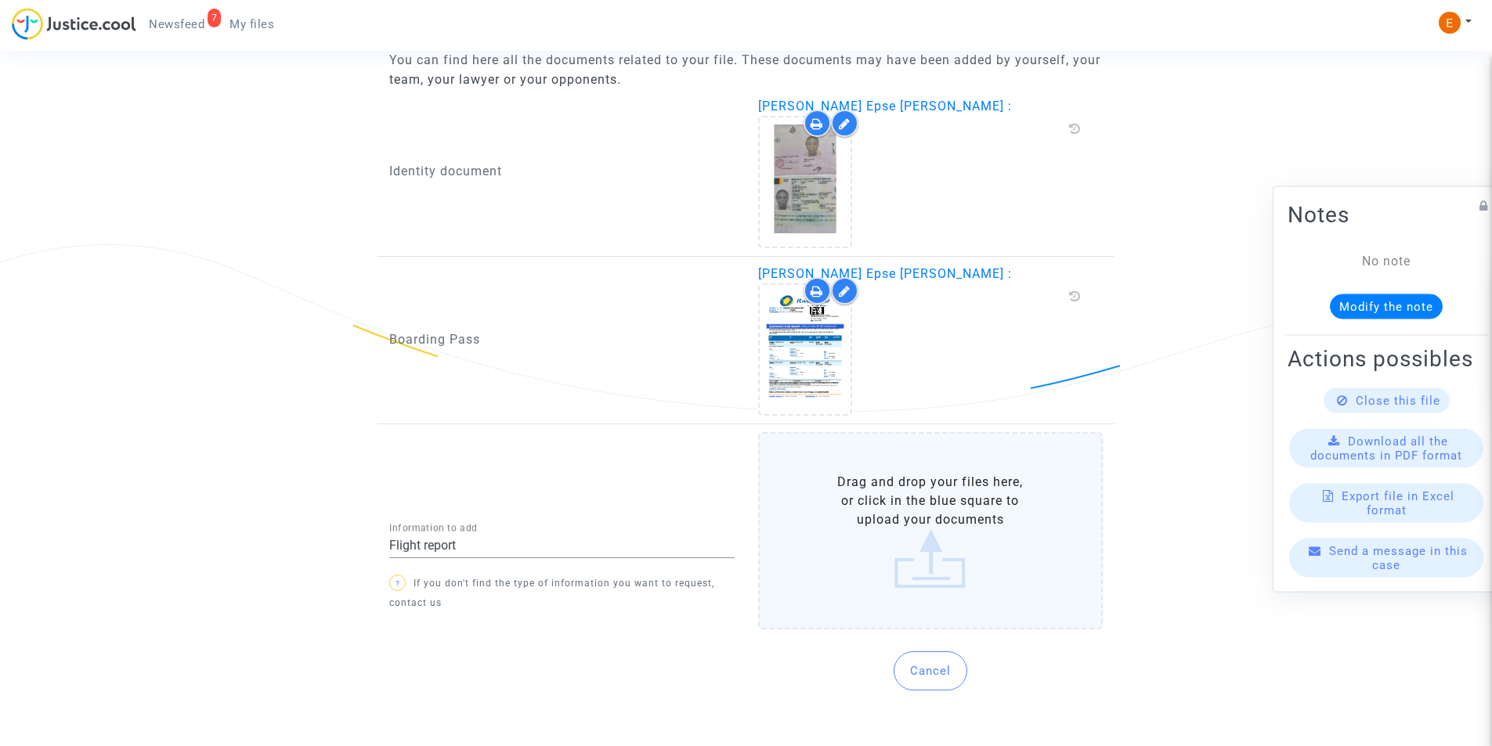
scroll to position [1015, 0]
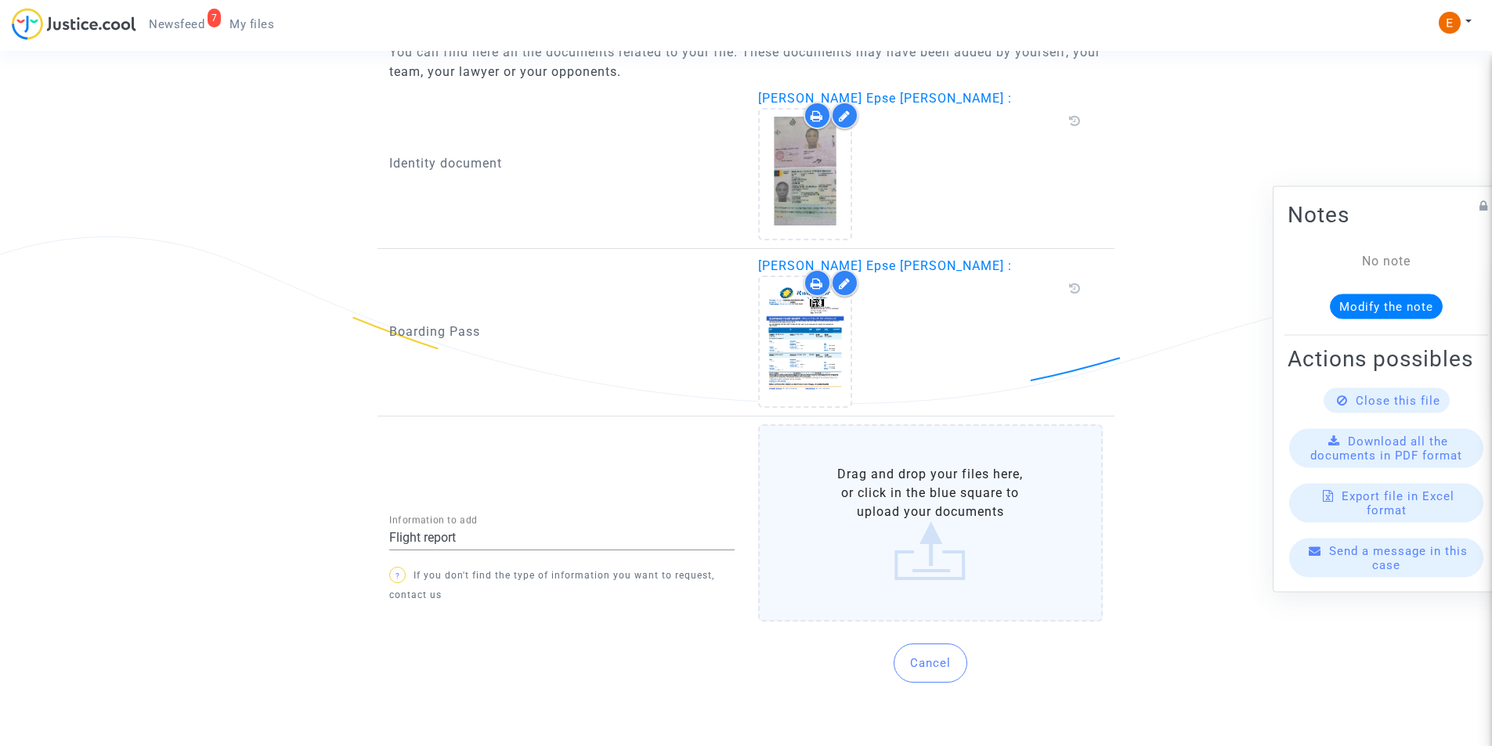
click at [908, 566] on label "Drag and drop your files here, or click in the blue square to upload your docum…" at bounding box center [930, 522] width 345 height 197
click at [0, 0] on input "Drag and drop your files here, or click in the blue square to upload your docum…" at bounding box center [0, 0] width 0 height 0
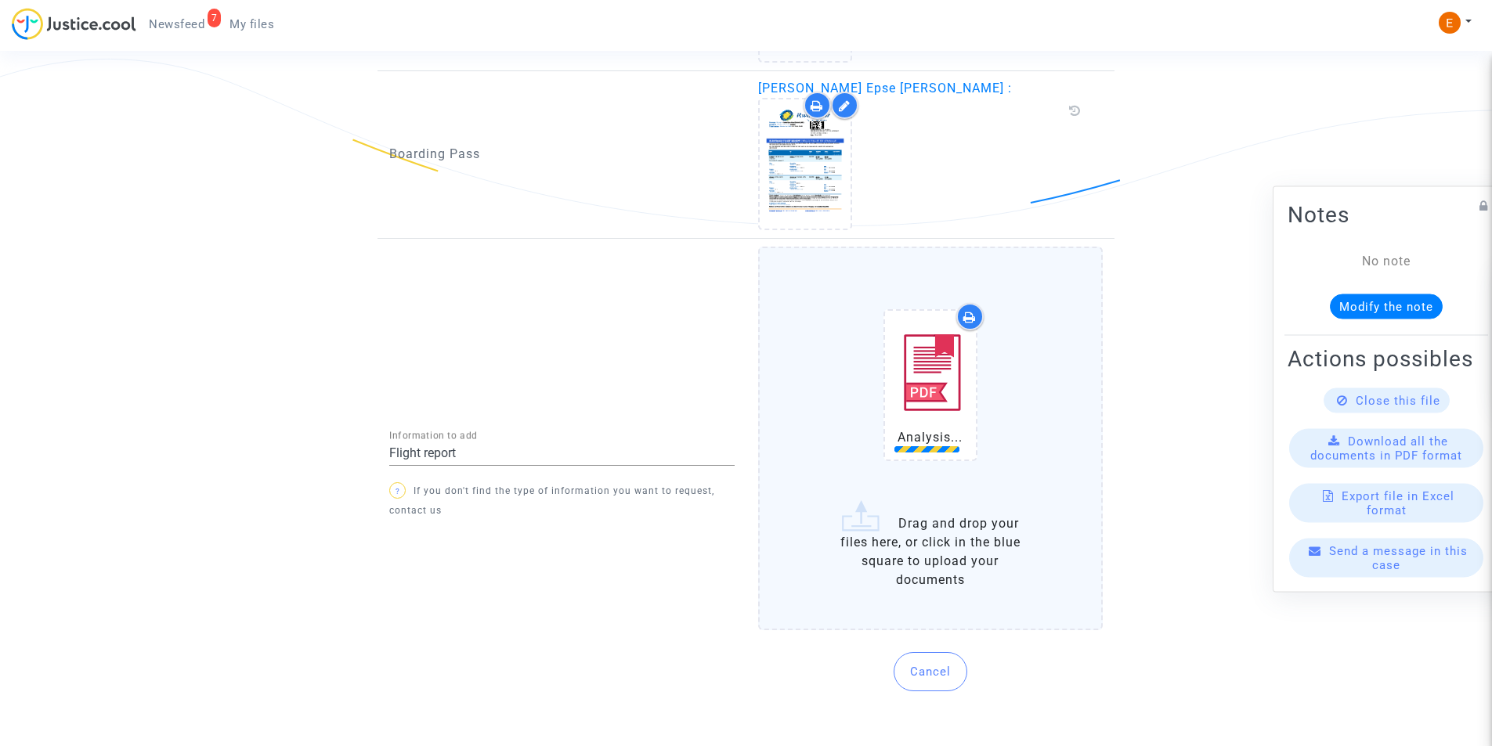
scroll to position [1201, 0]
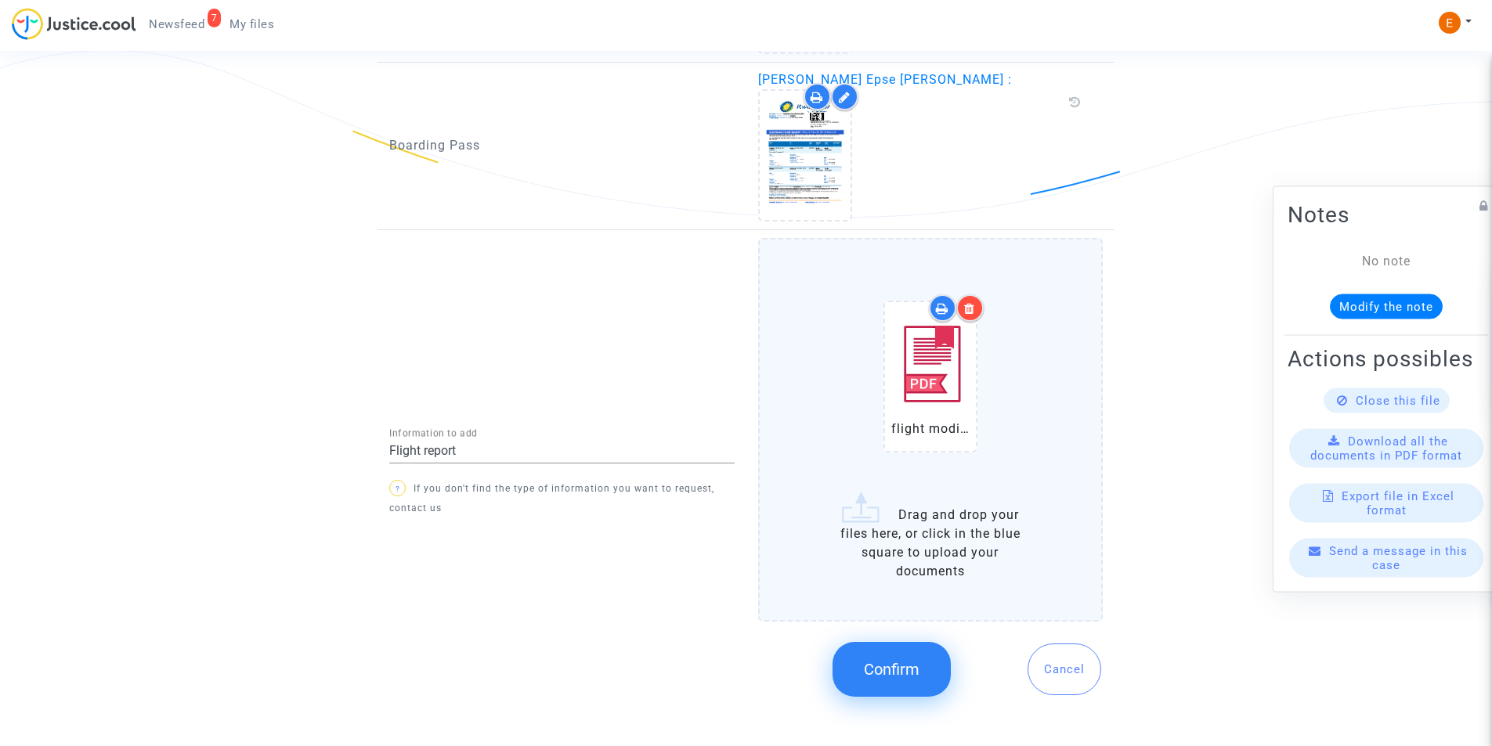
click at [879, 665] on span "Confirm" at bounding box center [892, 669] width 56 height 19
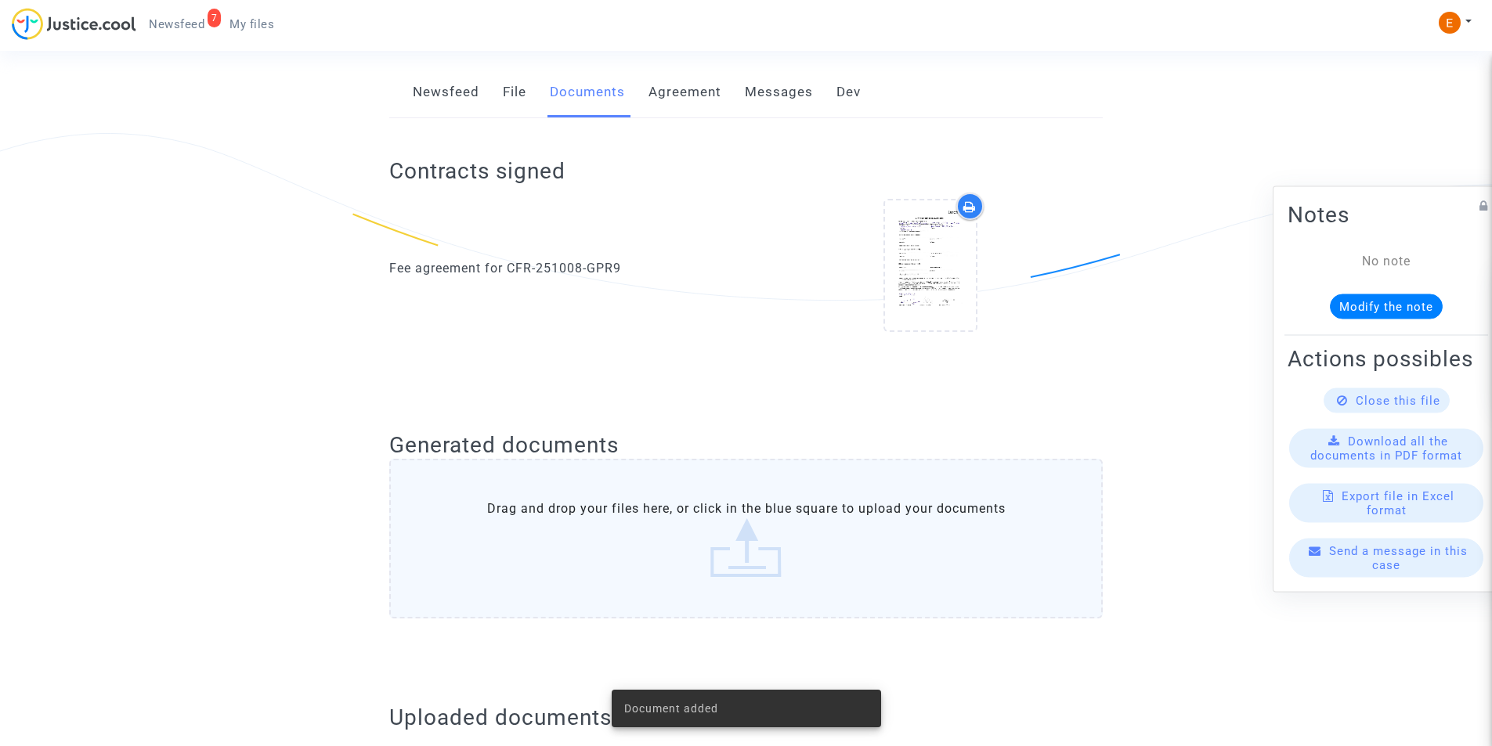
scroll to position [92, 0]
